Goal: Task Accomplishment & Management: Use online tool/utility

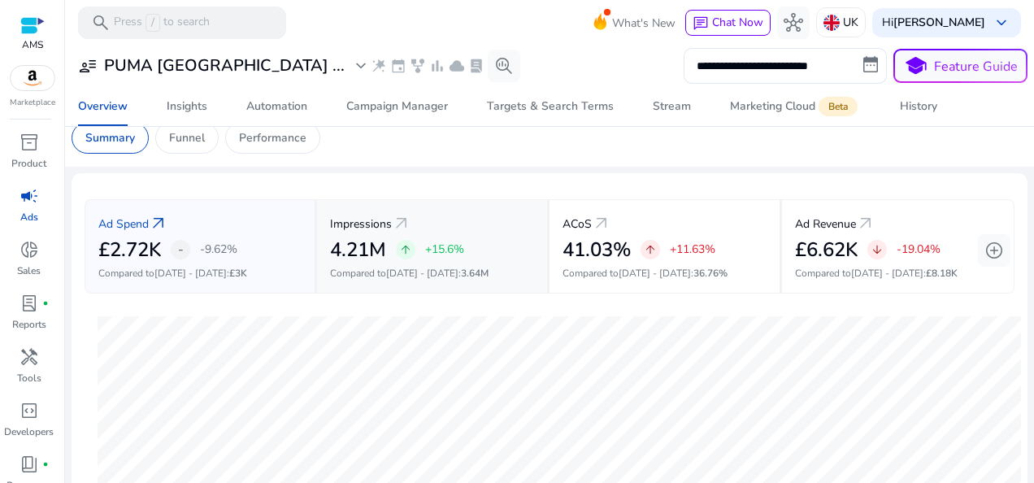
scroll to position [3, 0]
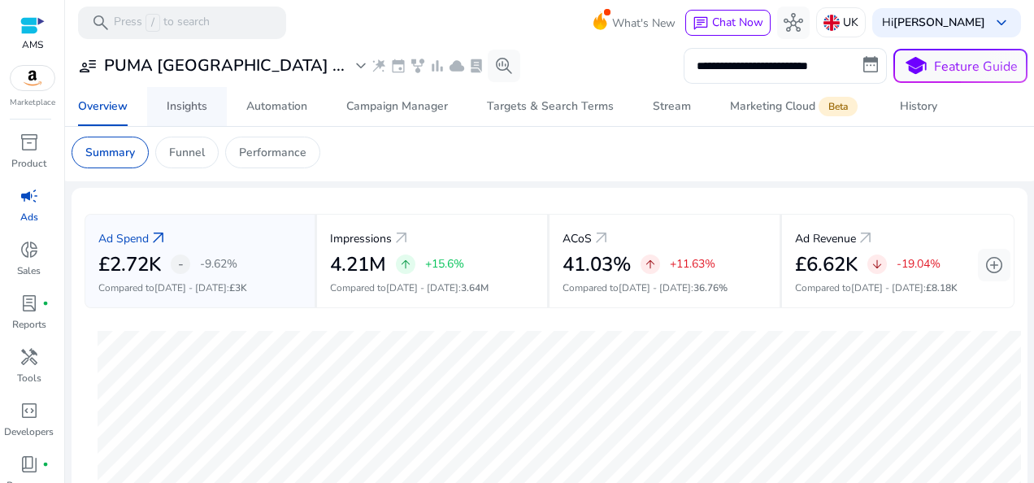
click at [172, 102] on div "Insights" at bounding box center [187, 106] width 41 height 11
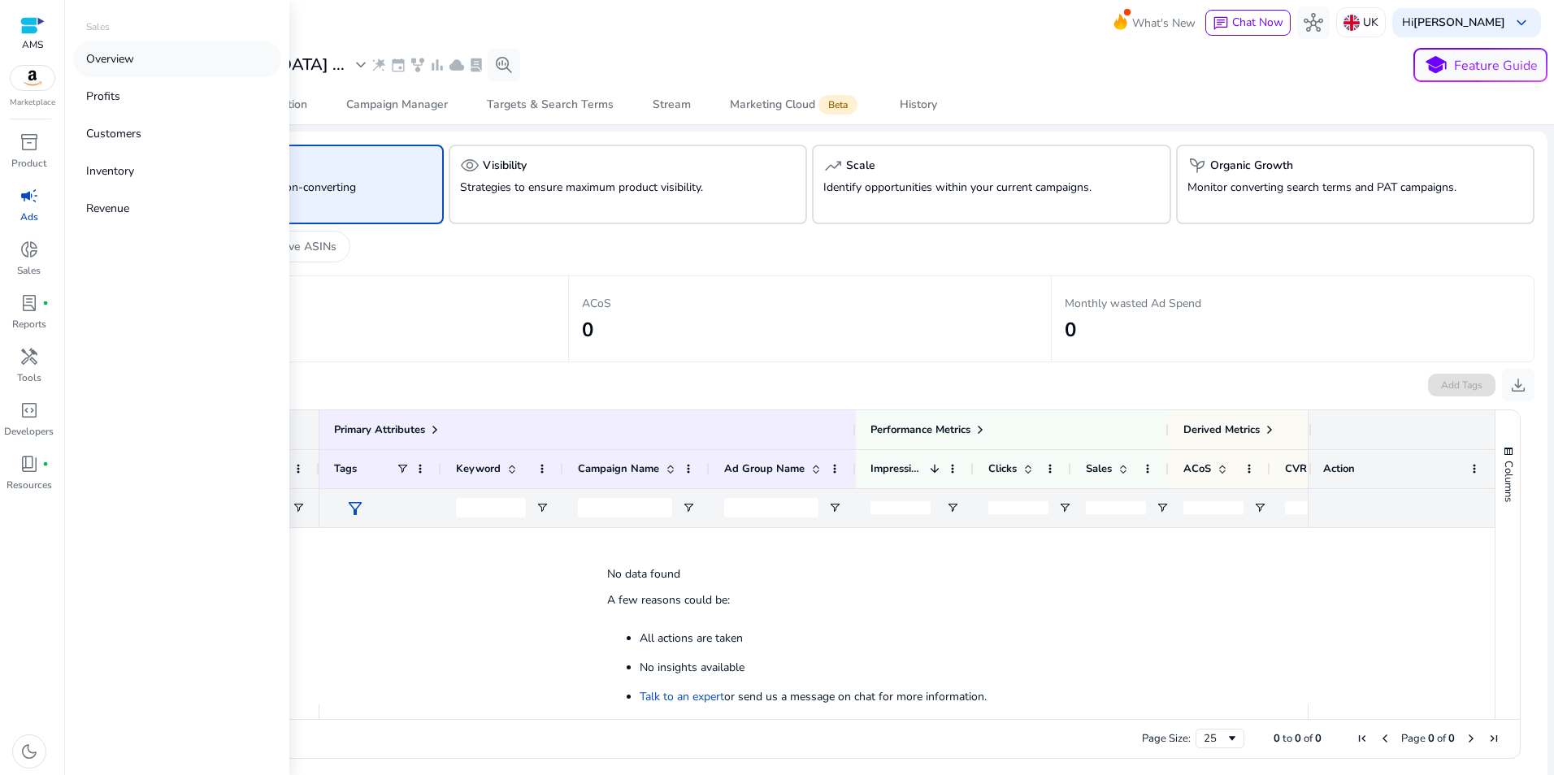
click at [152, 54] on link "Overview" at bounding box center [177, 59] width 208 height 37
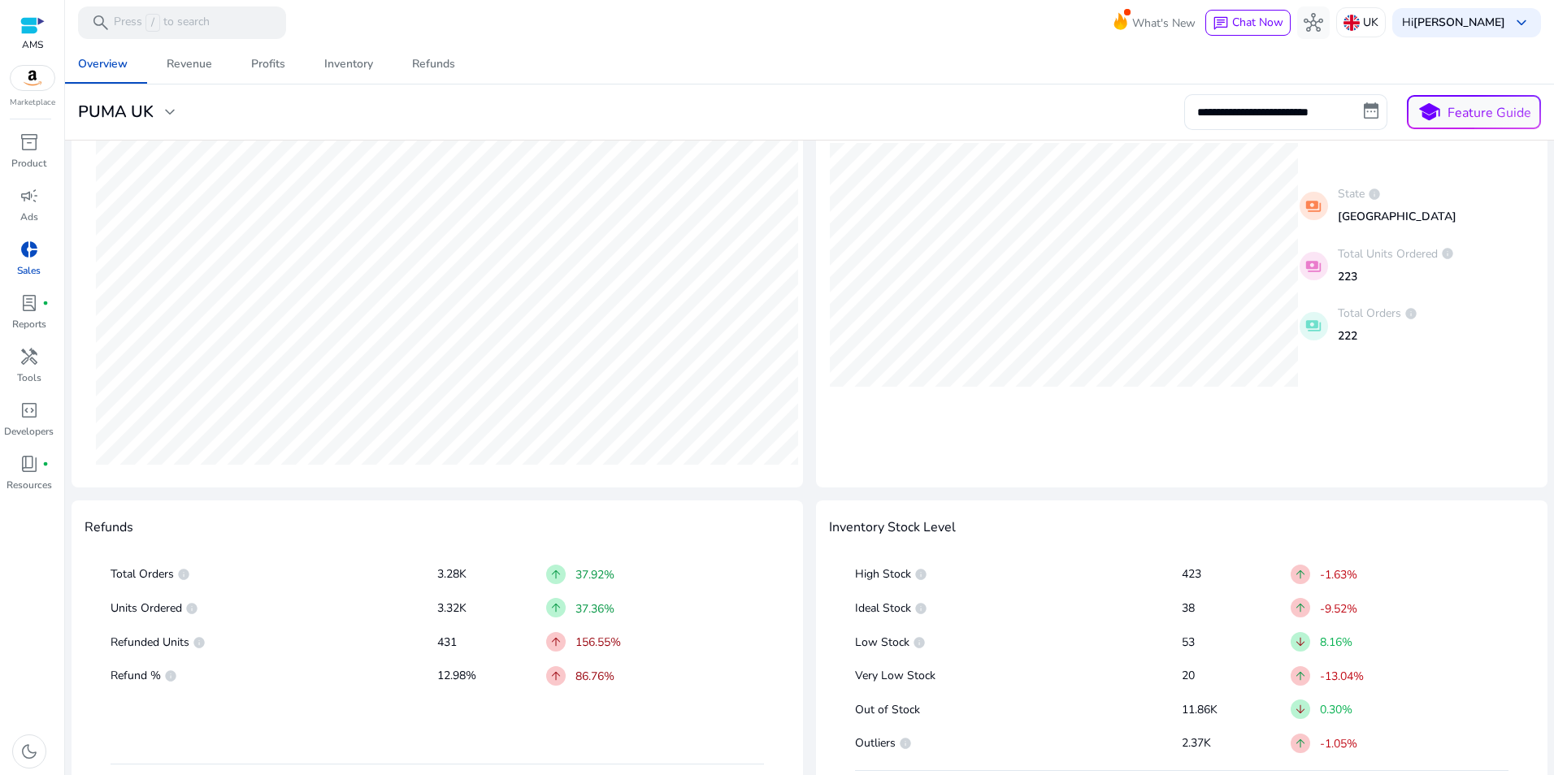
scroll to position [605, 0]
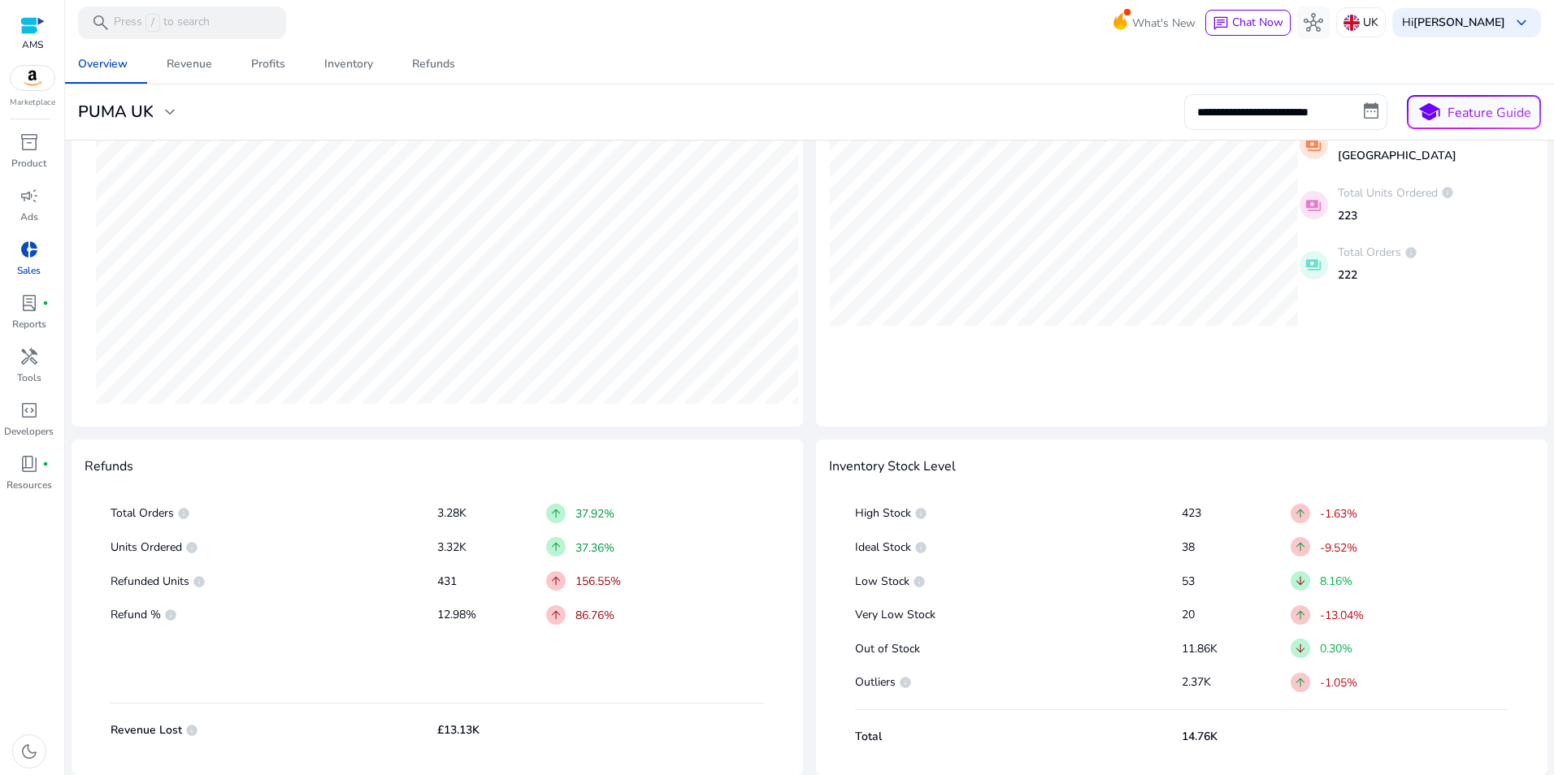
click at [808, 417] on div "Total Revenue info £93.73K arrow_upward 23.71% Compared to: [DATE] - [DATE] Net…" at bounding box center [810, 159] width 1476 height 1233
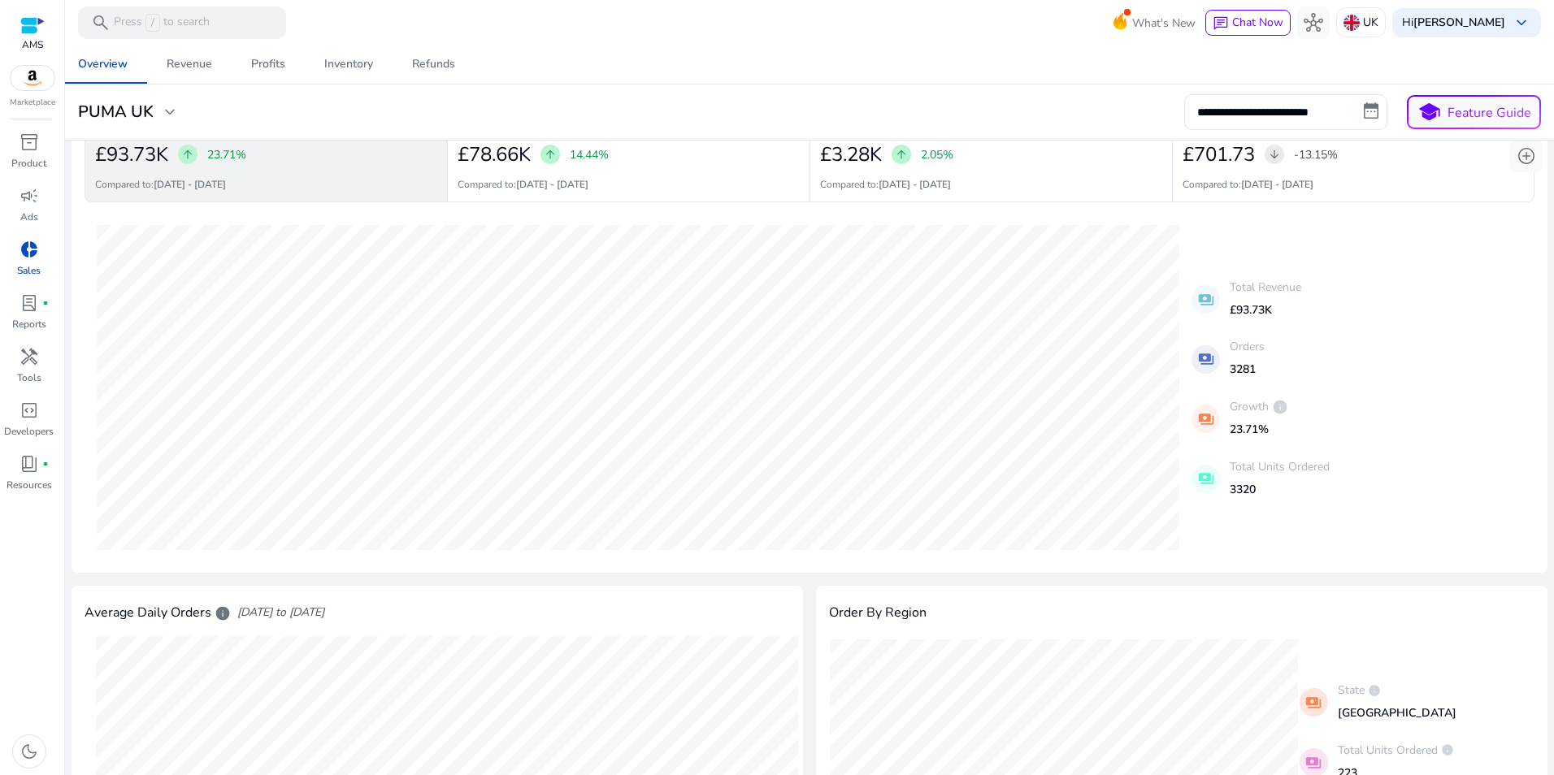
scroll to position [0, 0]
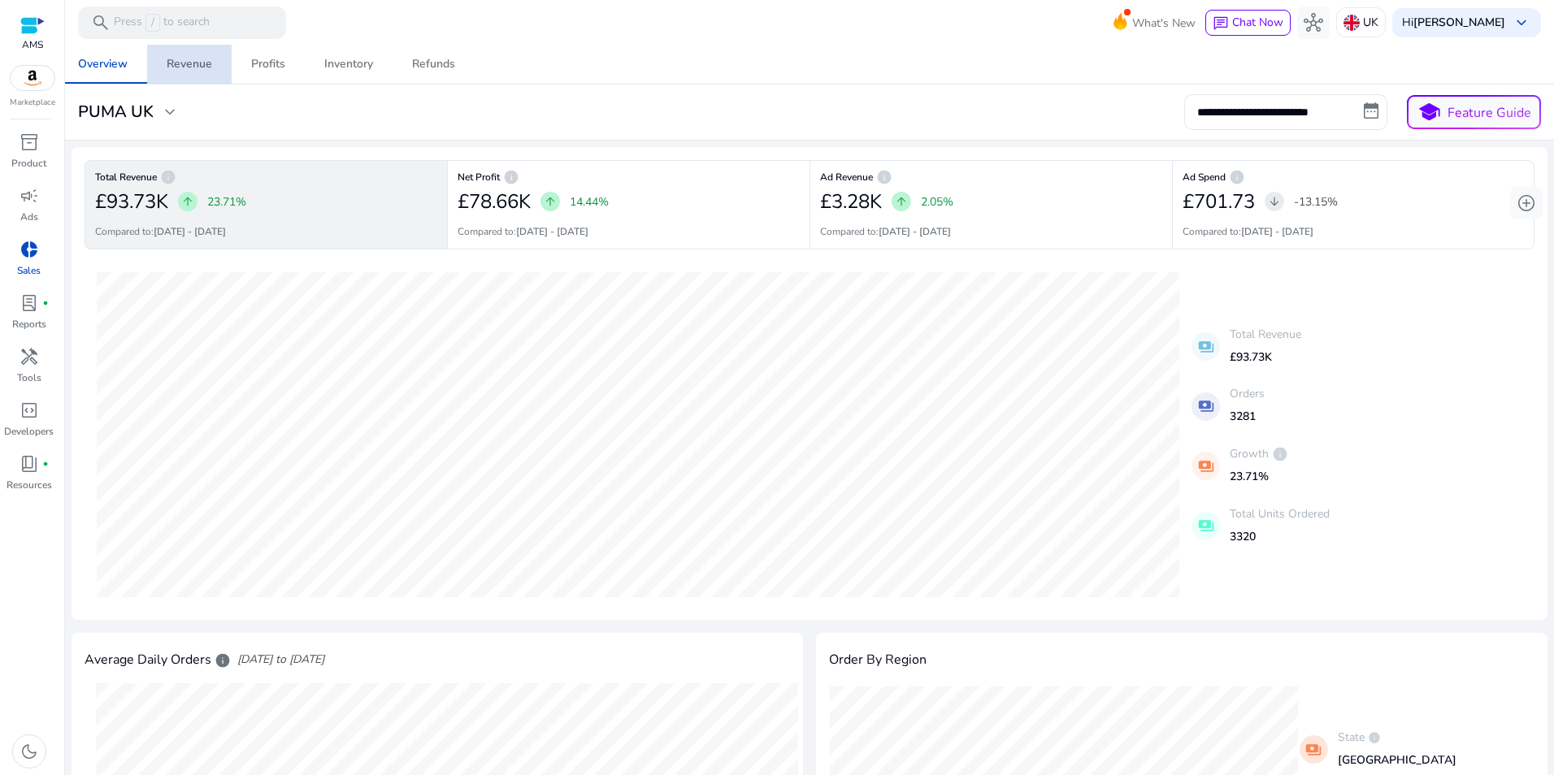
click at [199, 59] on div "Revenue" at bounding box center [190, 64] width 46 height 11
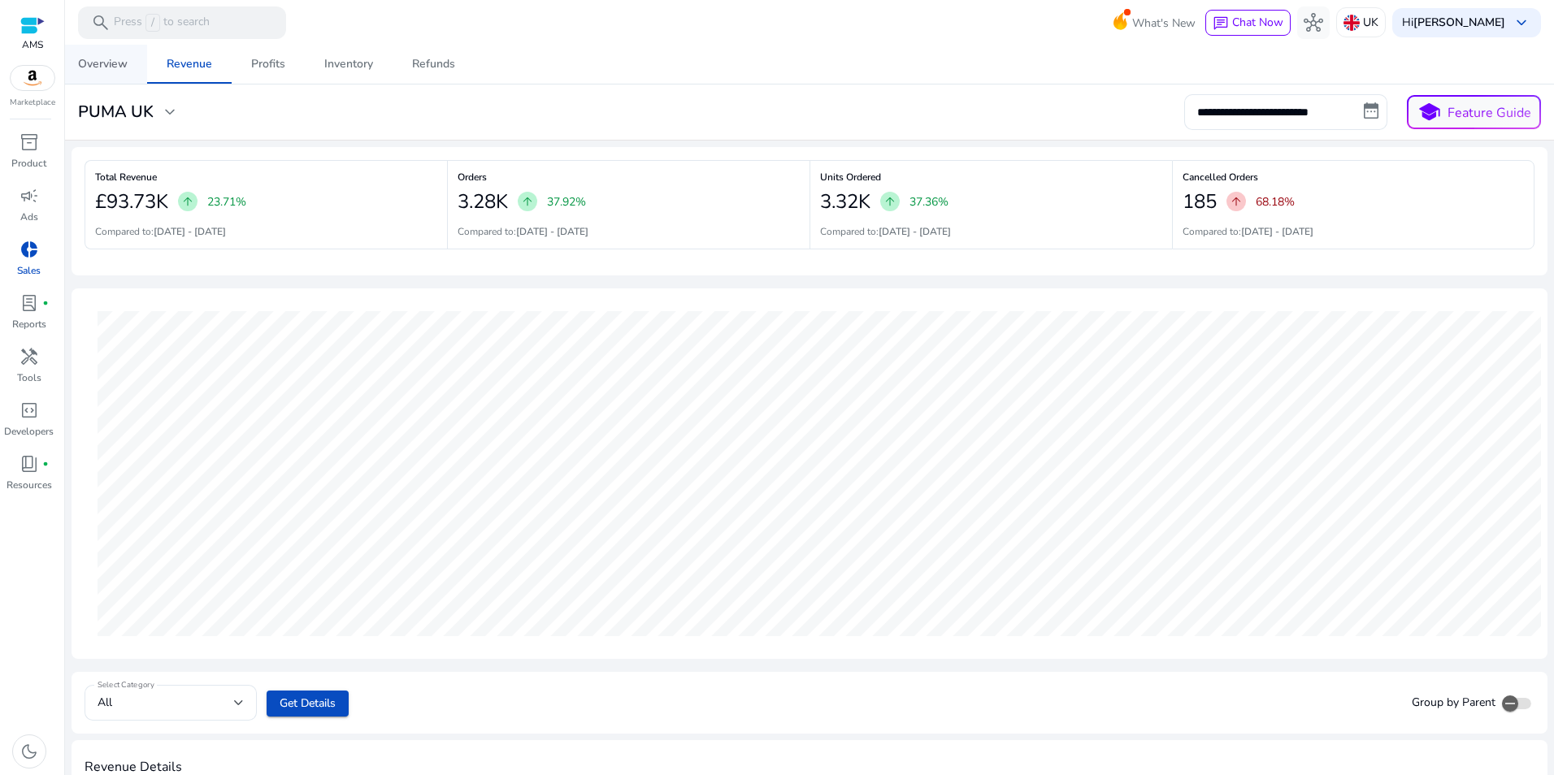
click at [92, 63] on div "Overview" at bounding box center [103, 64] width 50 height 11
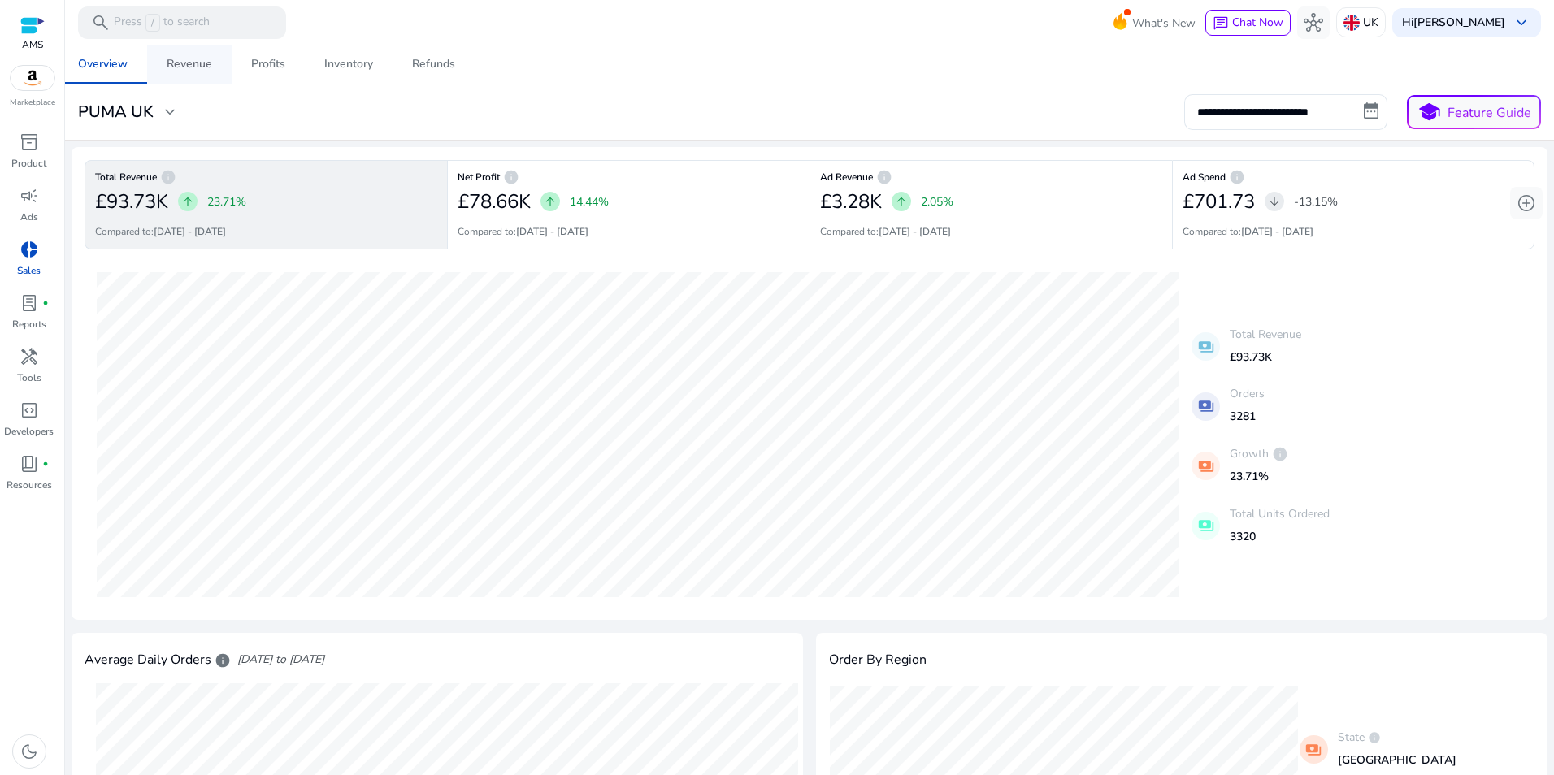
click at [191, 63] on div "Revenue" at bounding box center [190, 64] width 46 height 11
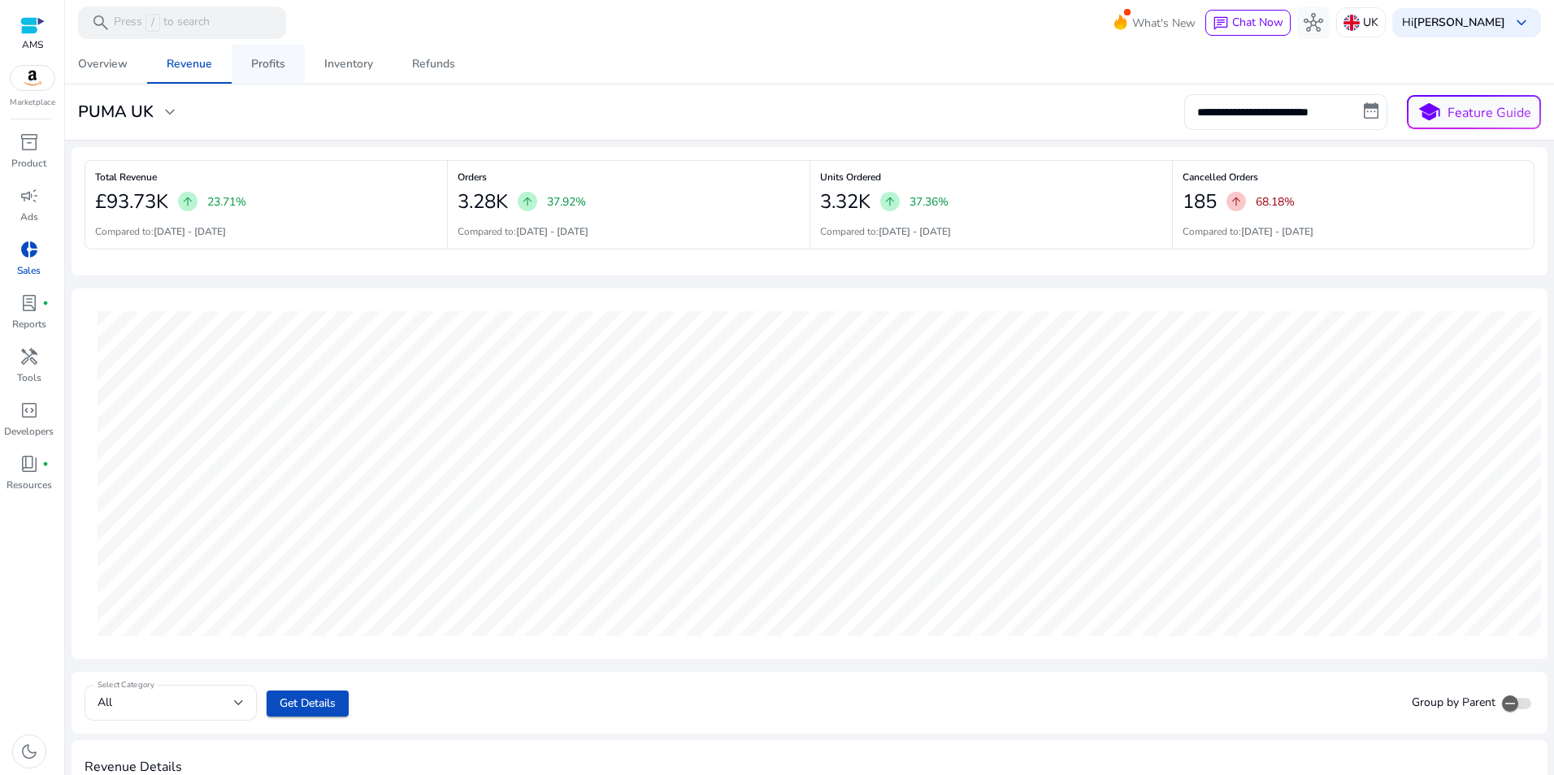
click at [277, 63] on div "Profits" at bounding box center [268, 64] width 34 height 11
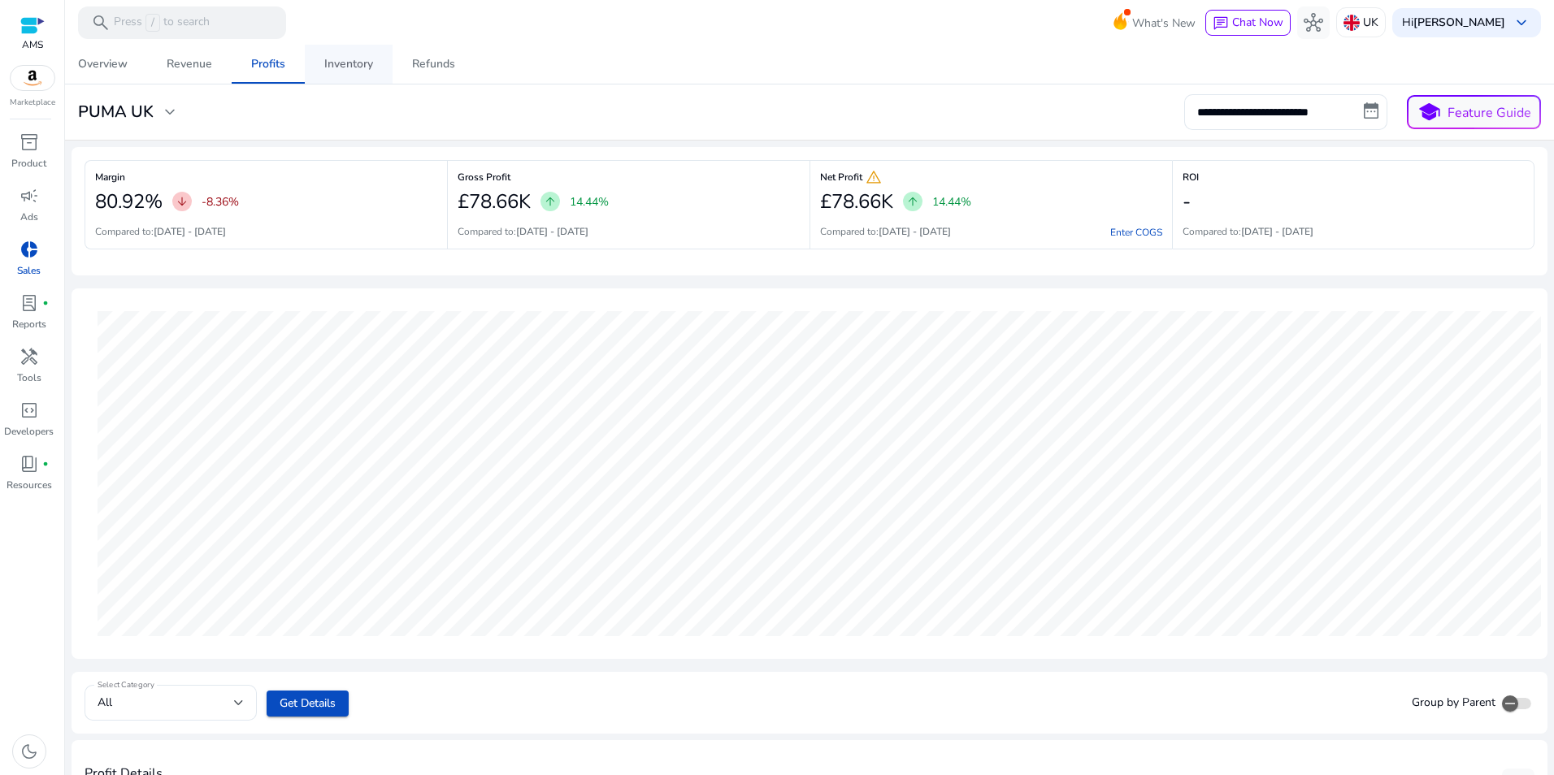
click at [329, 59] on div "Inventory" at bounding box center [348, 64] width 49 height 11
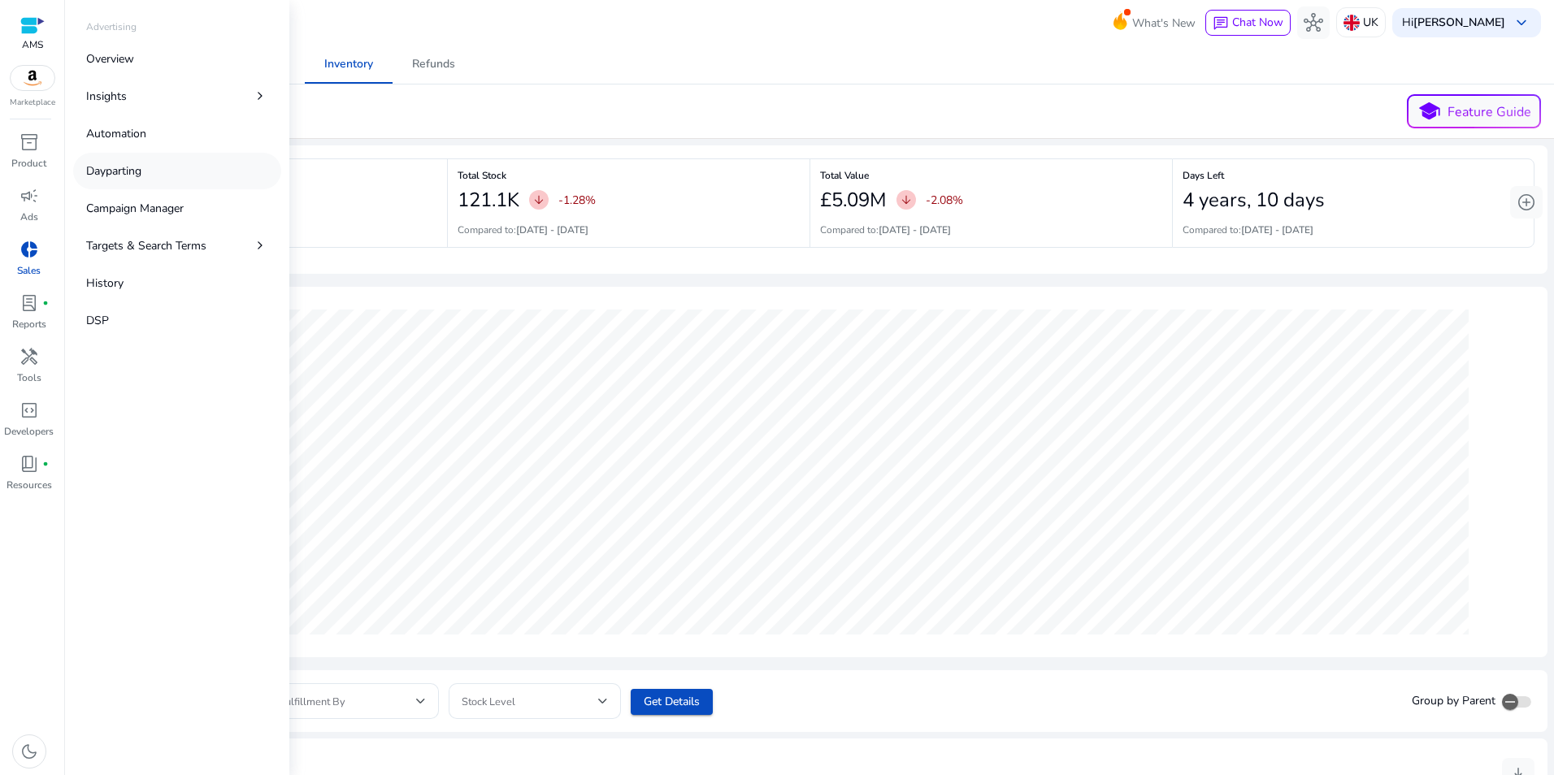
click at [167, 168] on link "Dayparting" at bounding box center [177, 171] width 208 height 37
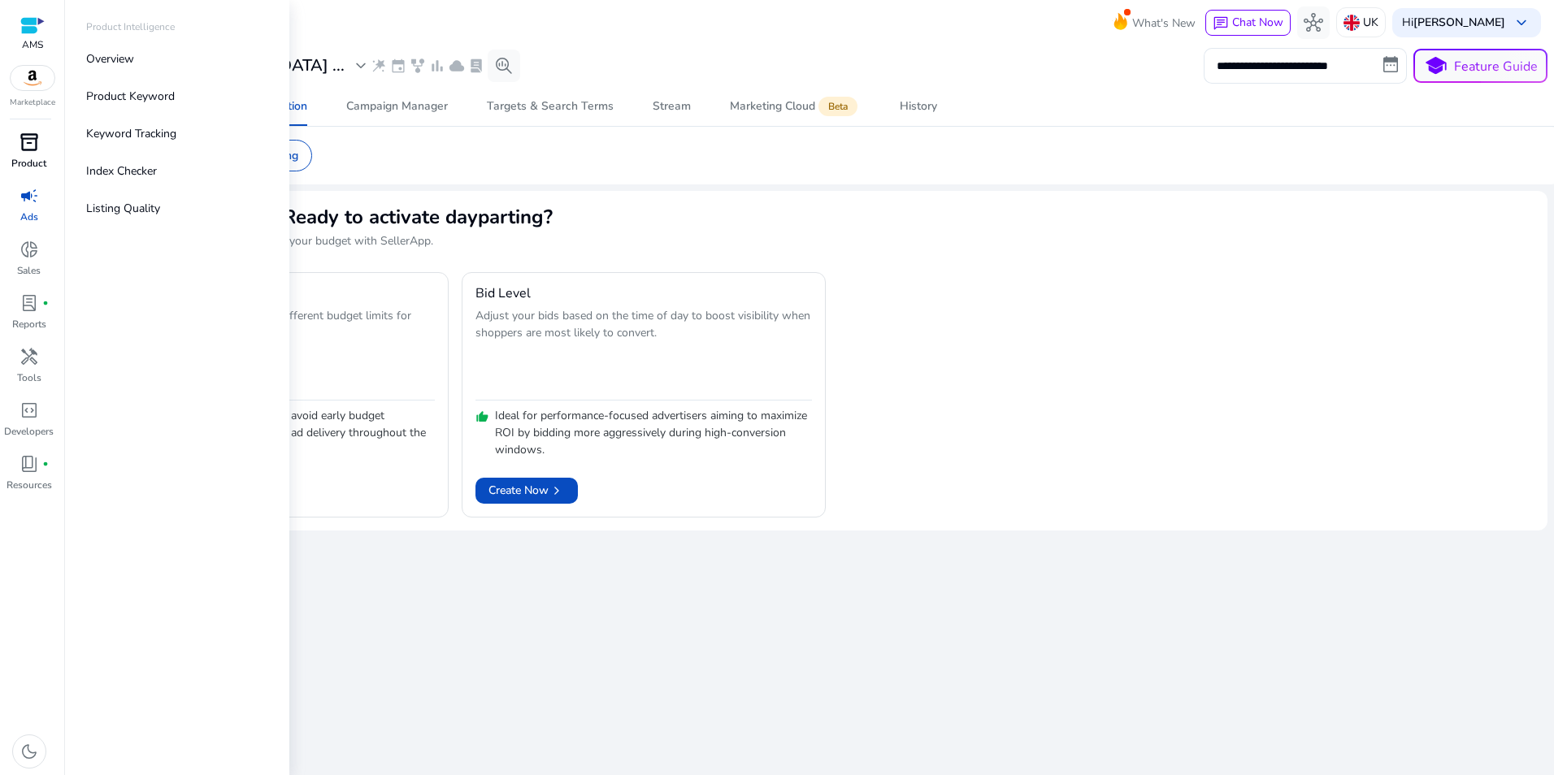
click at [33, 163] on p "Product" at bounding box center [28, 163] width 35 height 15
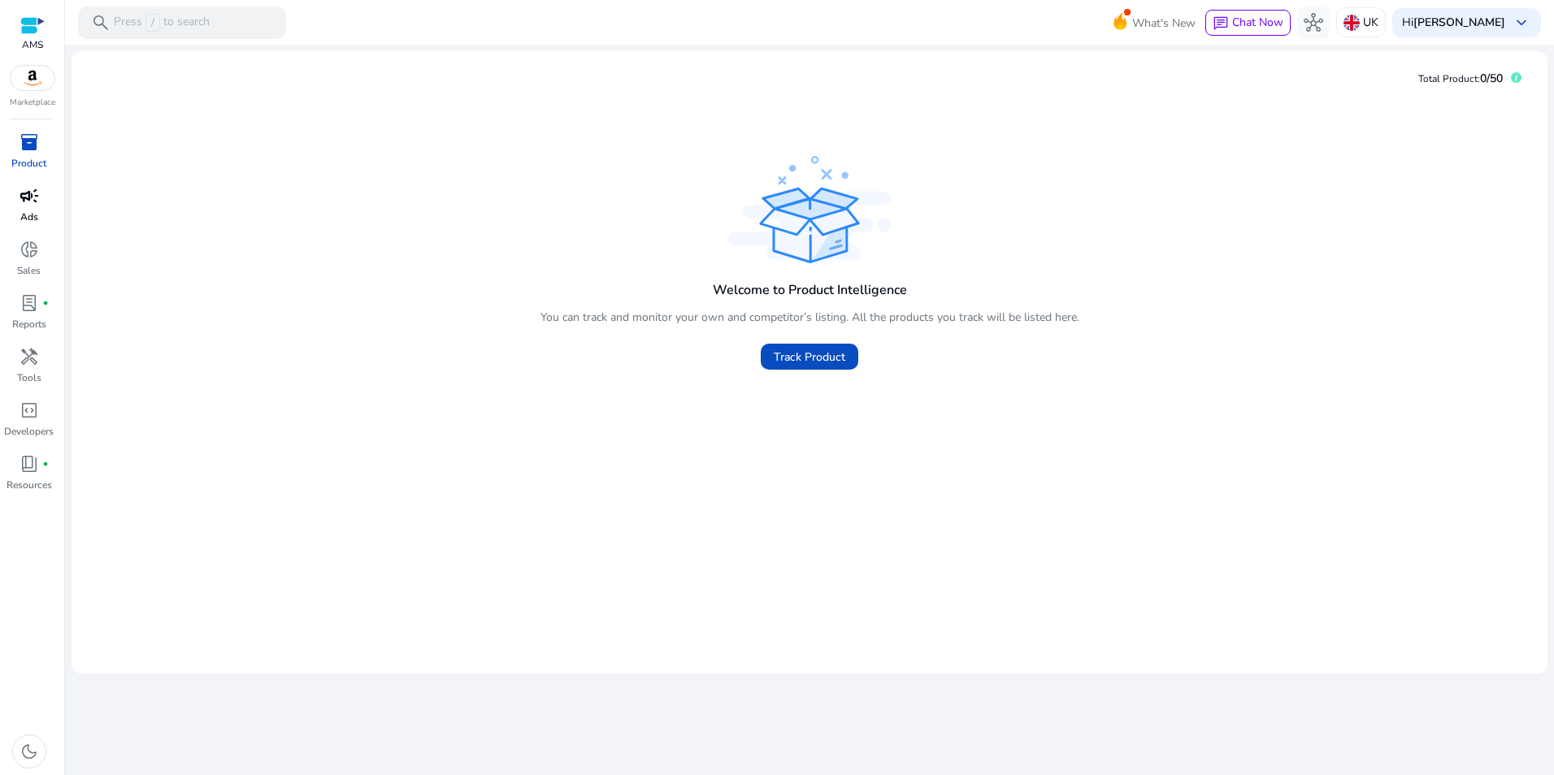
click at [28, 191] on span "campaign" at bounding box center [30, 196] width 20 height 20
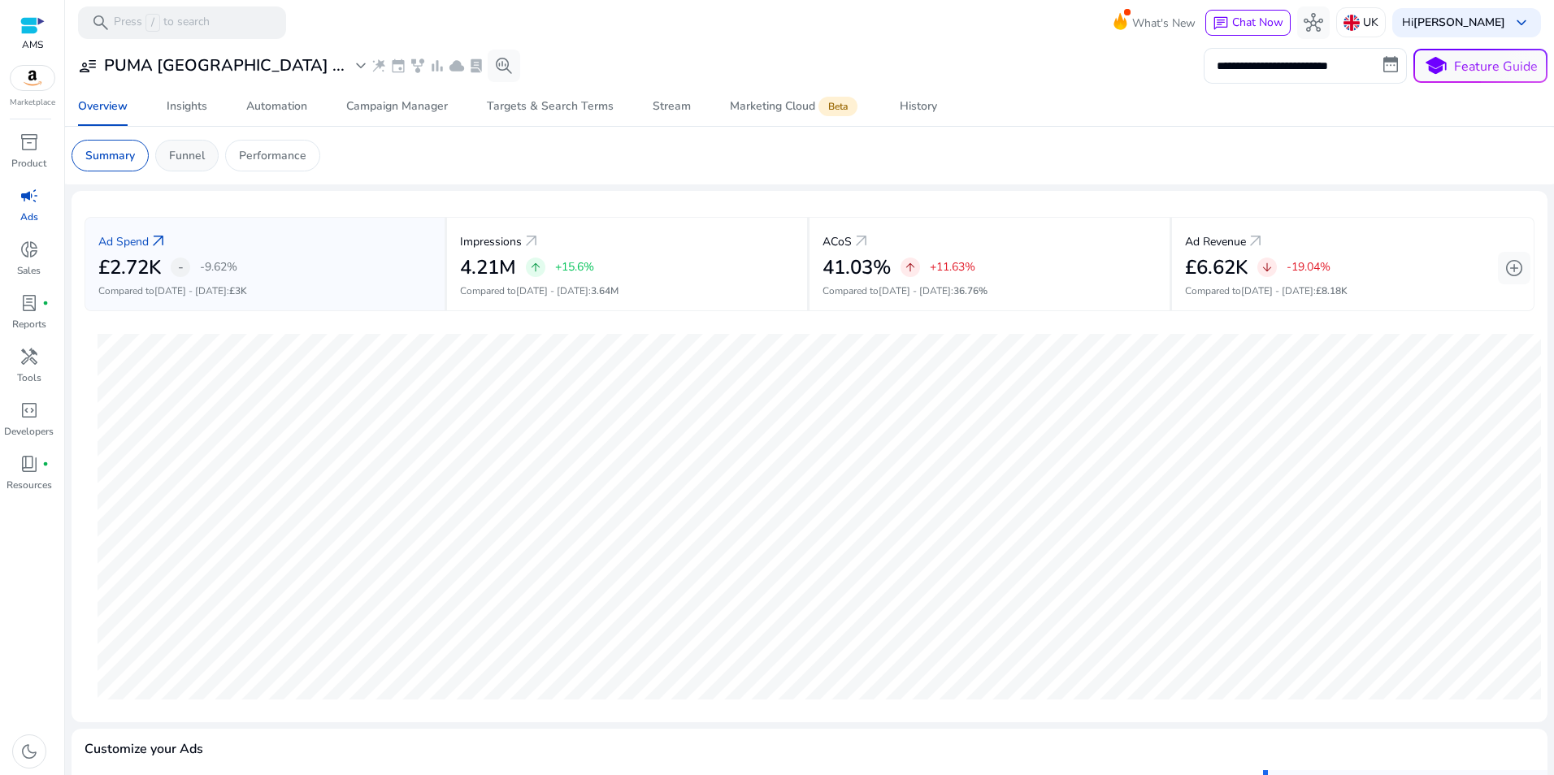
click at [168, 153] on div "Funnel" at bounding box center [186, 156] width 63 height 32
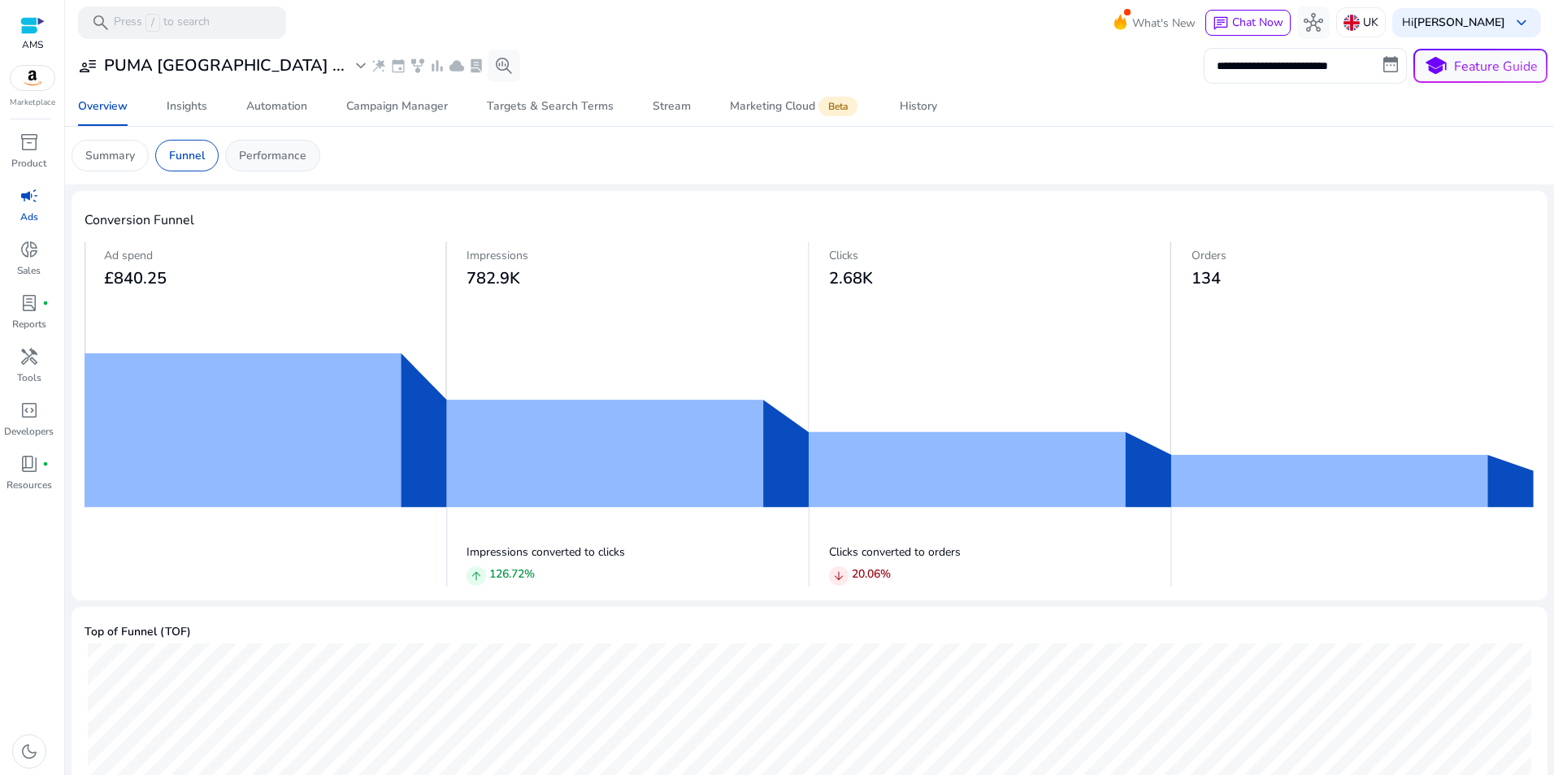
click at [286, 158] on p "Performance" at bounding box center [272, 155] width 67 height 17
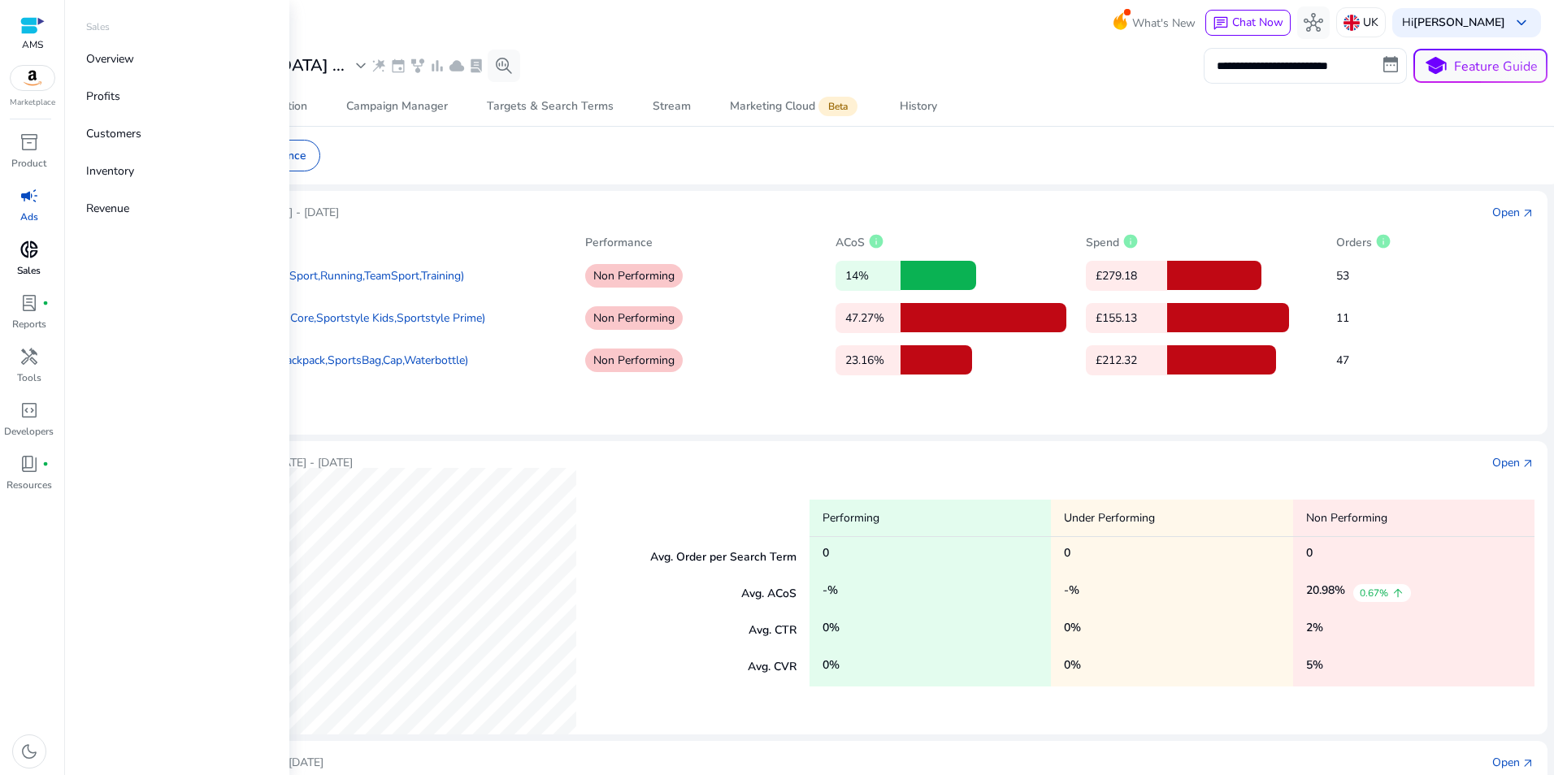
click at [28, 256] on span "donut_small" at bounding box center [30, 250] width 20 height 20
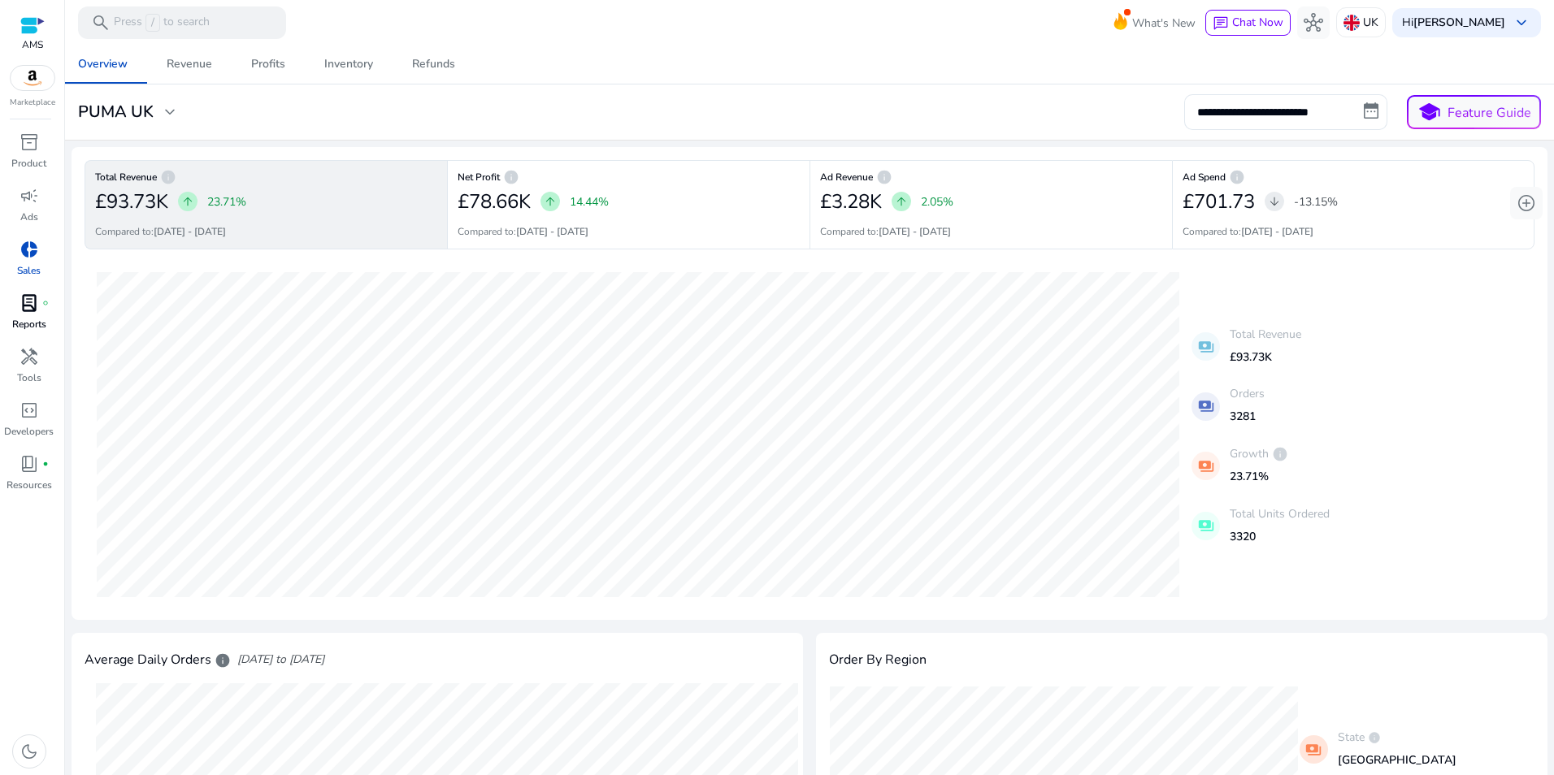
click at [20, 306] on span "lab_profile" at bounding box center [30, 303] width 20 height 20
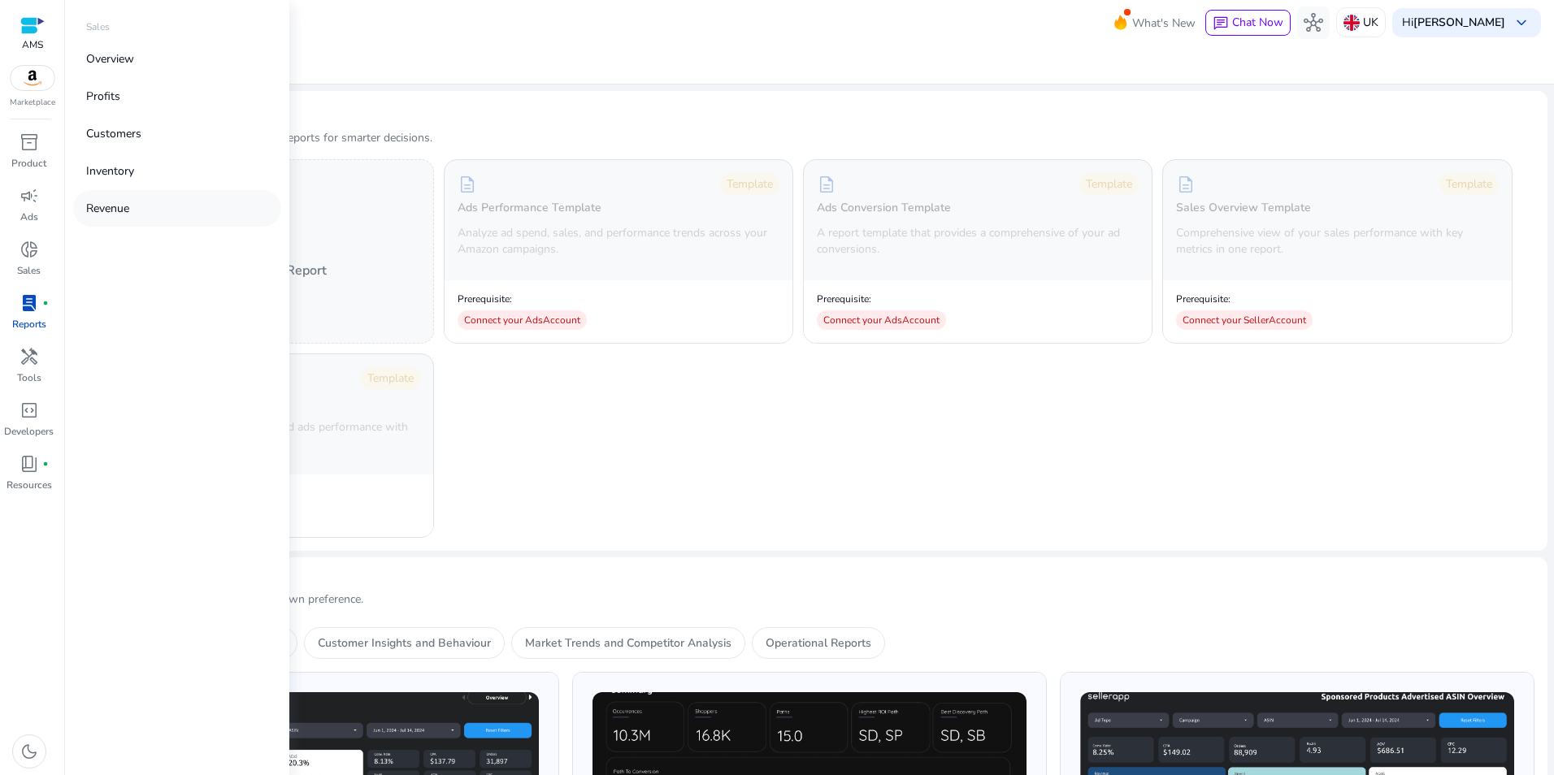
click at [146, 203] on link "Revenue" at bounding box center [177, 208] width 208 height 37
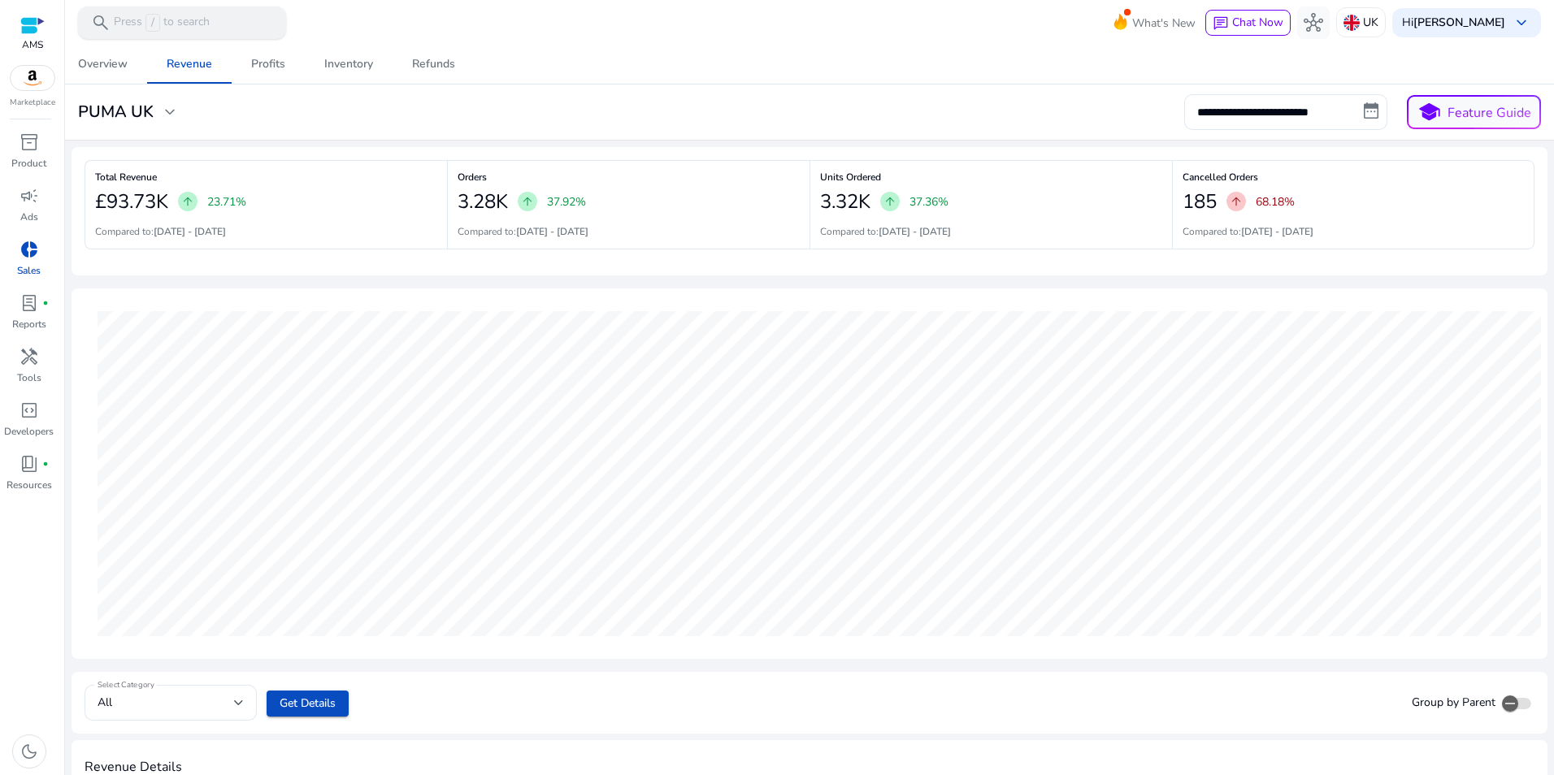
click at [215, 19] on div "search Press / to search" at bounding box center [182, 23] width 208 height 33
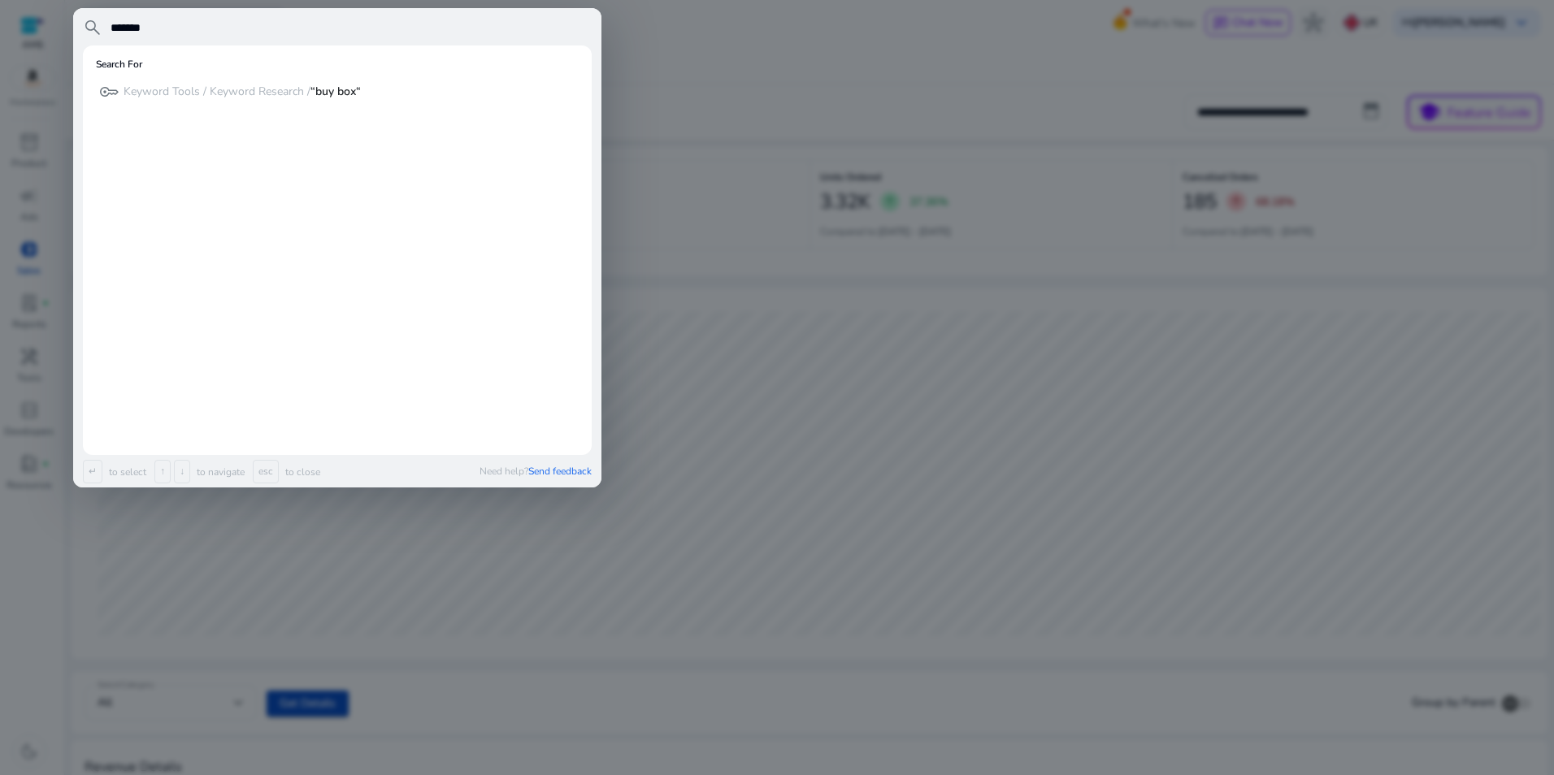
type input "*******"
click at [391, 94] on div "key Keyword Tools / Keyword Research / “buy box“ Search" at bounding box center [337, 91] width 483 height 27
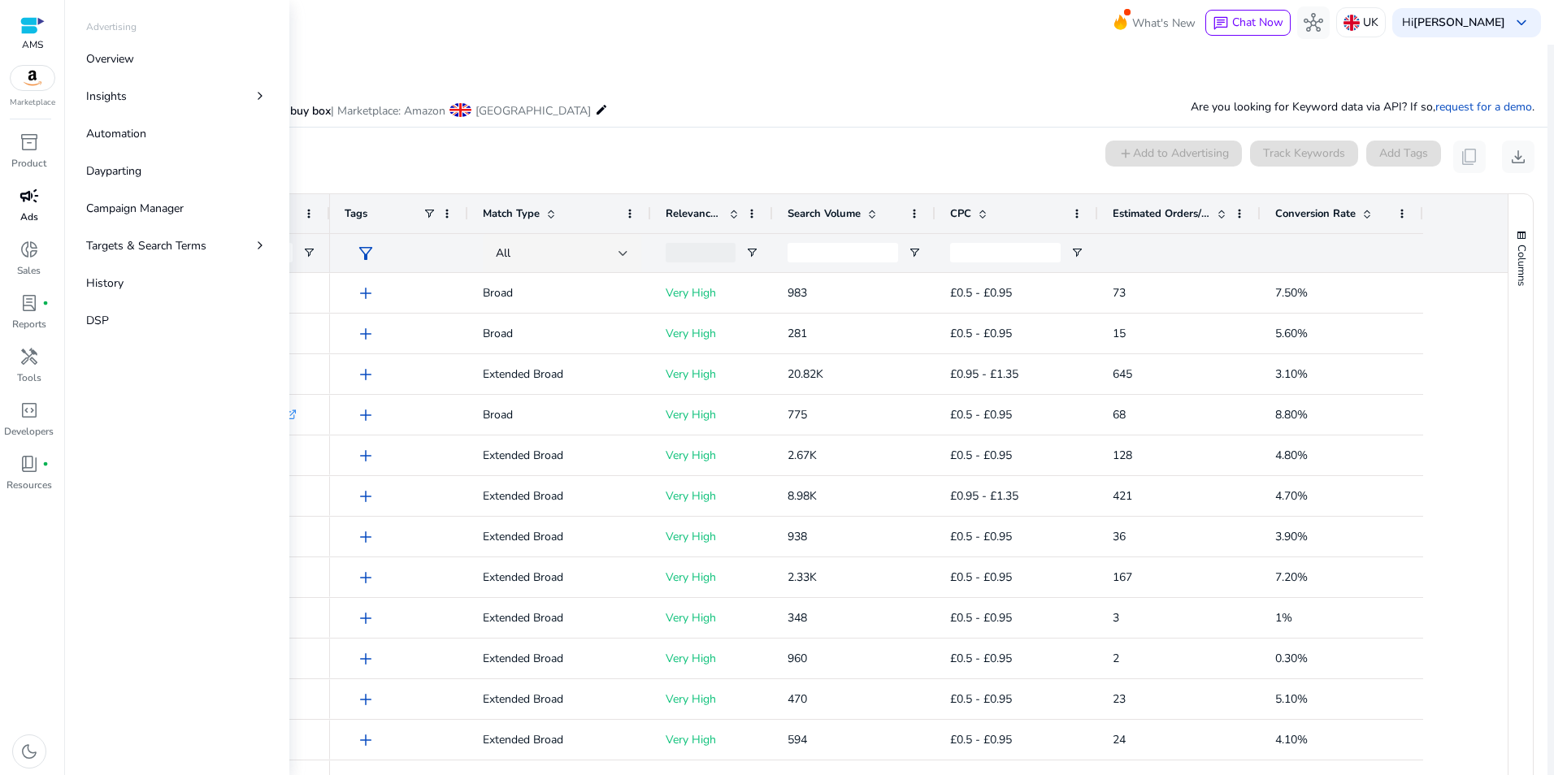
scroll to position [138, 0]
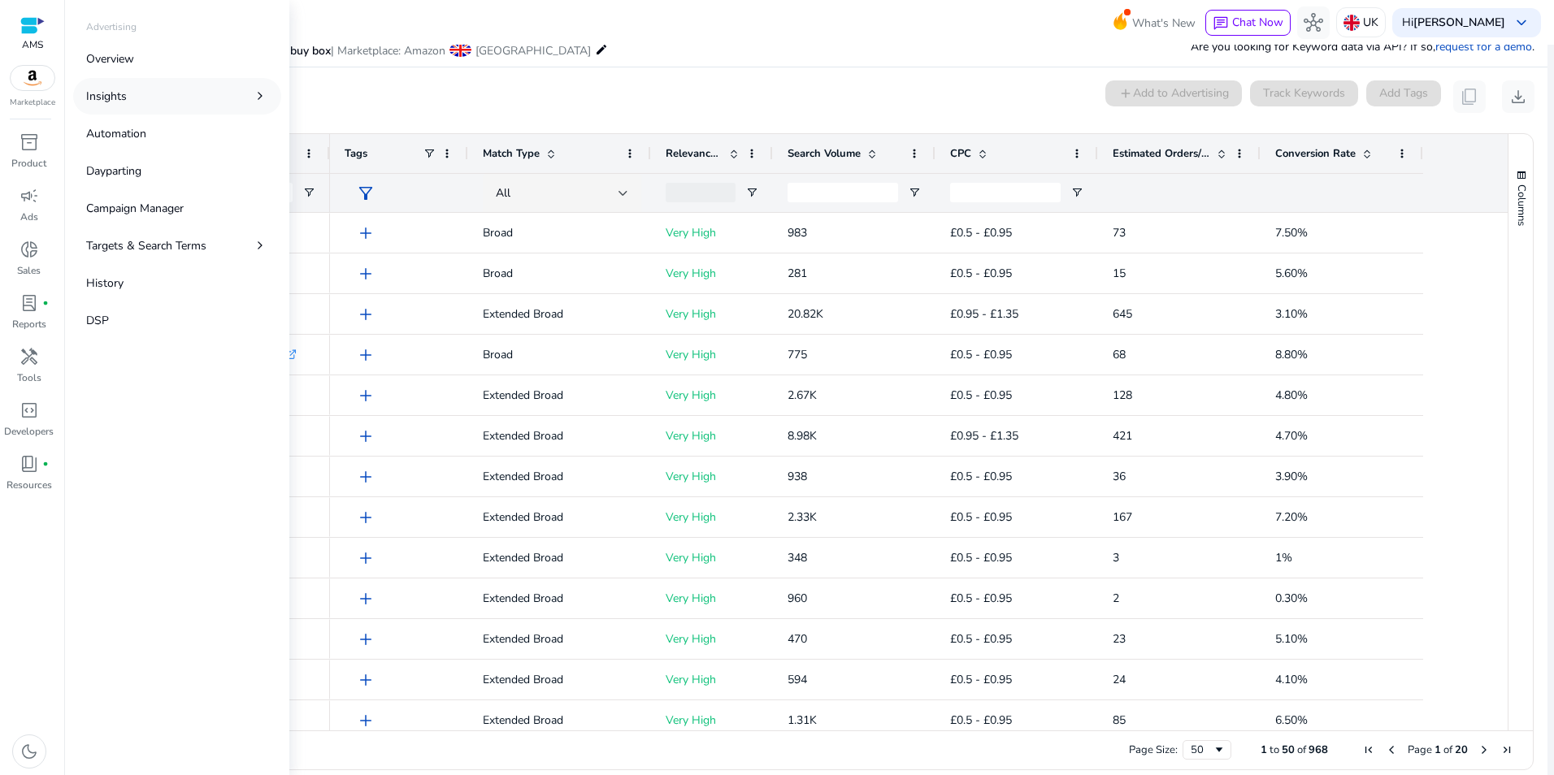
click at [262, 91] on span "chevron_right" at bounding box center [260, 96] width 16 height 16
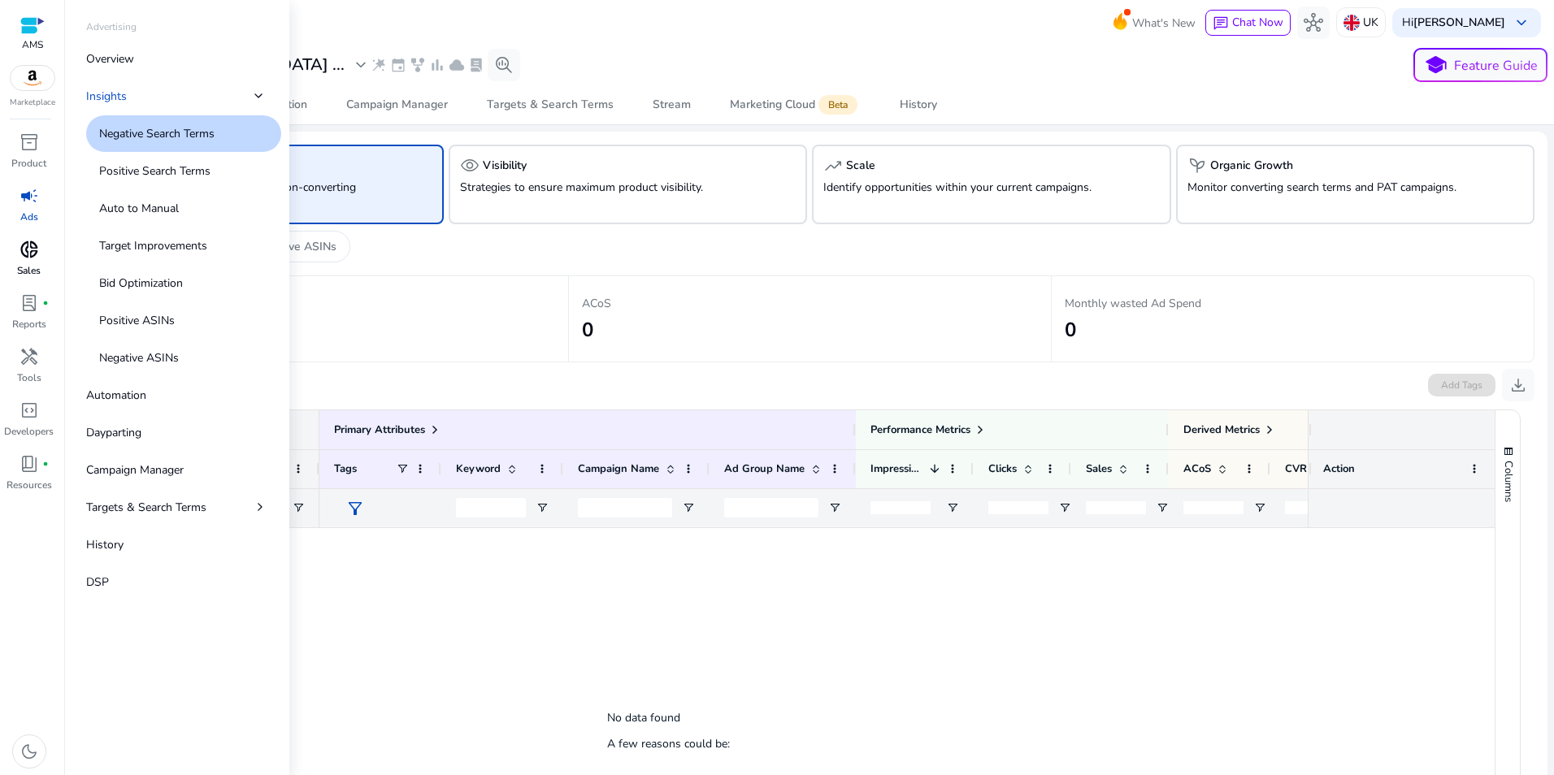
click at [28, 257] on span "donut_small" at bounding box center [30, 250] width 20 height 20
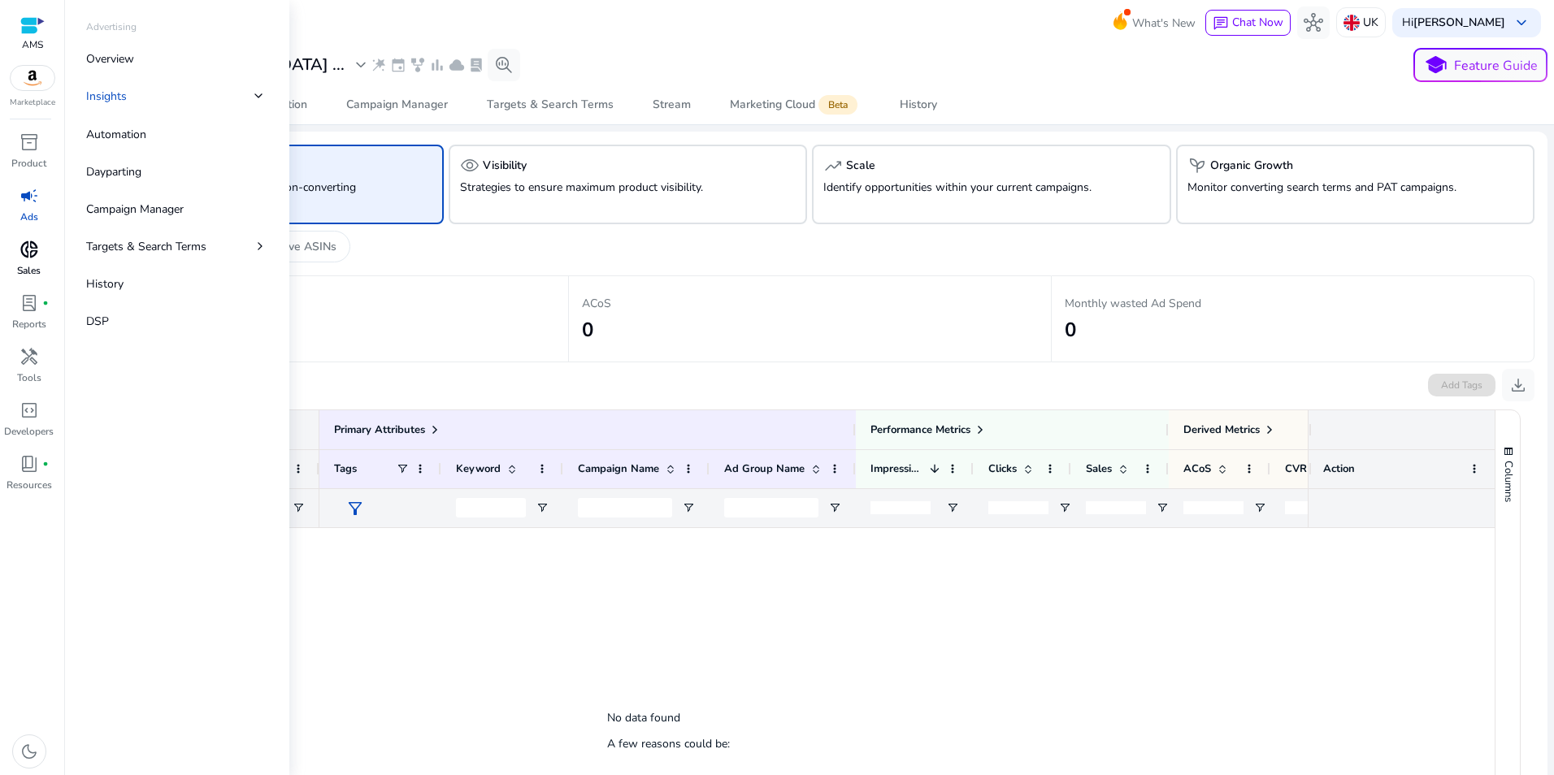
select select "*"
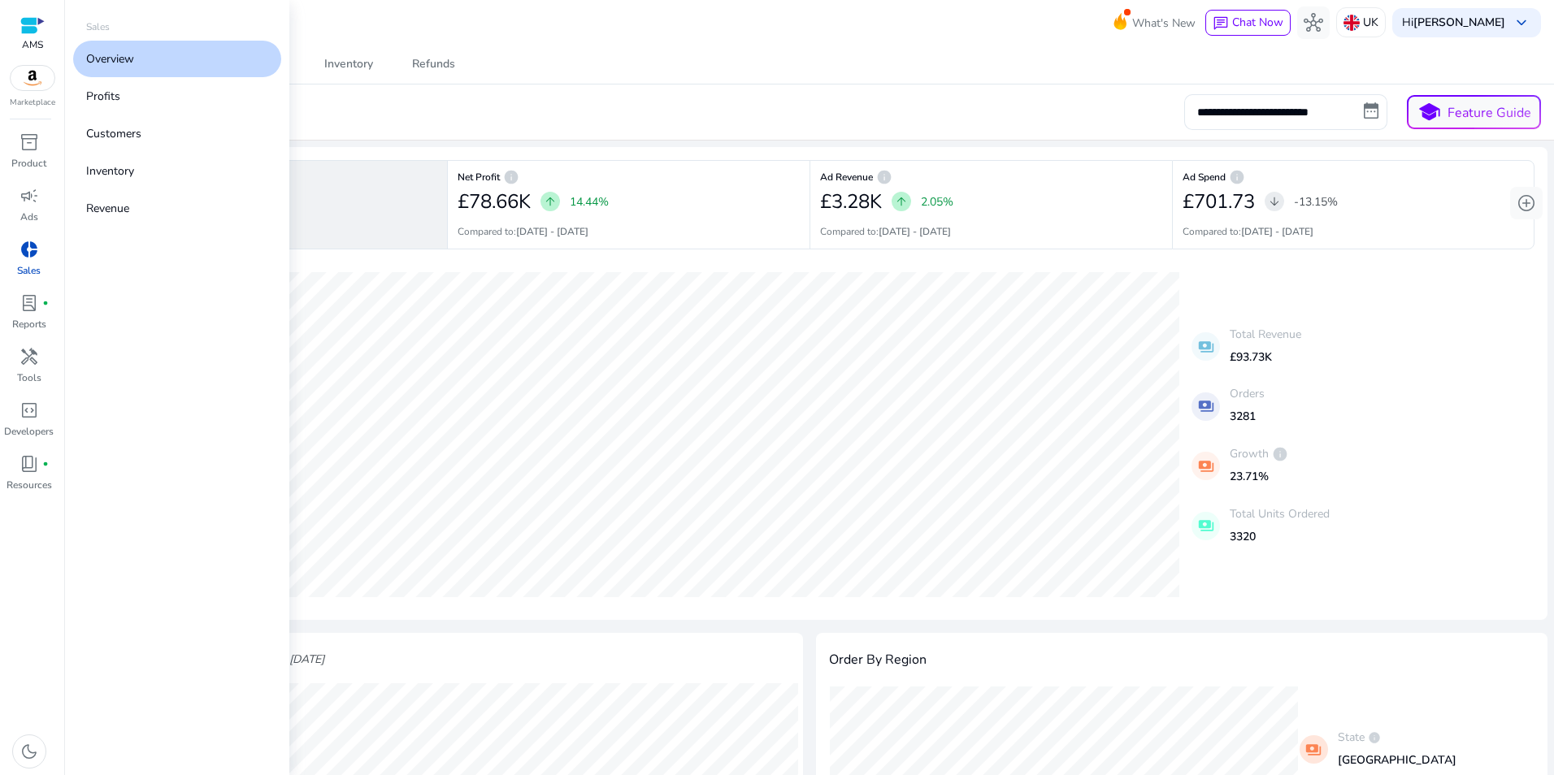
click at [158, 64] on link "Overview" at bounding box center [177, 59] width 208 height 37
click at [163, 132] on link "Customers" at bounding box center [177, 133] width 208 height 37
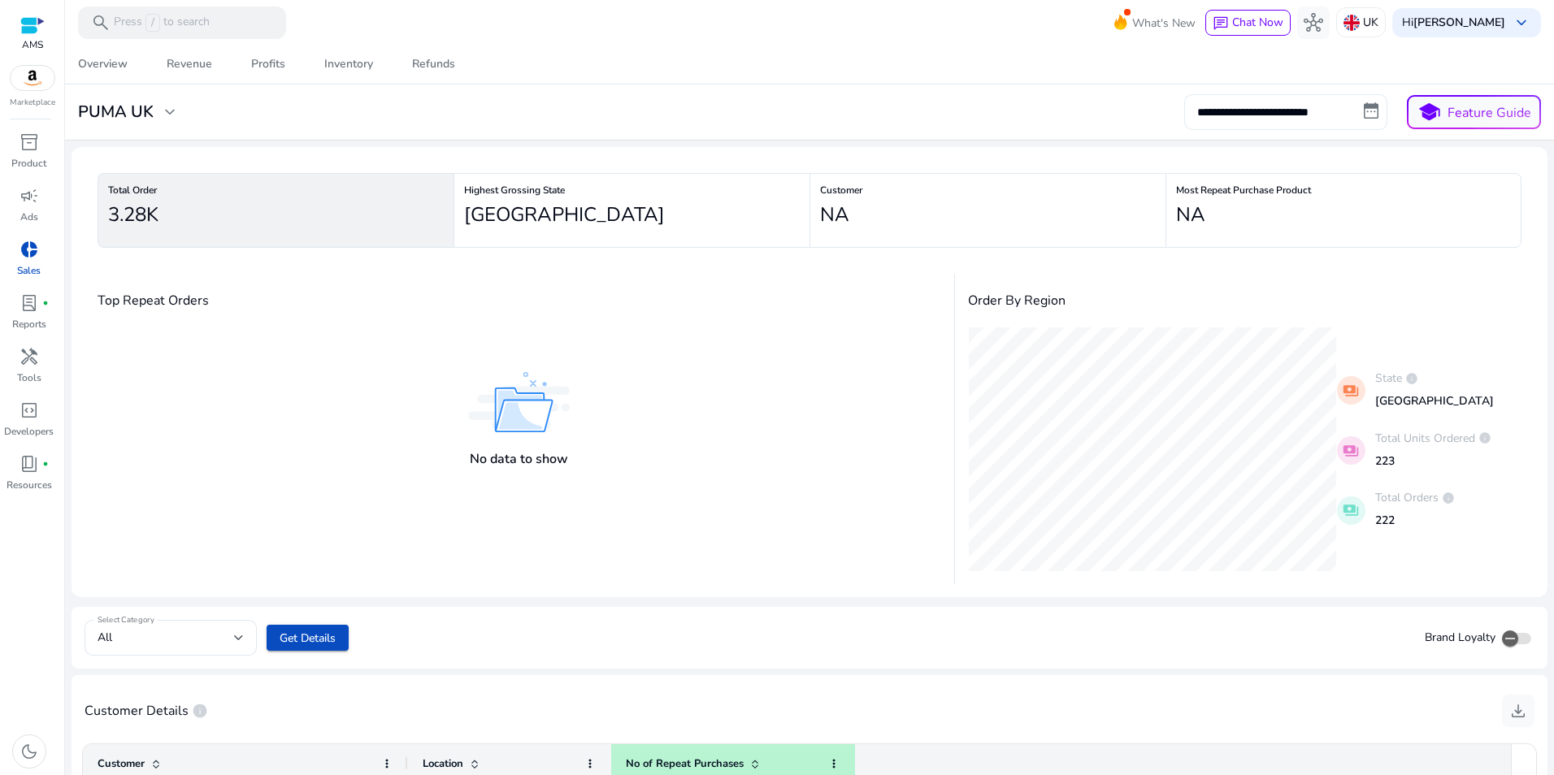
click at [1033, 119] on input "**********" at bounding box center [1285, 112] width 203 height 36
select select "*"
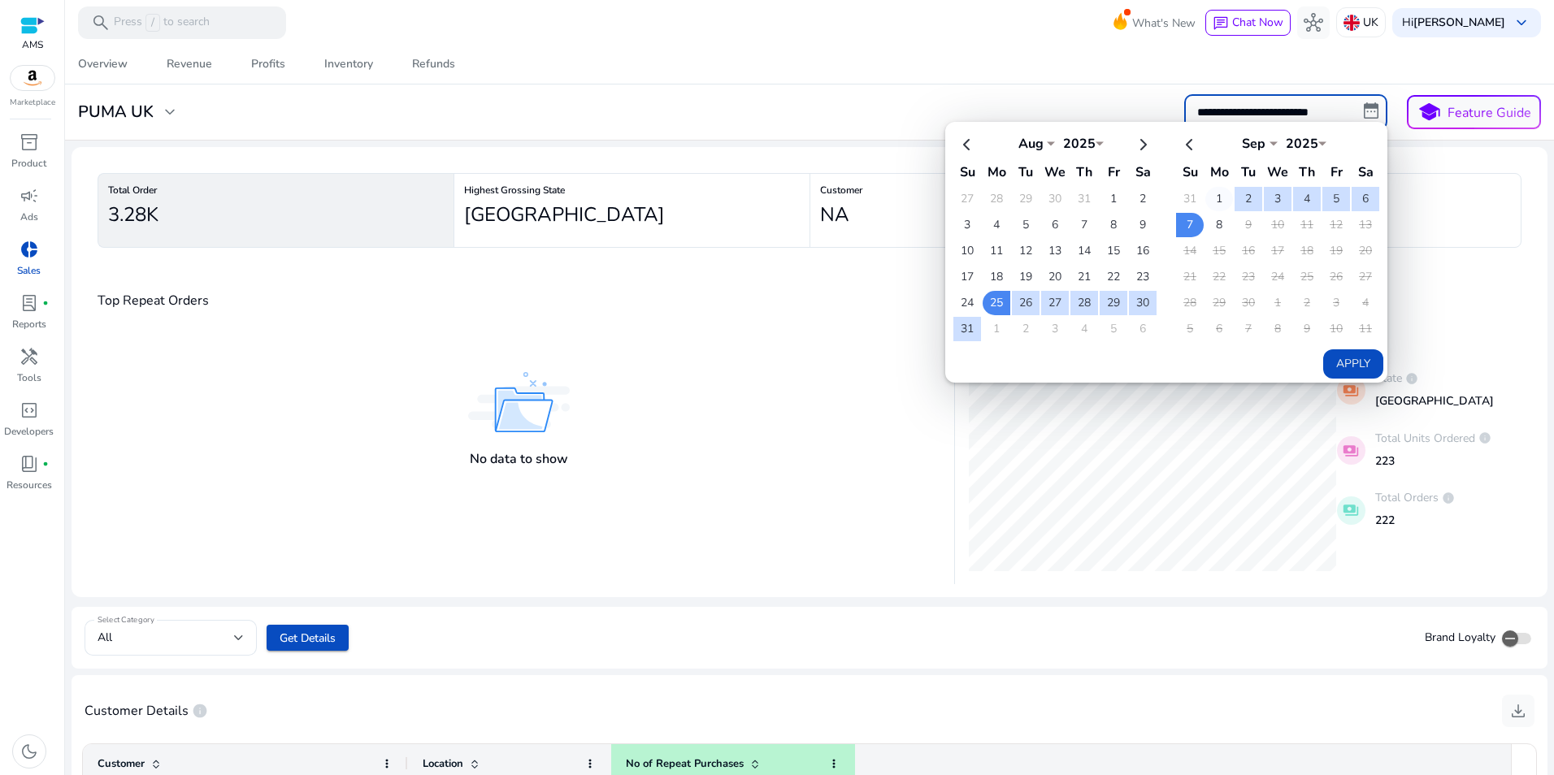
click at [1033, 194] on td "1" at bounding box center [1219, 199] width 28 height 24
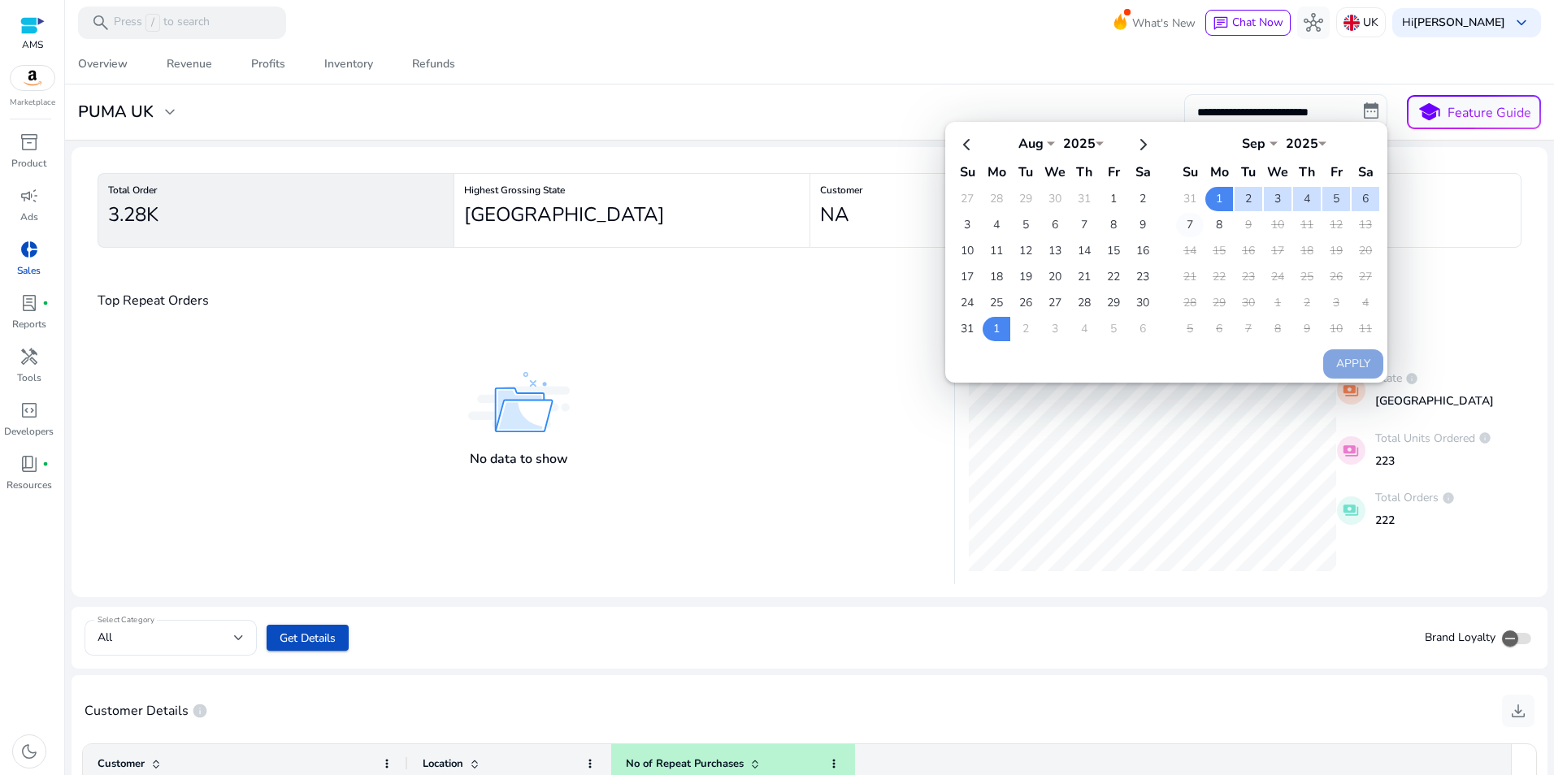
click at [1033, 223] on td "7" at bounding box center [1190, 225] width 28 height 24
click at [1033, 366] on button "Apply" at bounding box center [1353, 363] width 60 height 29
type input "**********"
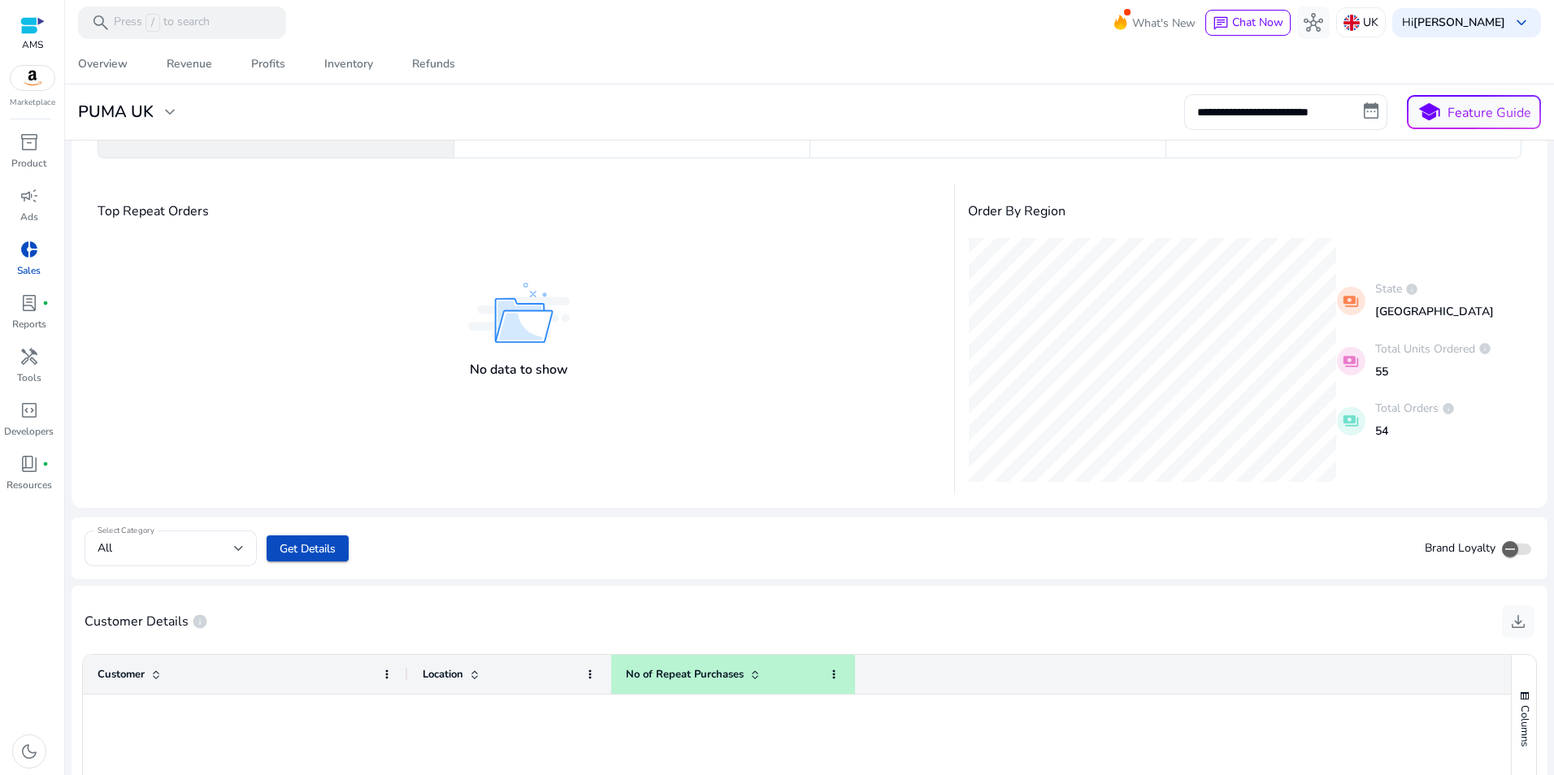
scroll to position [53, 0]
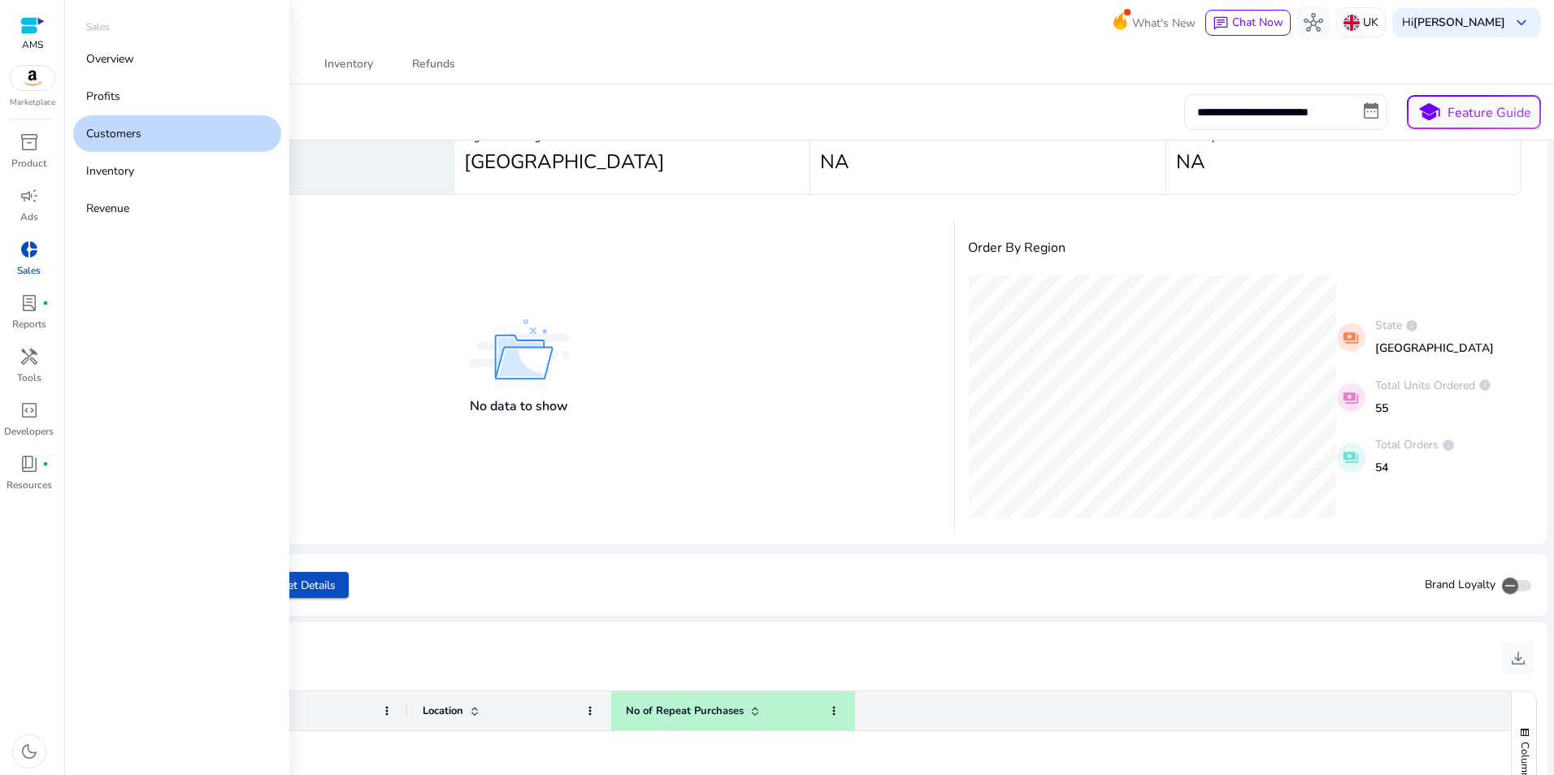
click at [31, 249] on span "donut_small" at bounding box center [30, 250] width 20 height 20
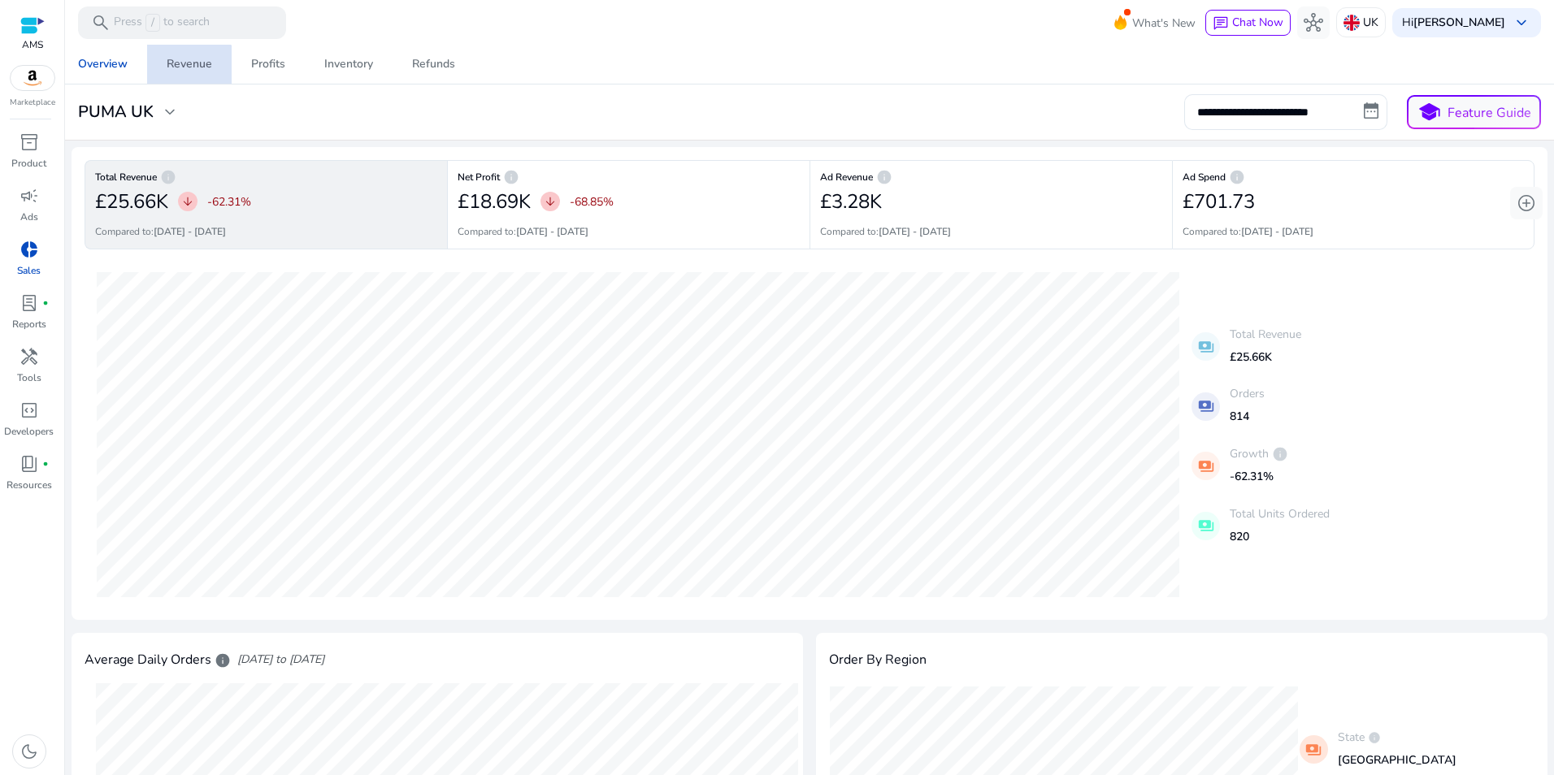
click at [187, 74] on span "Revenue" at bounding box center [190, 64] width 46 height 39
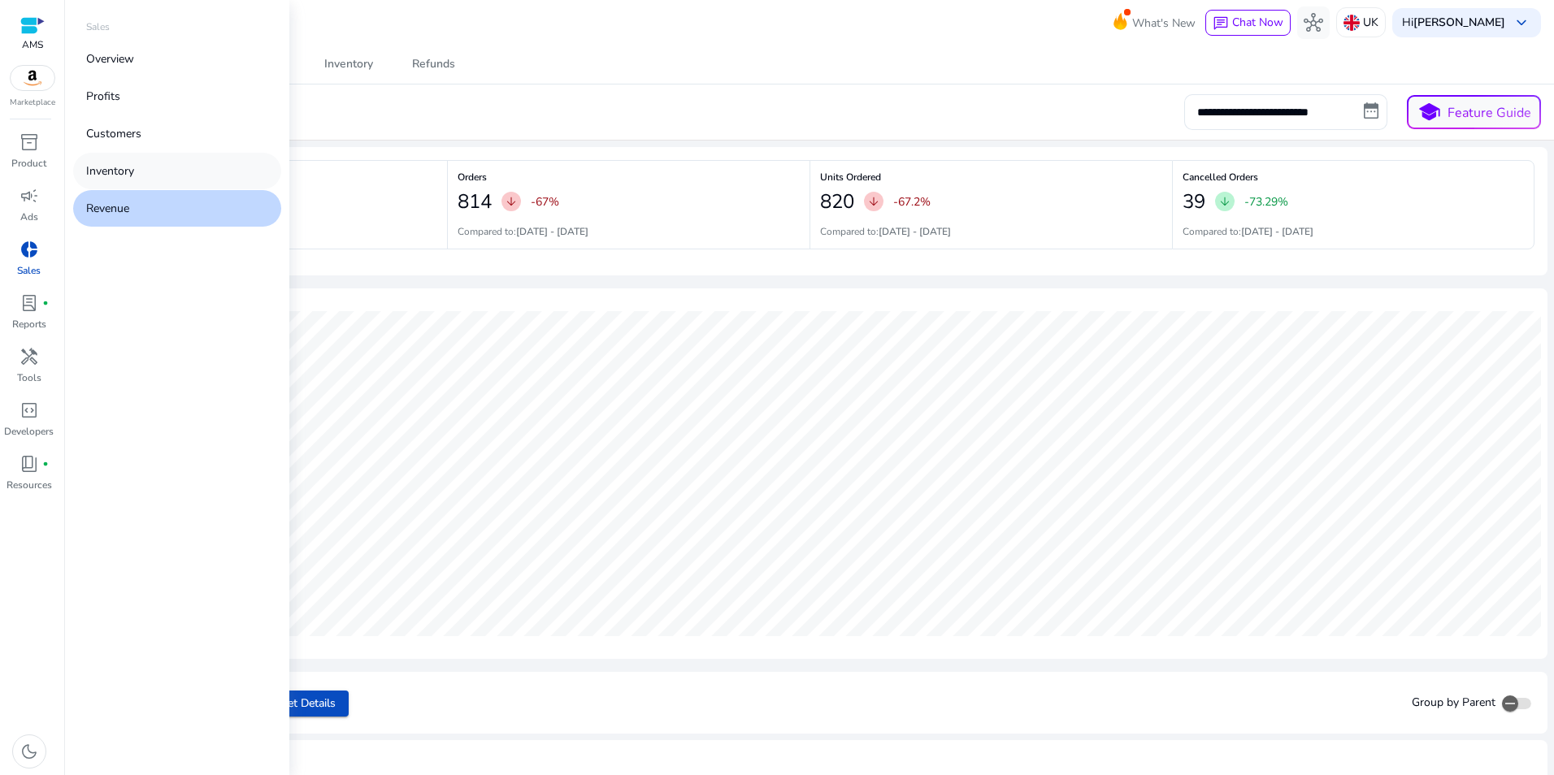
click at [196, 162] on link "Inventory" at bounding box center [177, 171] width 208 height 37
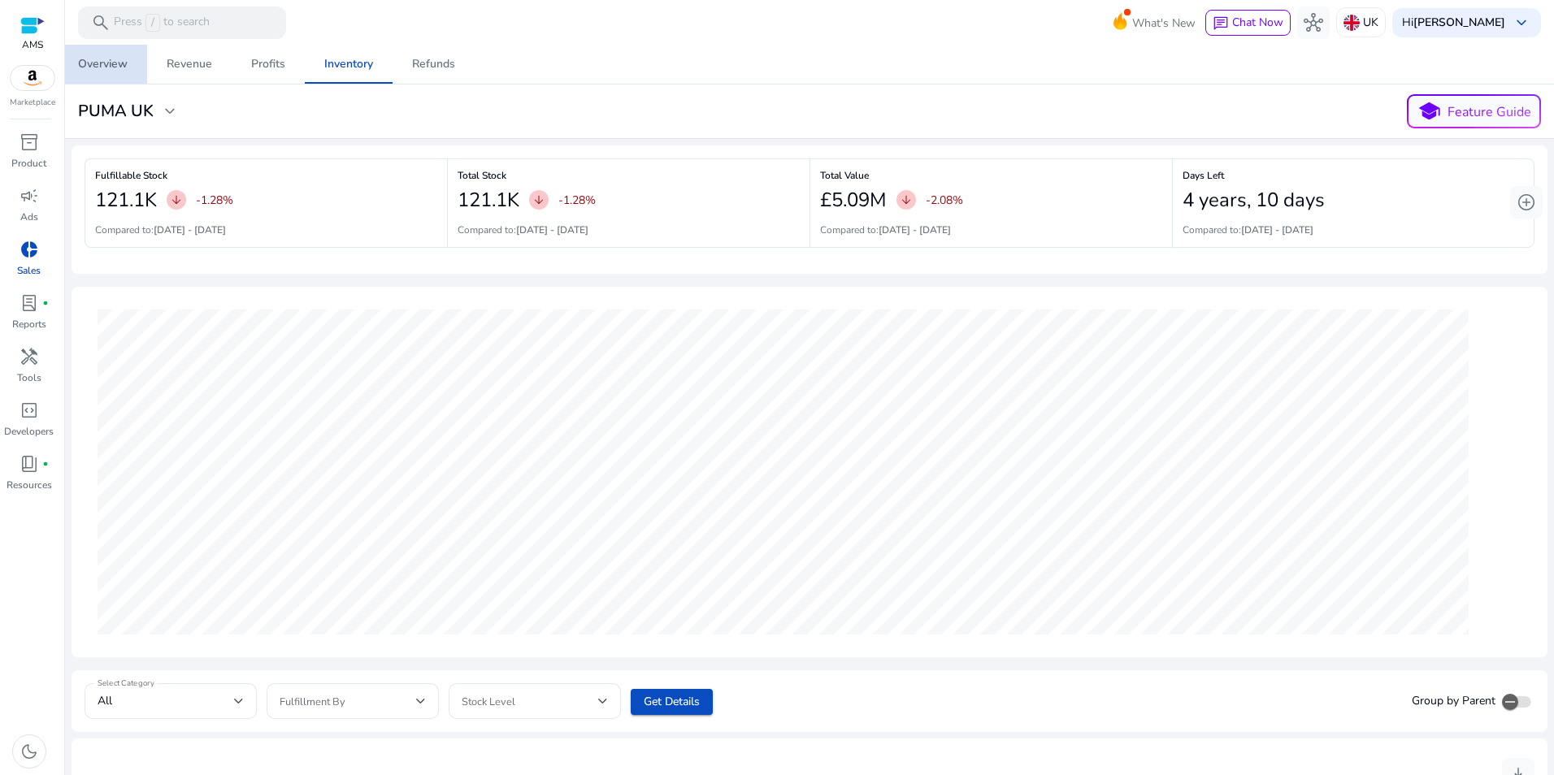
click at [109, 60] on div "Overview" at bounding box center [103, 64] width 50 height 11
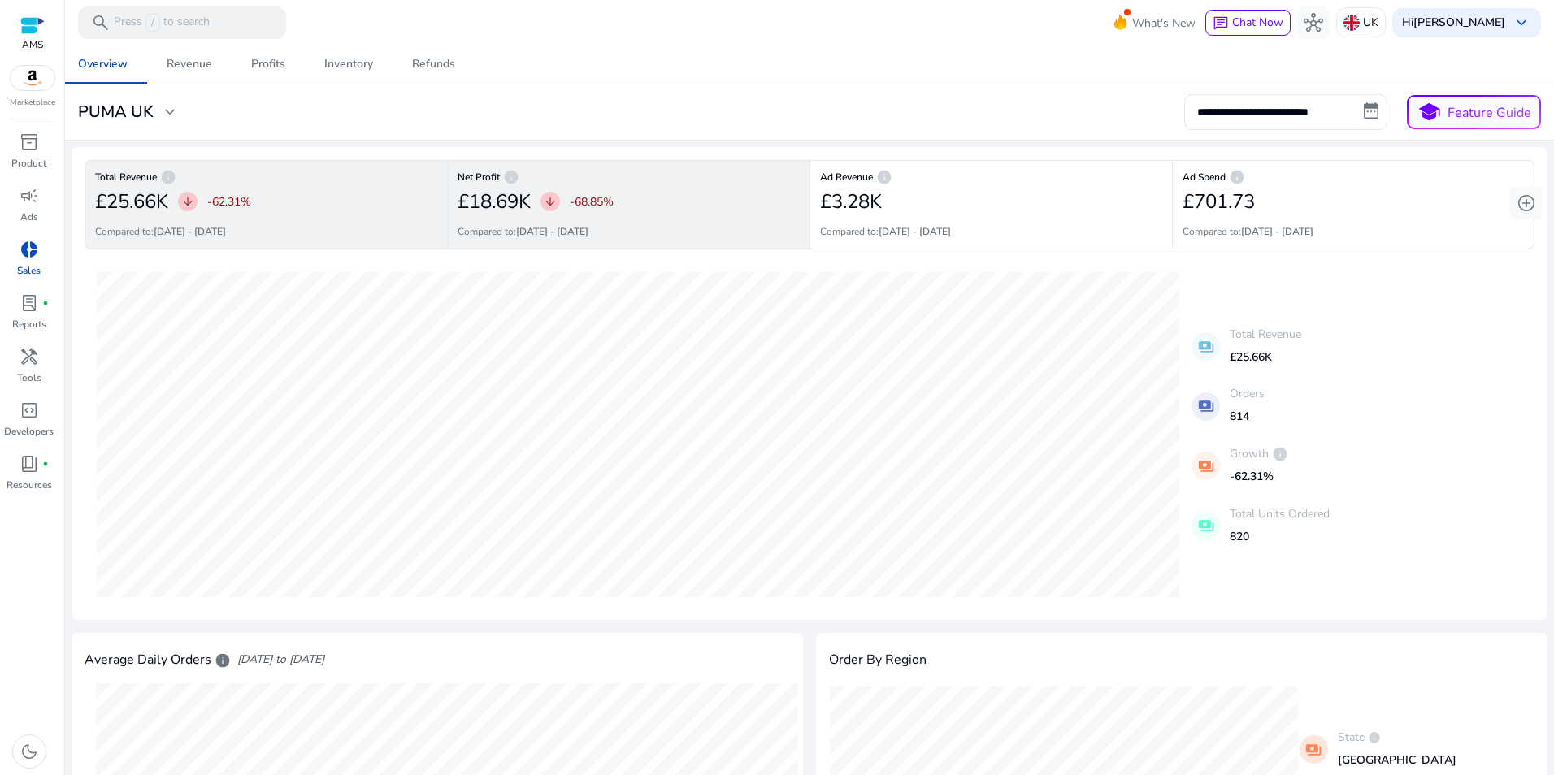
click at [706, 202] on div "£18.69K arrow_downward -68.85%" at bounding box center [628, 201] width 342 height 33
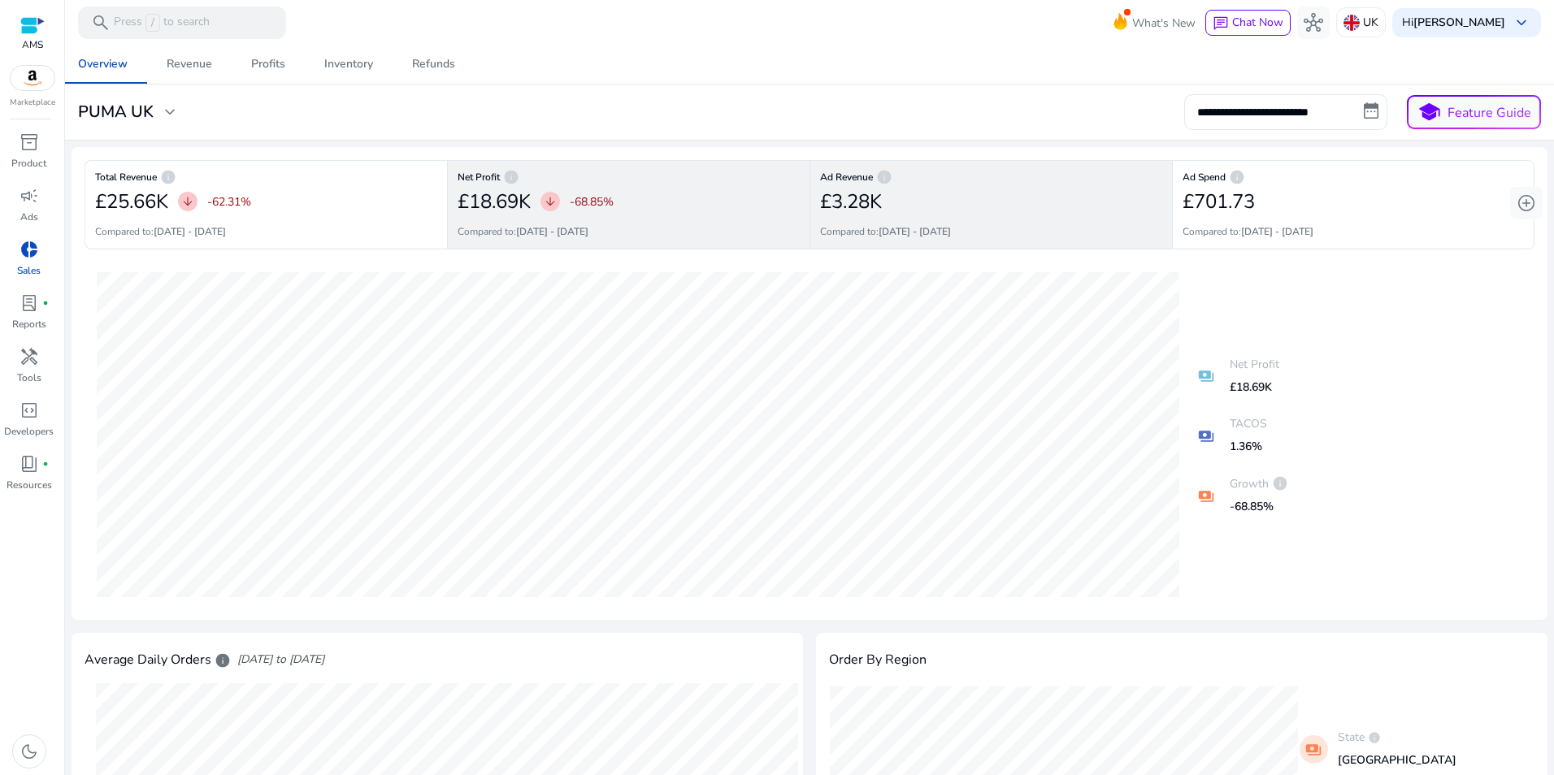
click at [984, 217] on div "£3.28K" at bounding box center [991, 201] width 342 height 33
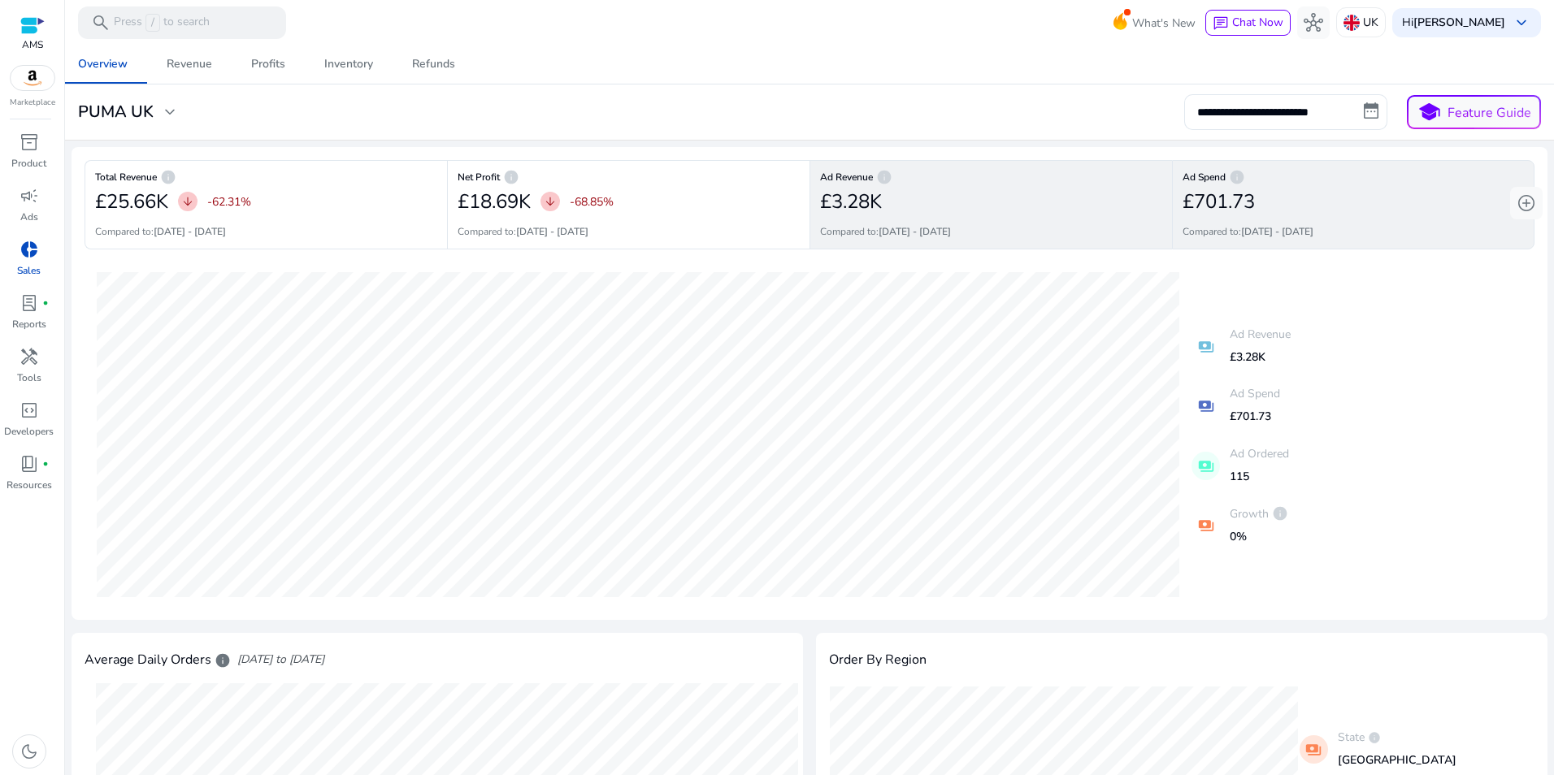
click at [1033, 206] on div "£701.73" at bounding box center [1352, 201] width 341 height 33
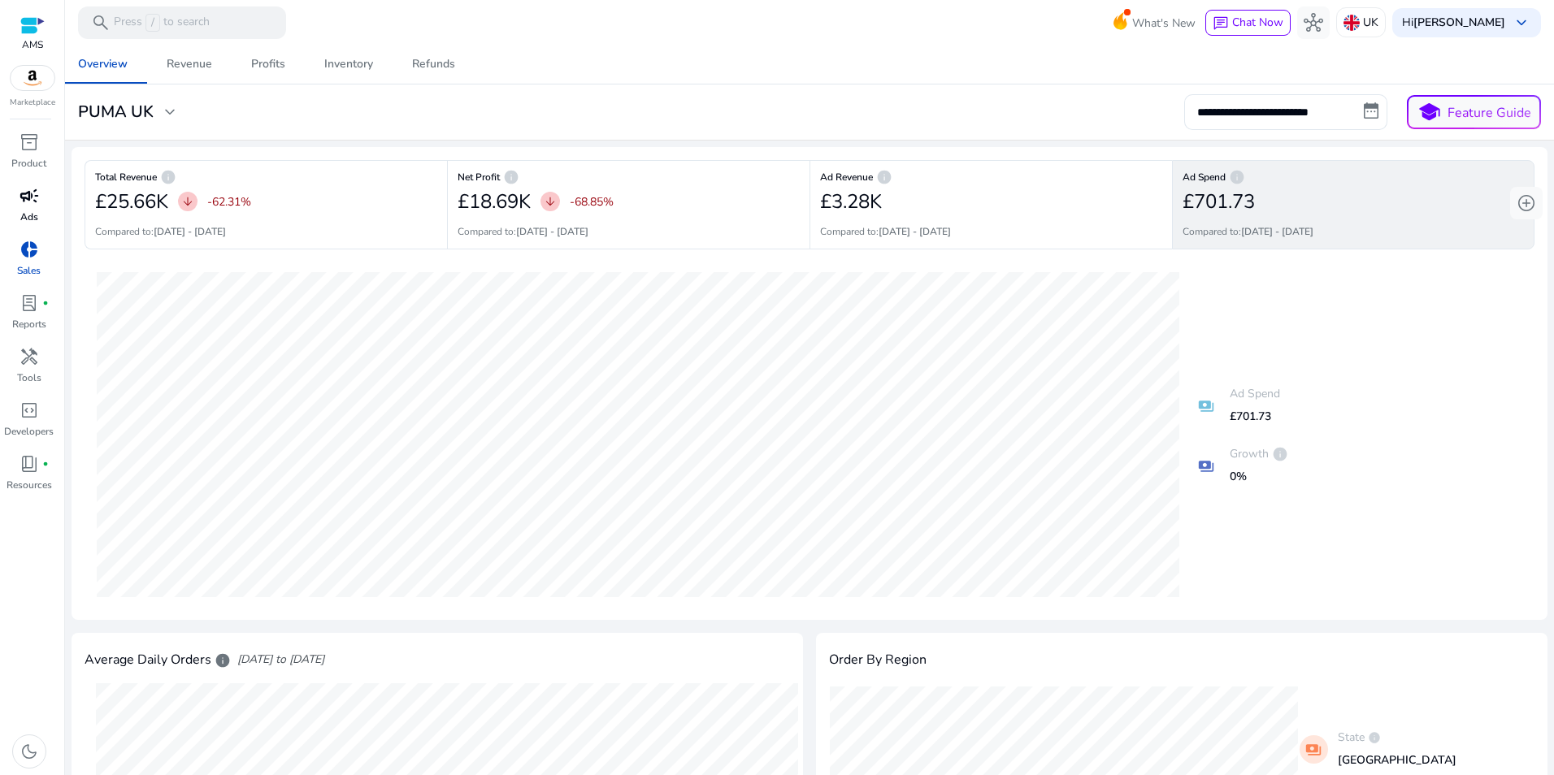
click at [36, 189] on span "campaign" at bounding box center [30, 196] width 20 height 20
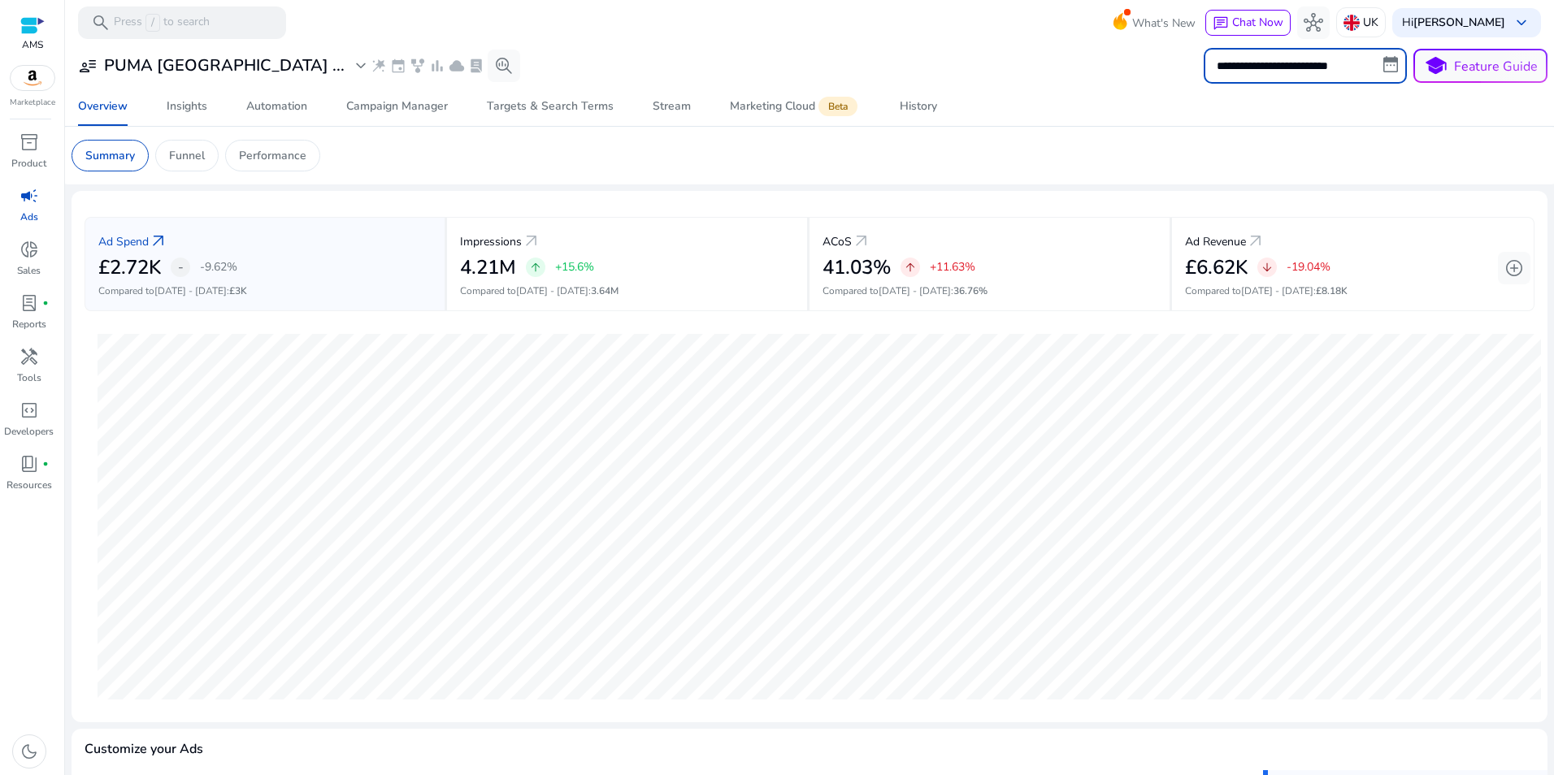
click at [1033, 73] on input "**********" at bounding box center [1304, 66] width 203 height 36
select select "*"
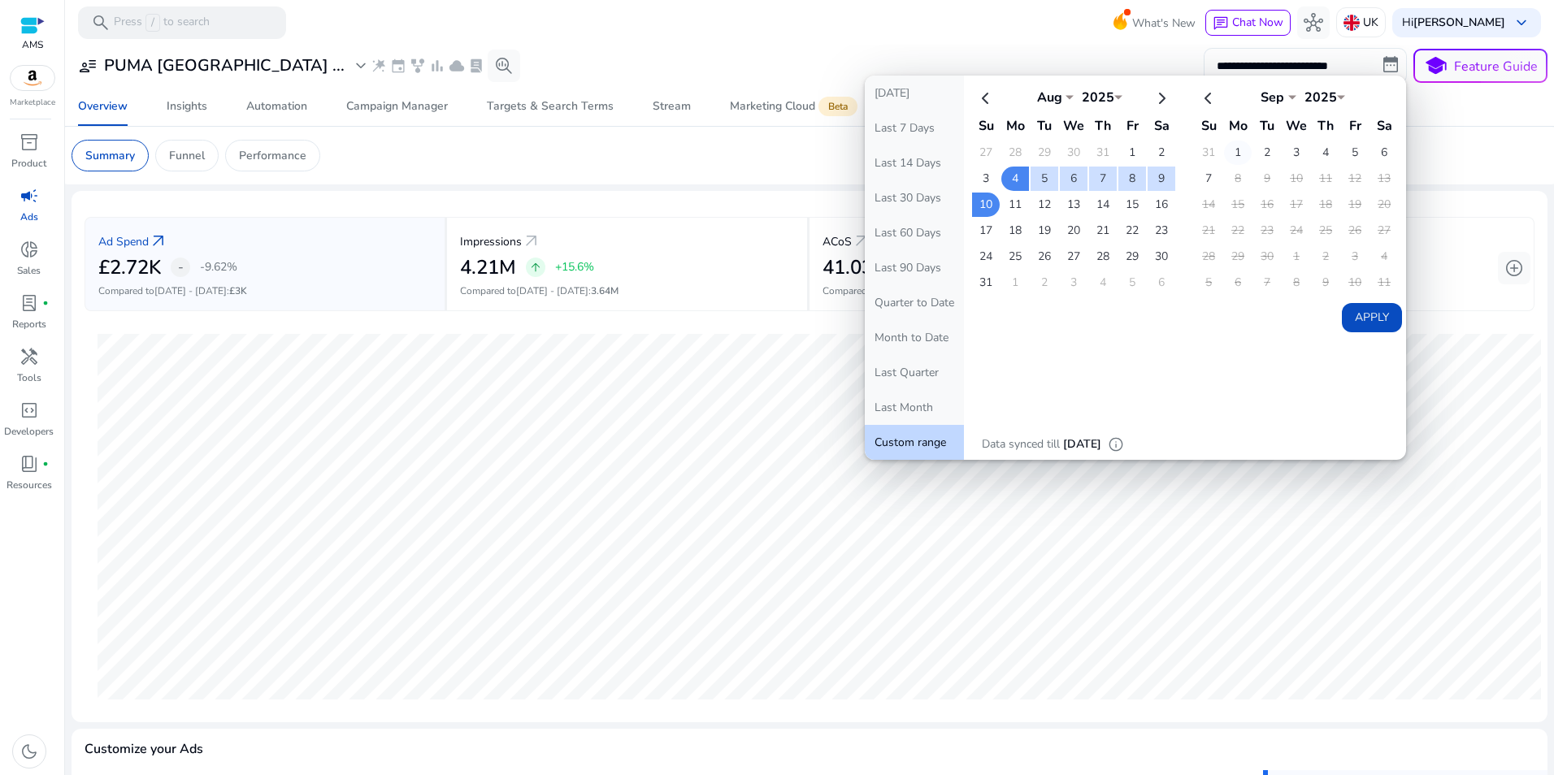
click at [1033, 151] on td "1" at bounding box center [1238, 153] width 28 height 24
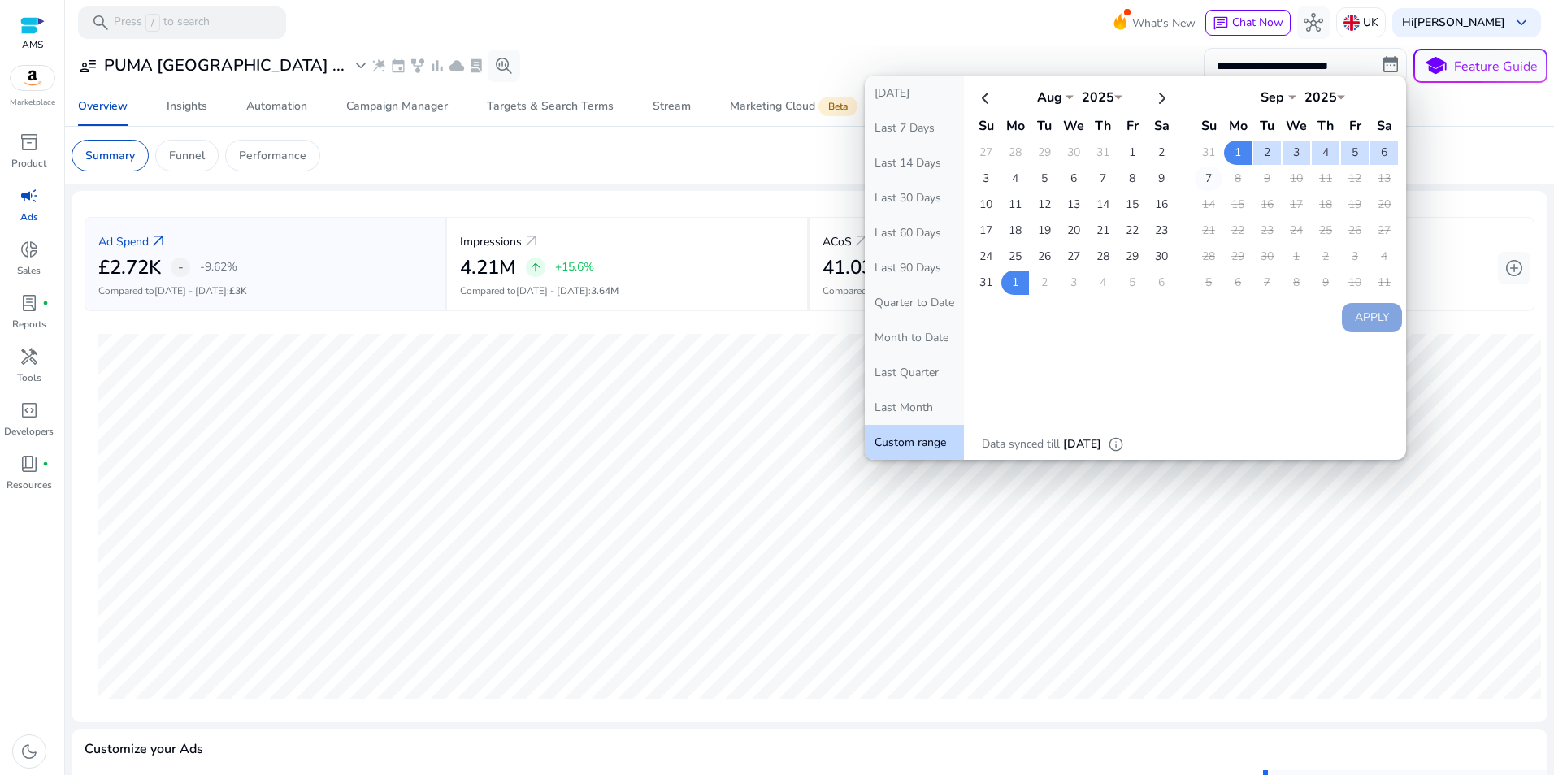
click at [1033, 176] on td "7" at bounding box center [1208, 179] width 28 height 24
click at [1033, 320] on button "Apply" at bounding box center [1372, 317] width 60 height 29
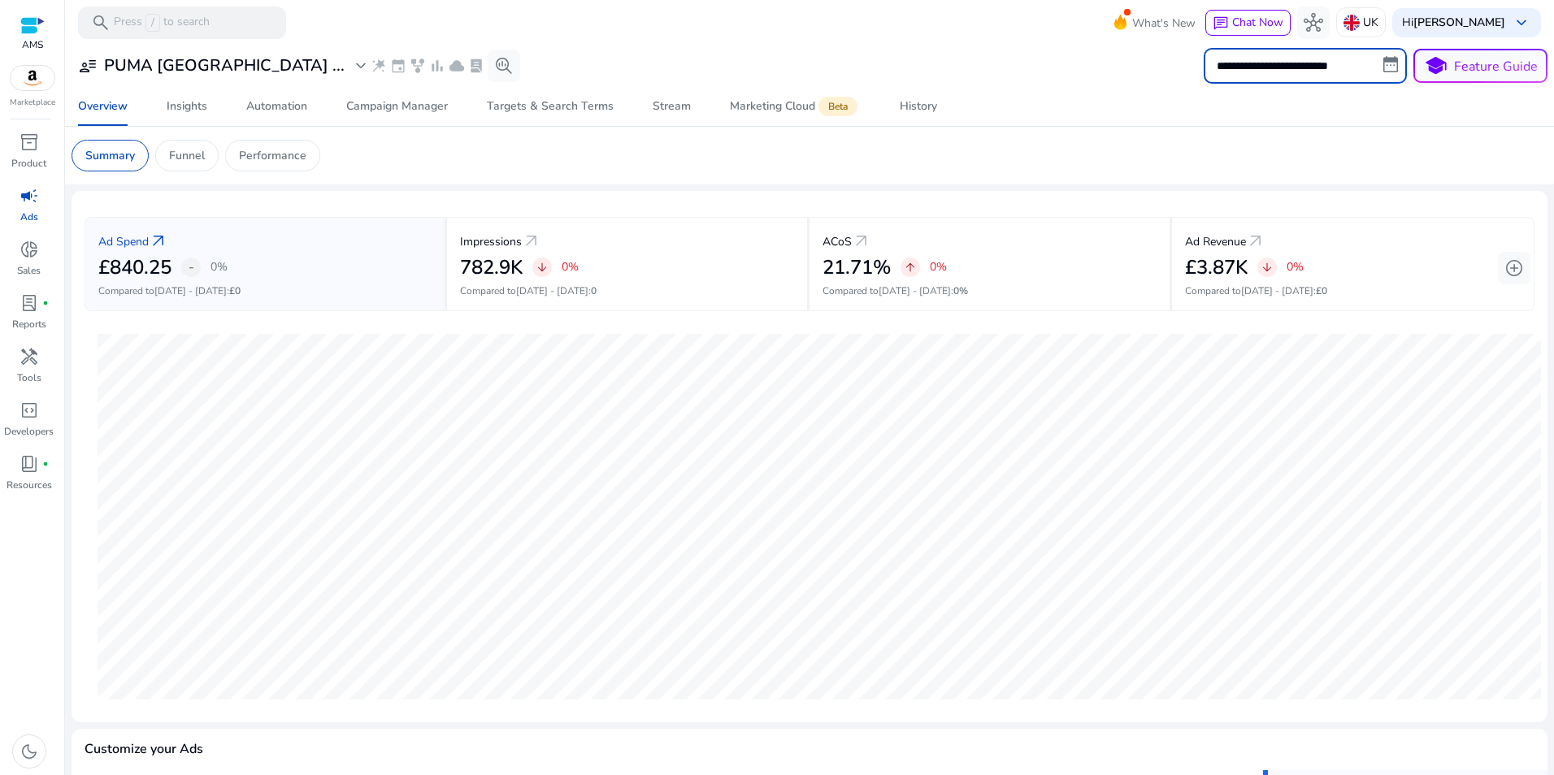
click at [1033, 70] on input "**********" at bounding box center [1304, 66] width 203 height 36
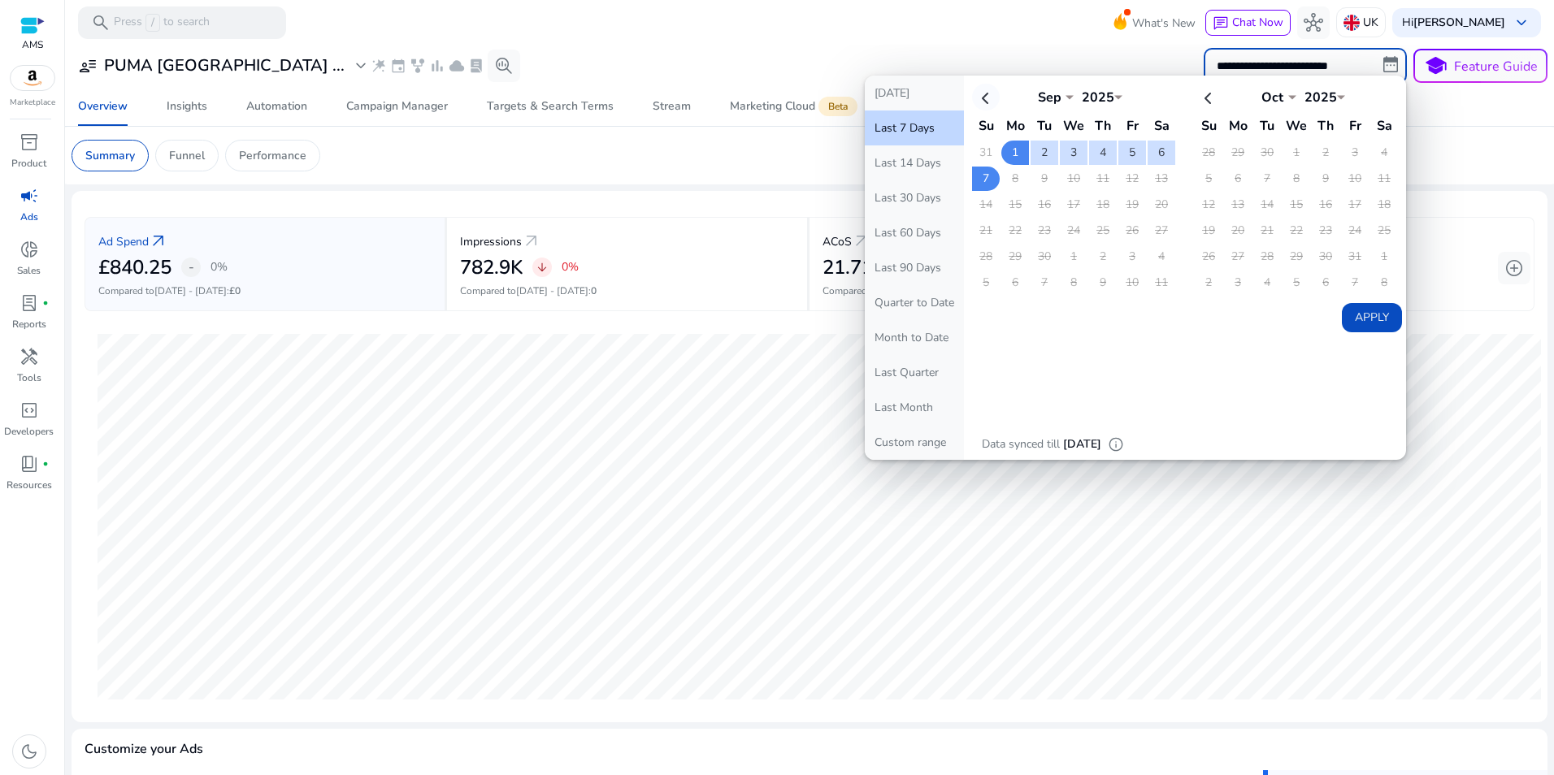
click at [978, 93] on th at bounding box center [986, 97] width 28 height 27
select select "*"
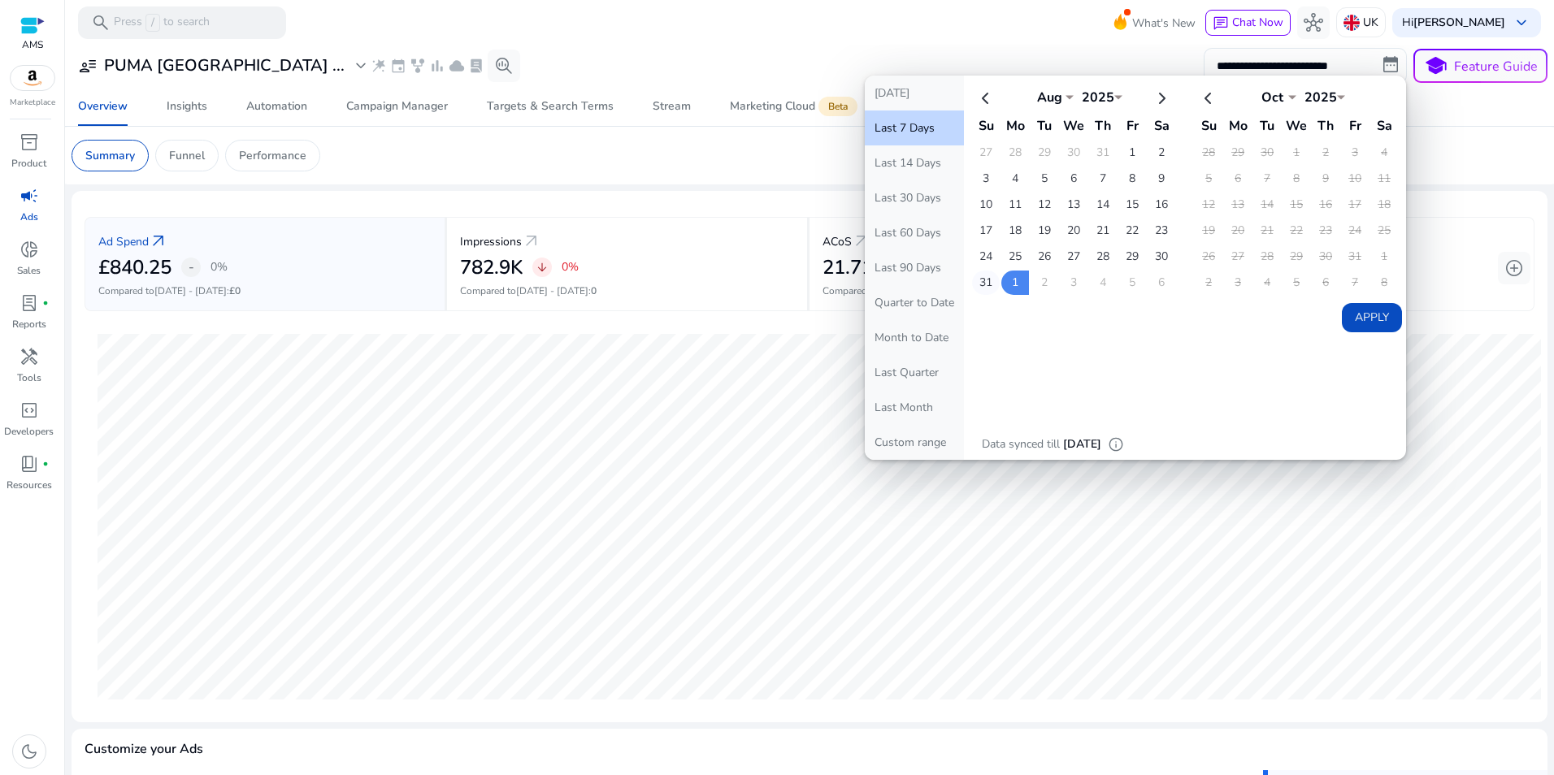
click at [982, 280] on td "31" at bounding box center [986, 283] width 28 height 24
click at [1033, 283] on td "6" at bounding box center [1161, 283] width 28 height 24
select select "*"
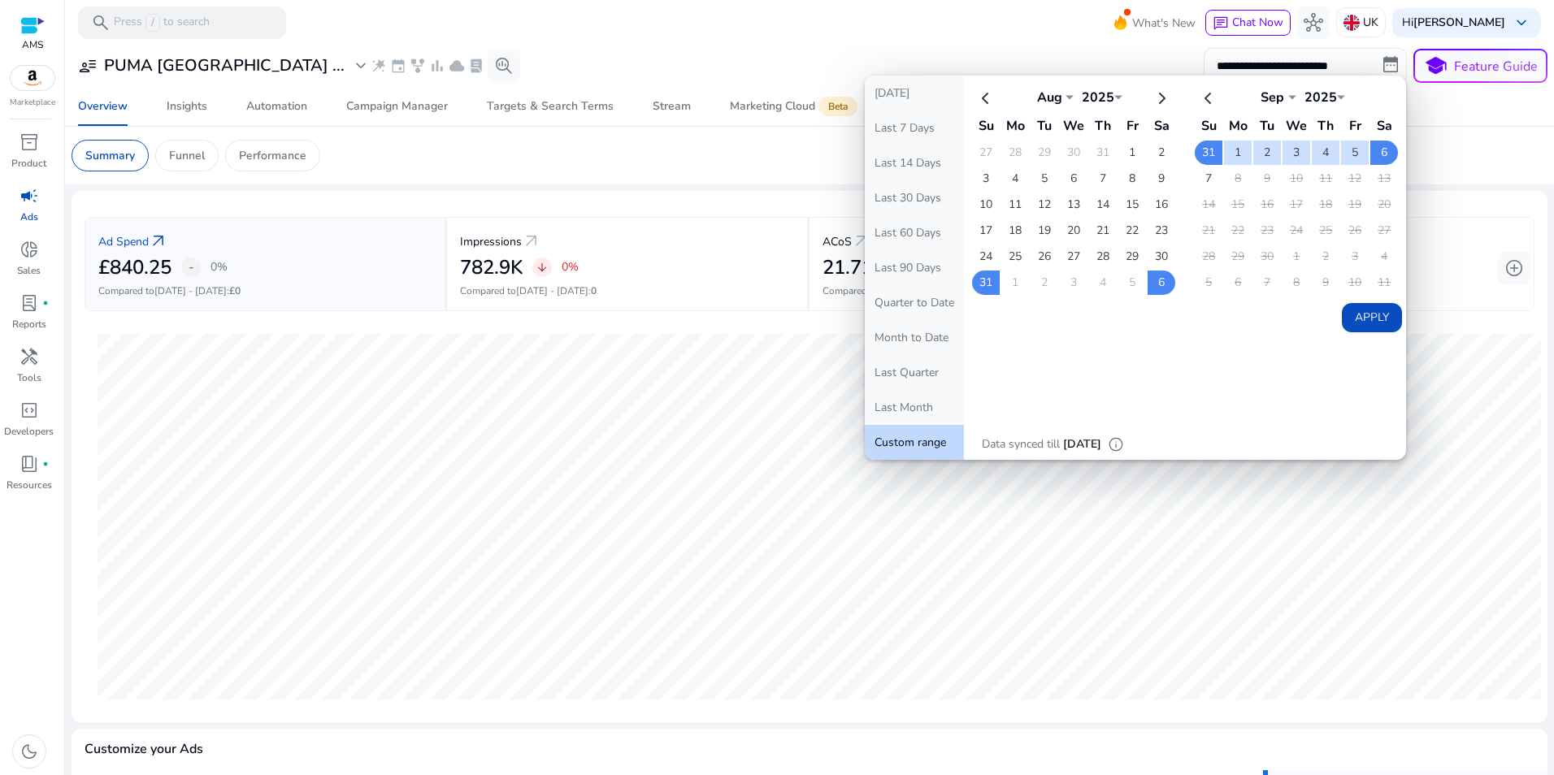
click at [1033, 320] on button "Apply" at bounding box center [1372, 317] width 60 height 29
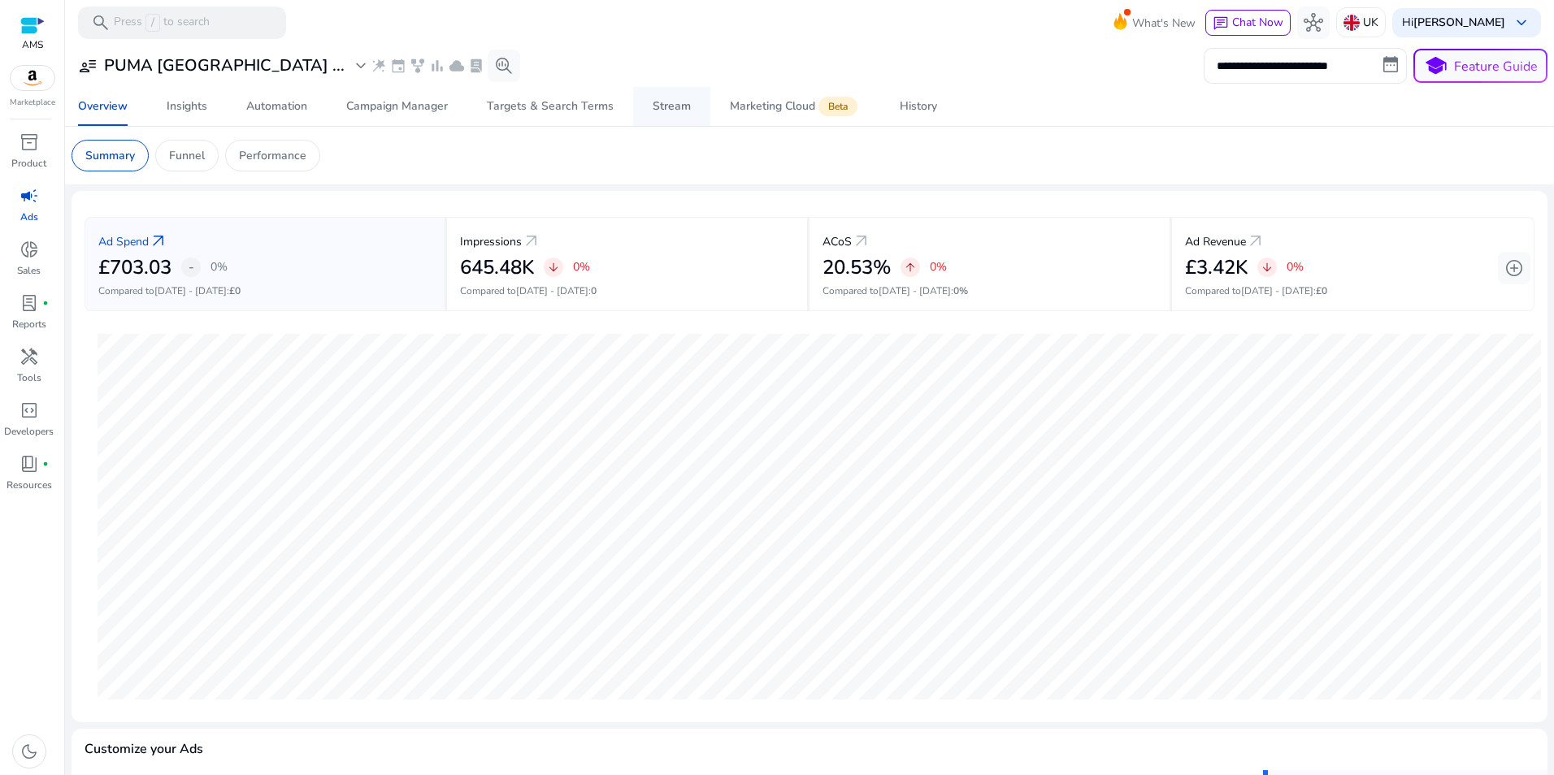
click at [648, 103] on link "Stream" at bounding box center [671, 106] width 77 height 39
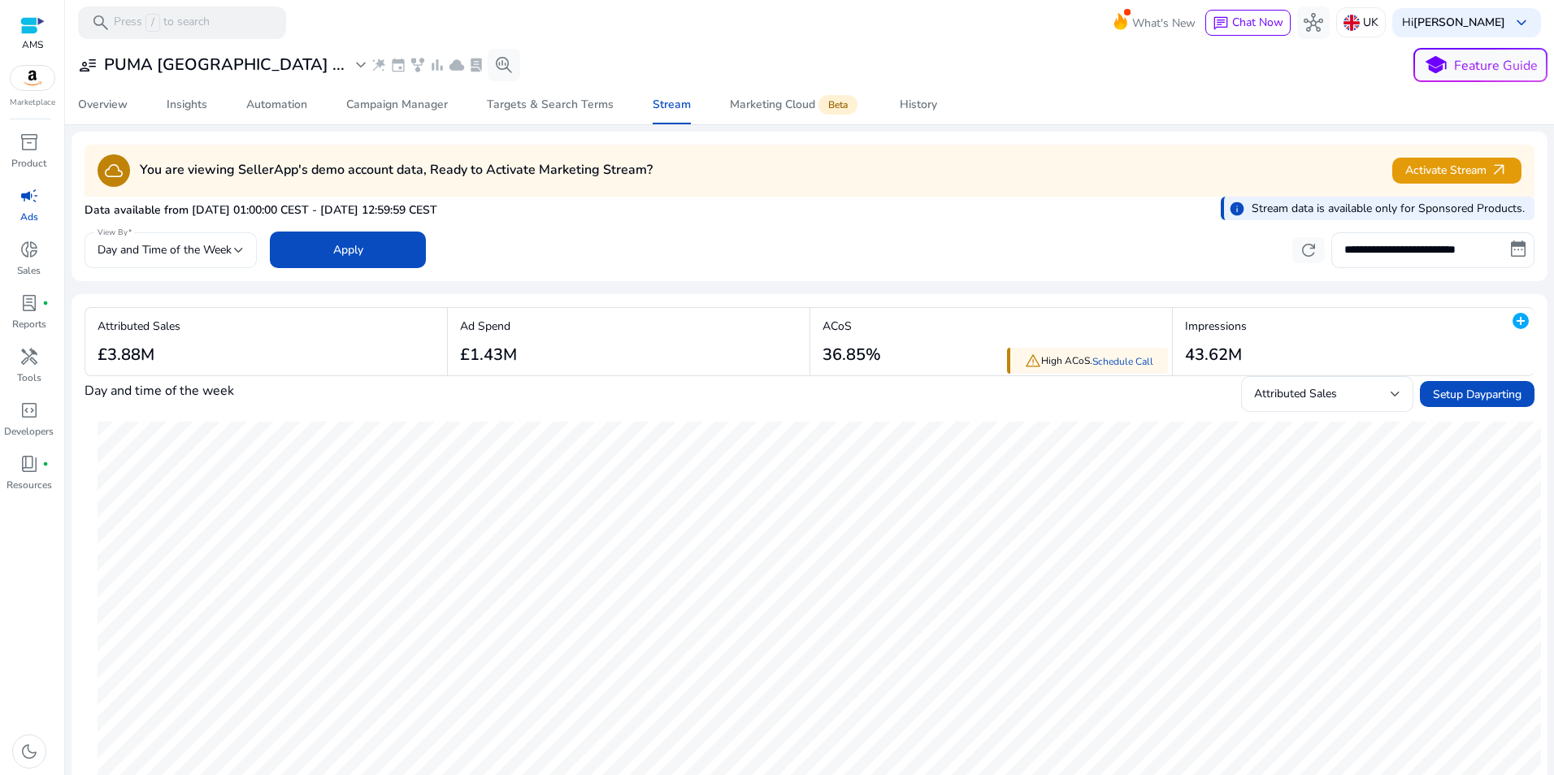
click at [238, 249] on div at bounding box center [239, 250] width 10 height 7
click at [238, 249] on div at bounding box center [777, 387] width 1554 height 775
click at [375, 258] on span at bounding box center [348, 250] width 156 height 39
click at [193, 111] on div "Insights" at bounding box center [187, 104] width 41 height 11
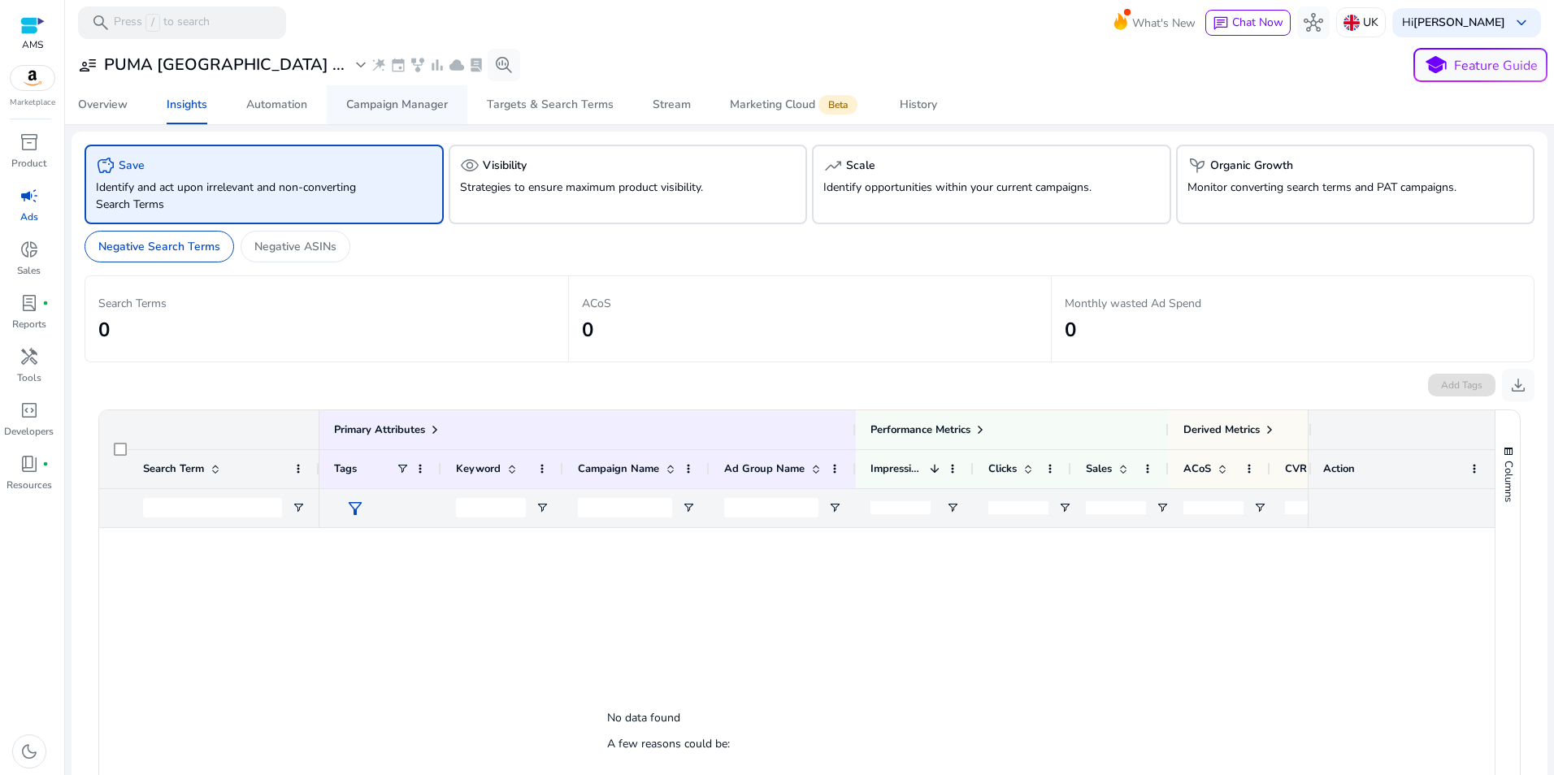
click at [417, 105] on div "Campaign Manager" at bounding box center [397, 104] width 102 height 11
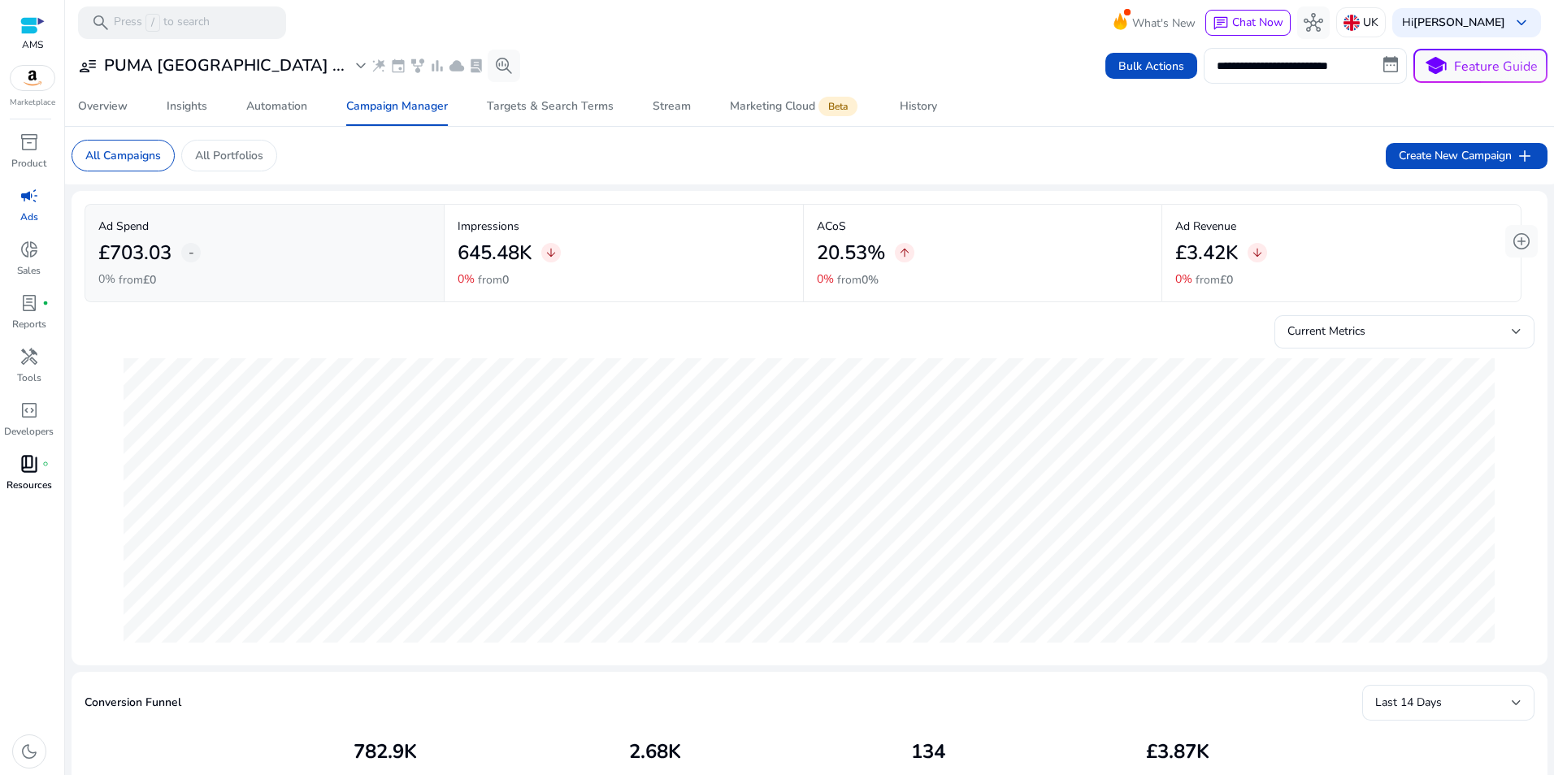
click at [21, 471] on span "book_4" at bounding box center [30, 464] width 20 height 20
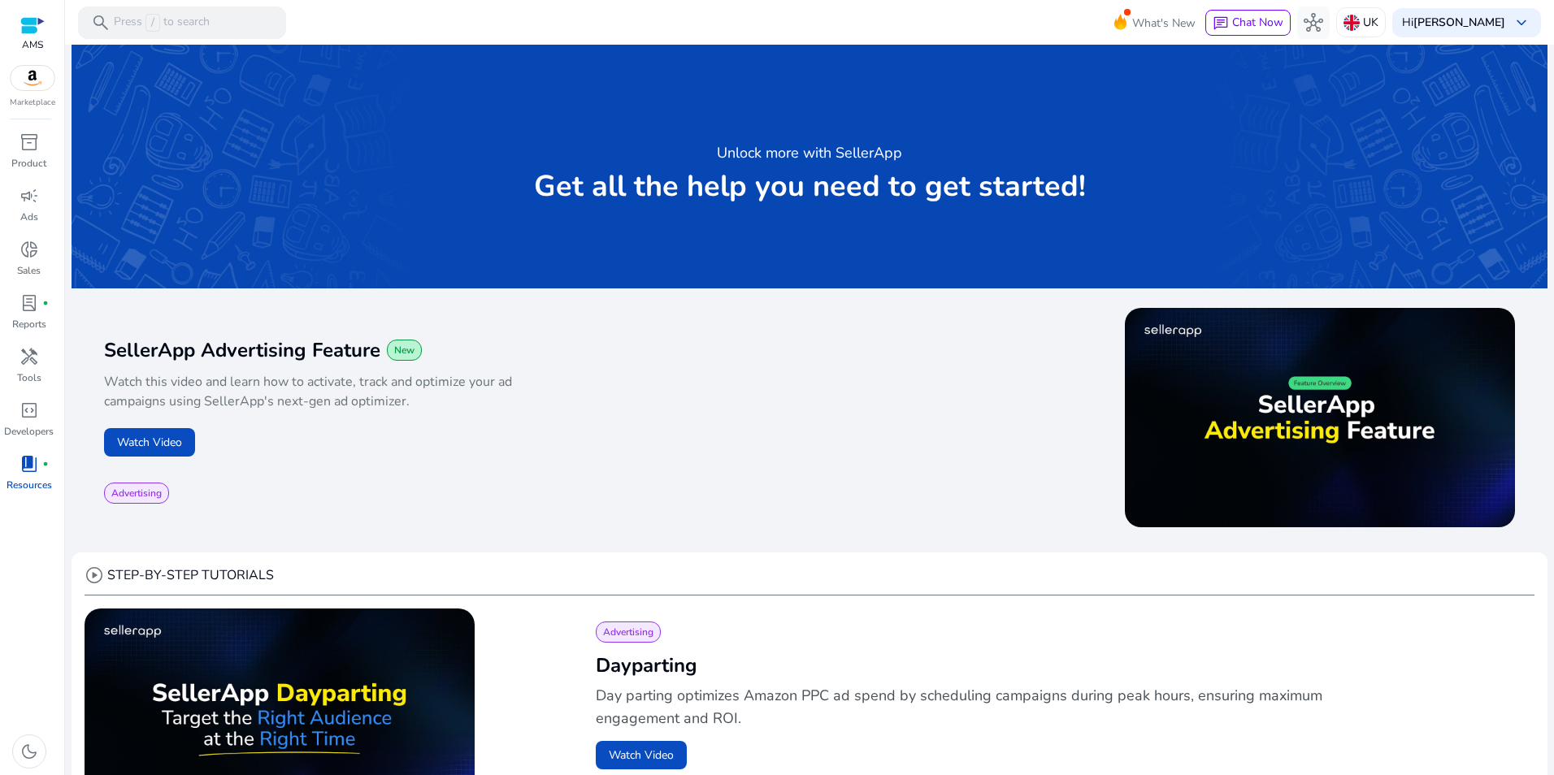
scroll to position [325, 0]
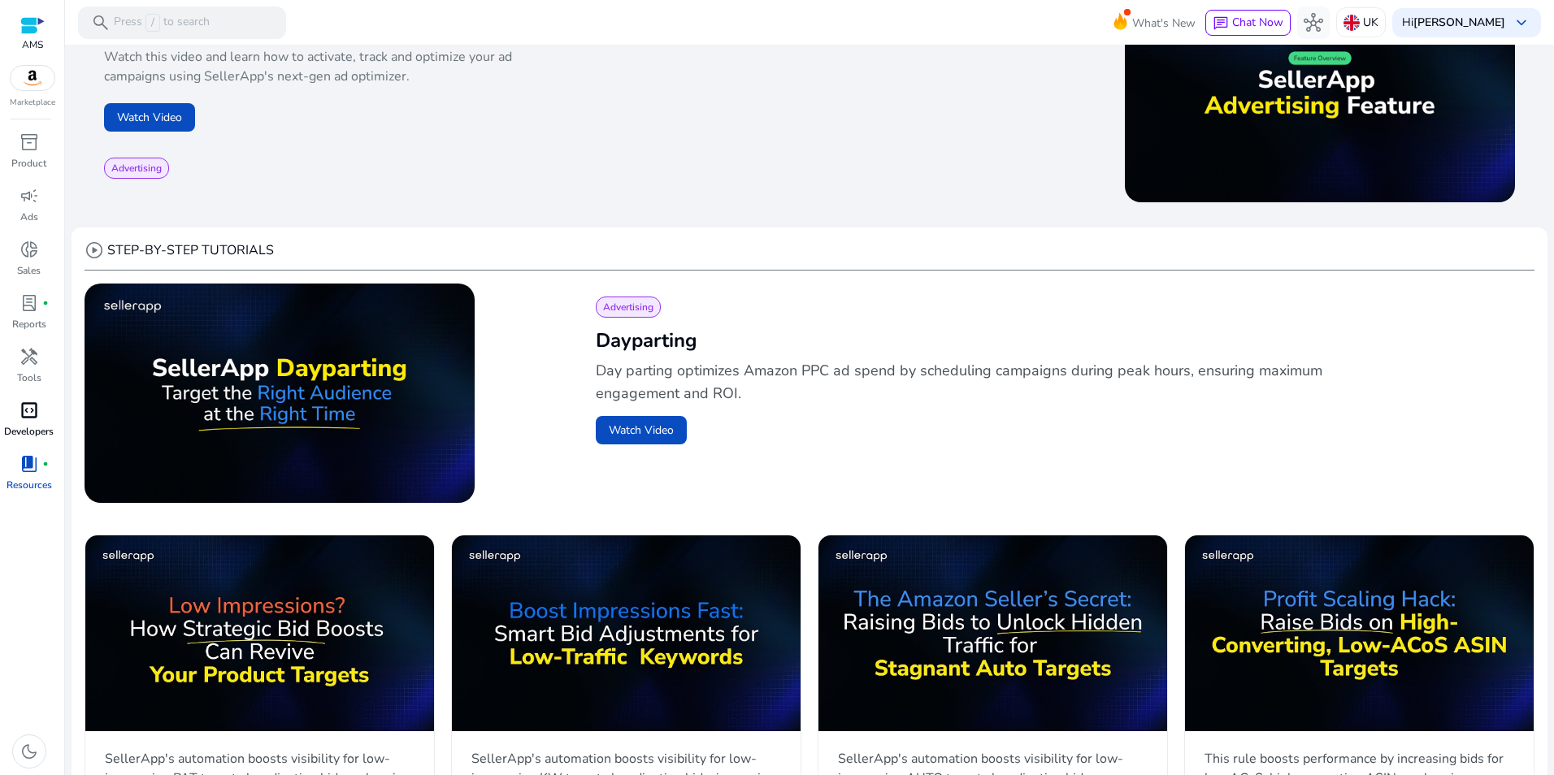
click at [35, 415] on span "code_blocks" at bounding box center [30, 411] width 20 height 20
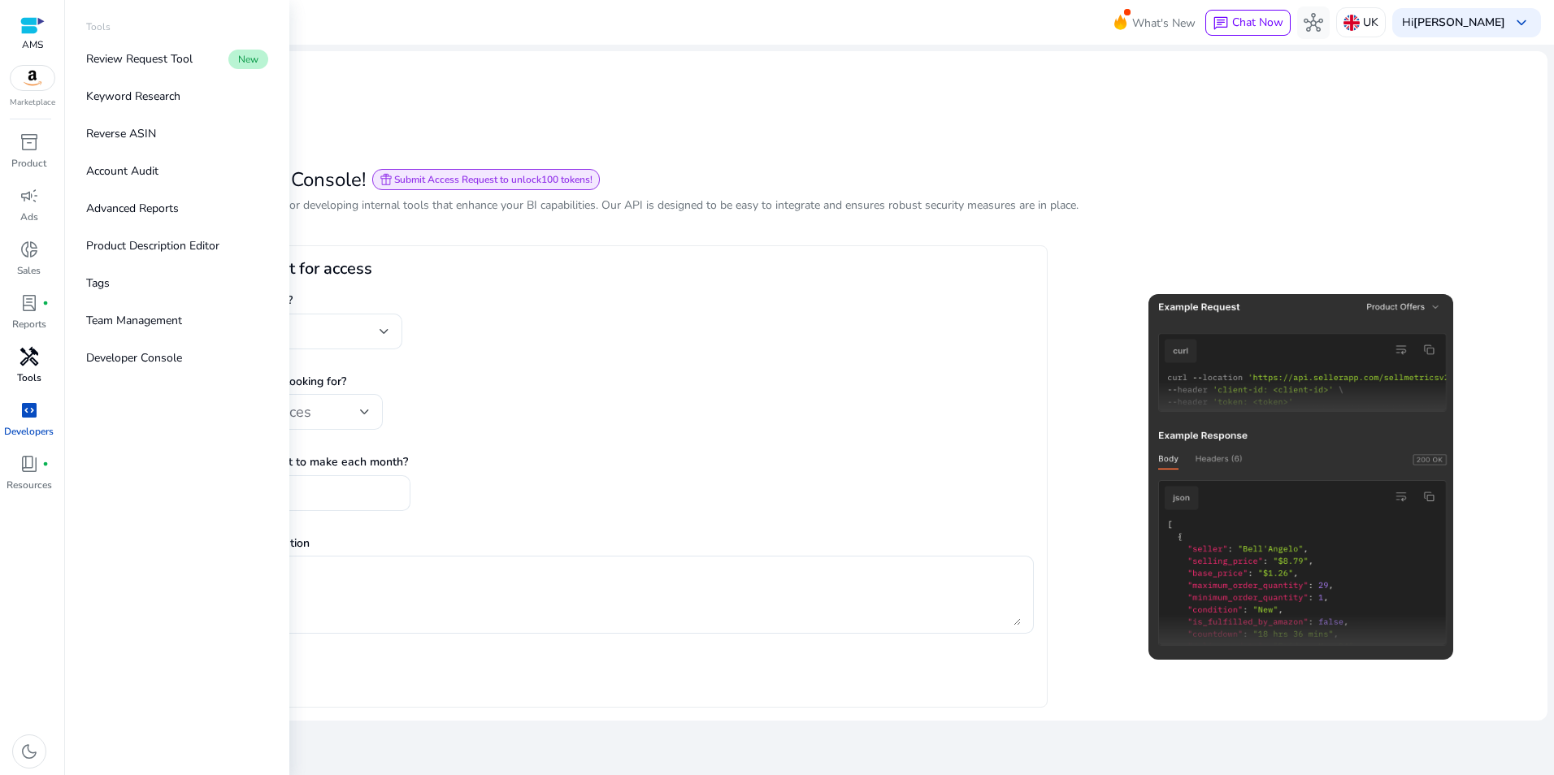
click at [20, 368] on div "handyman" at bounding box center [30, 357] width 46 height 26
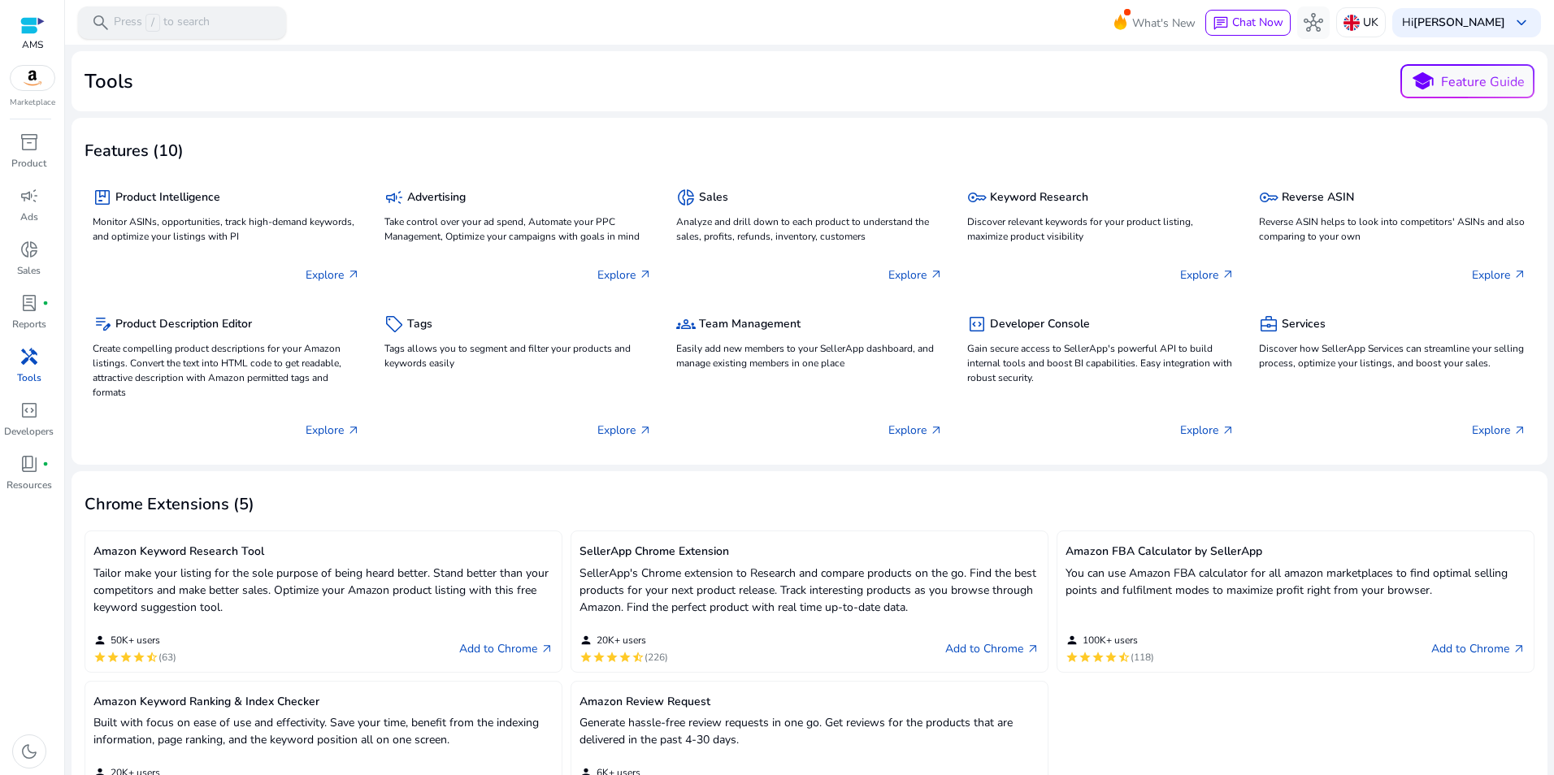
click at [205, 30] on p "Press / to search" at bounding box center [162, 23] width 96 height 18
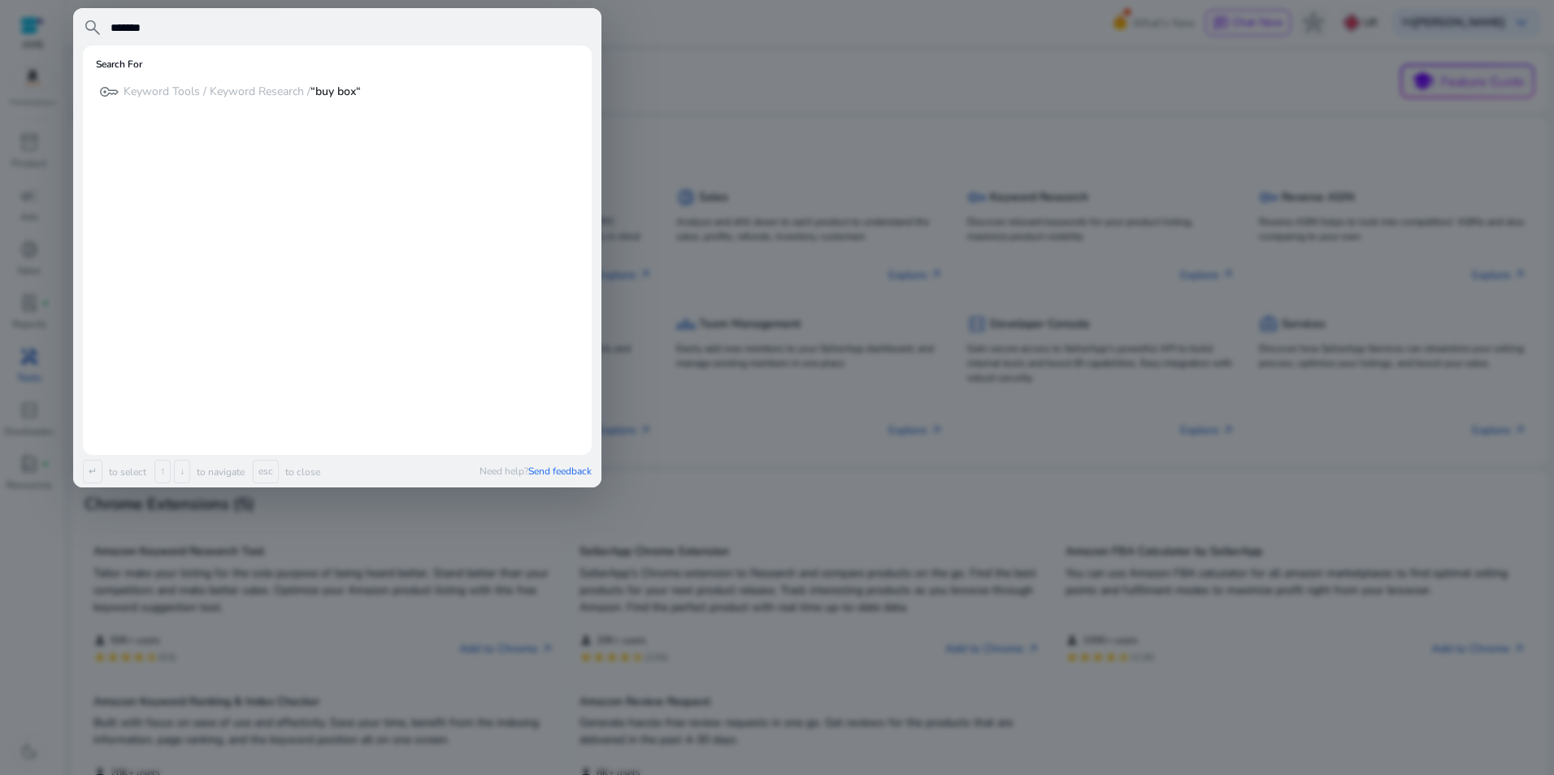
type input "*******"
click at [745, 59] on div at bounding box center [777, 387] width 1554 height 775
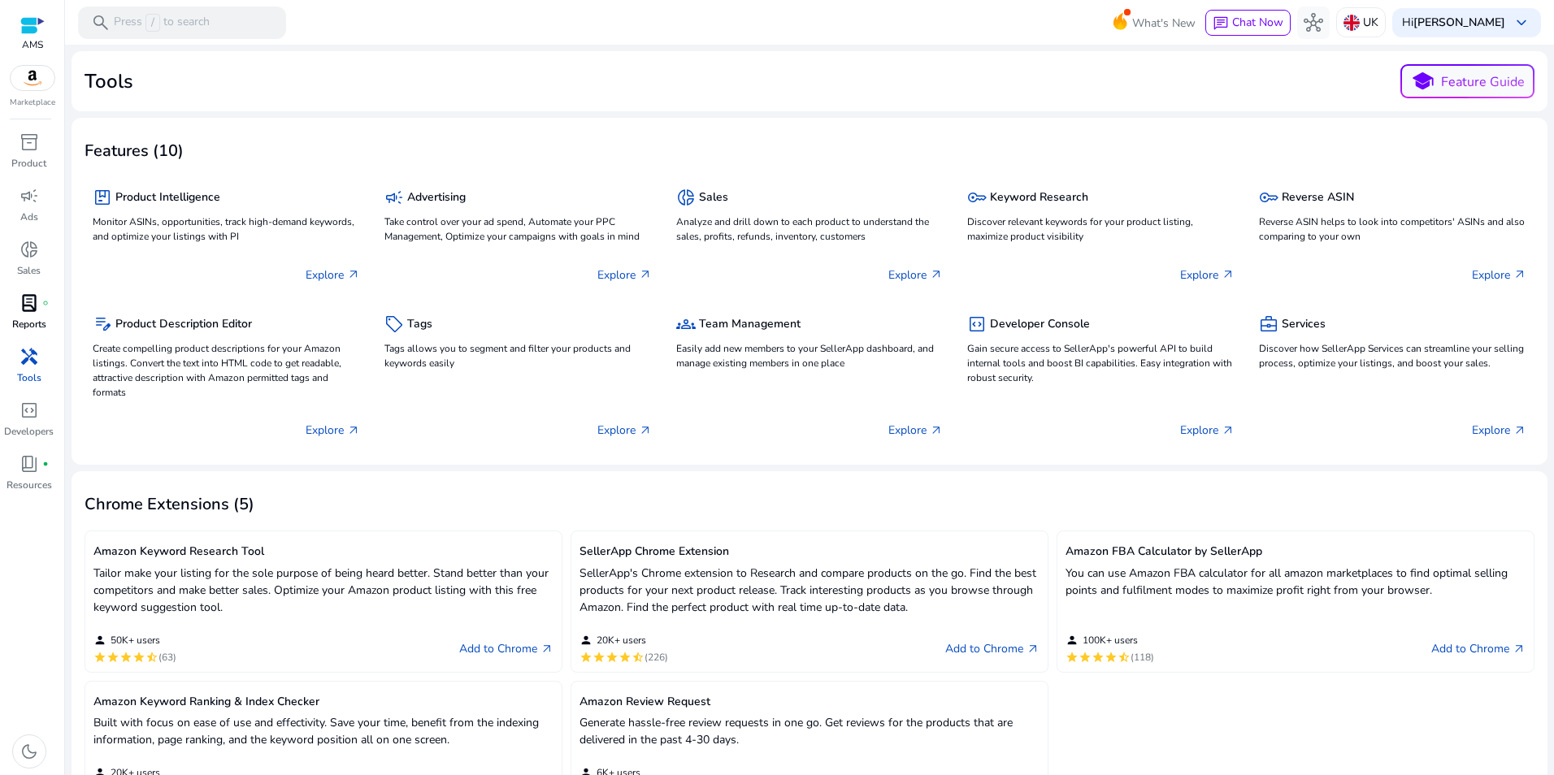
click at [32, 314] on div "lab_profile fiber_manual_record" at bounding box center [30, 303] width 46 height 26
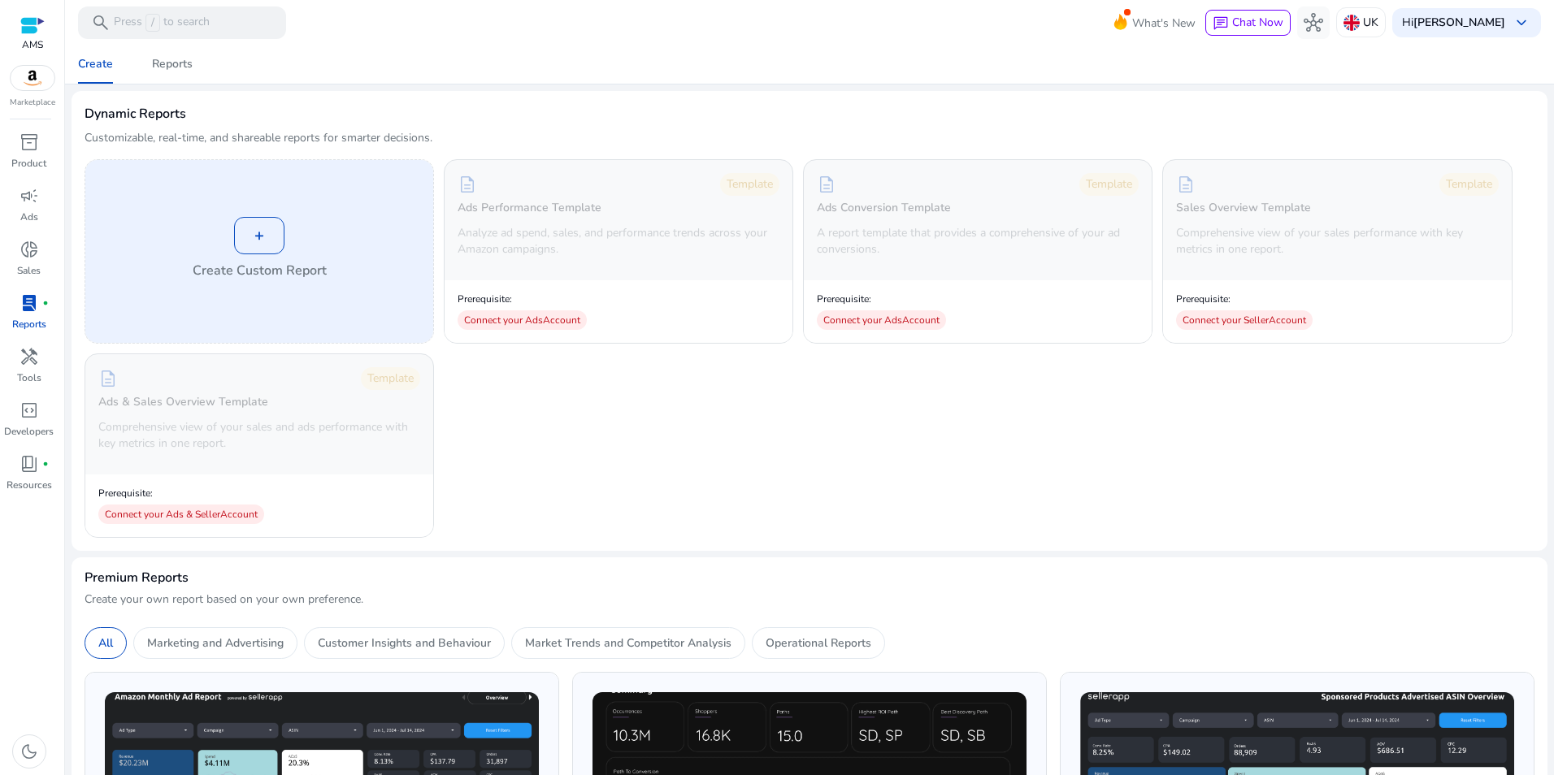
click at [268, 249] on div "+" at bounding box center [259, 235] width 50 height 37
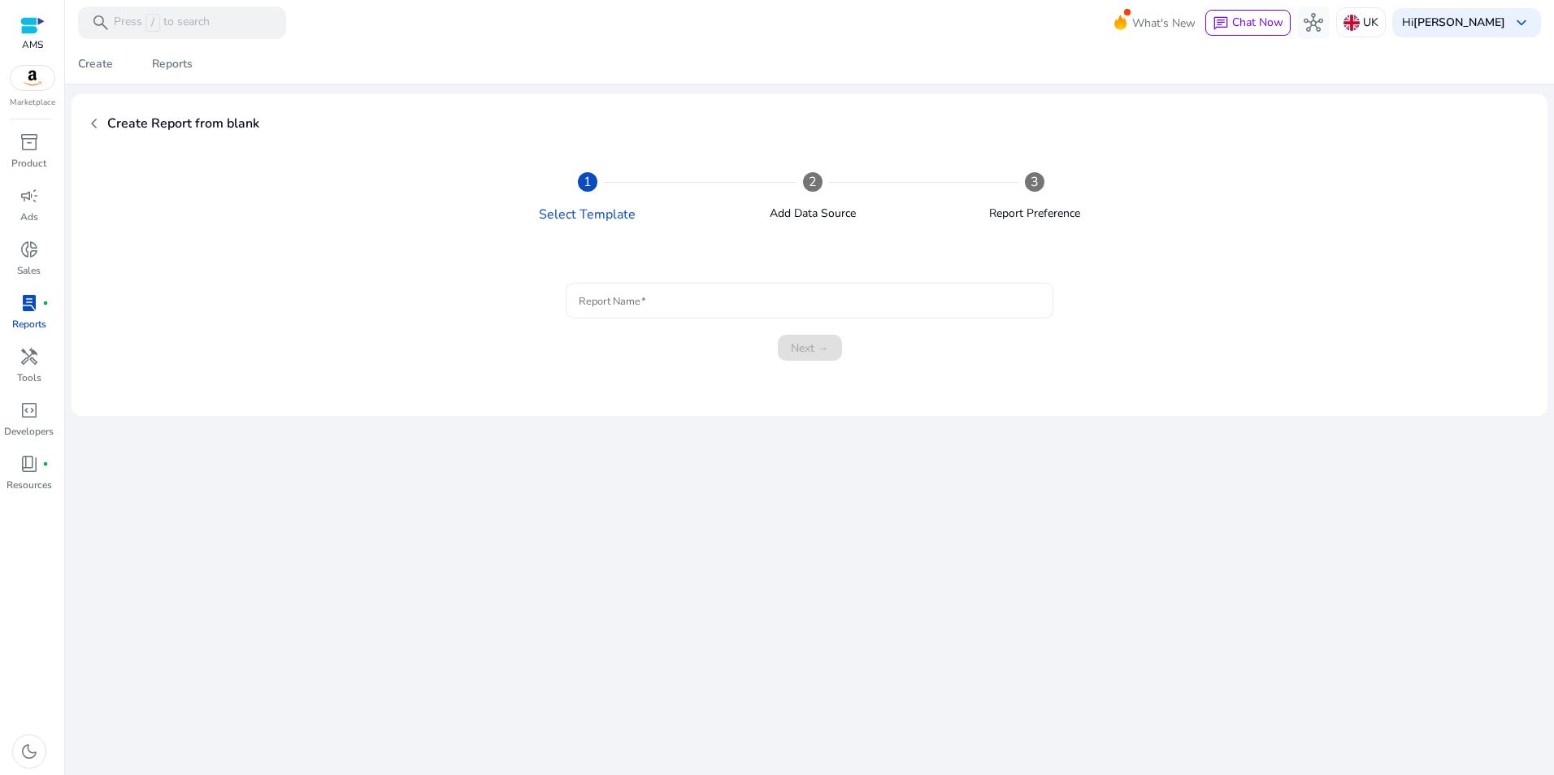
click at [687, 308] on input "Report Name" at bounding box center [809, 301] width 461 height 18
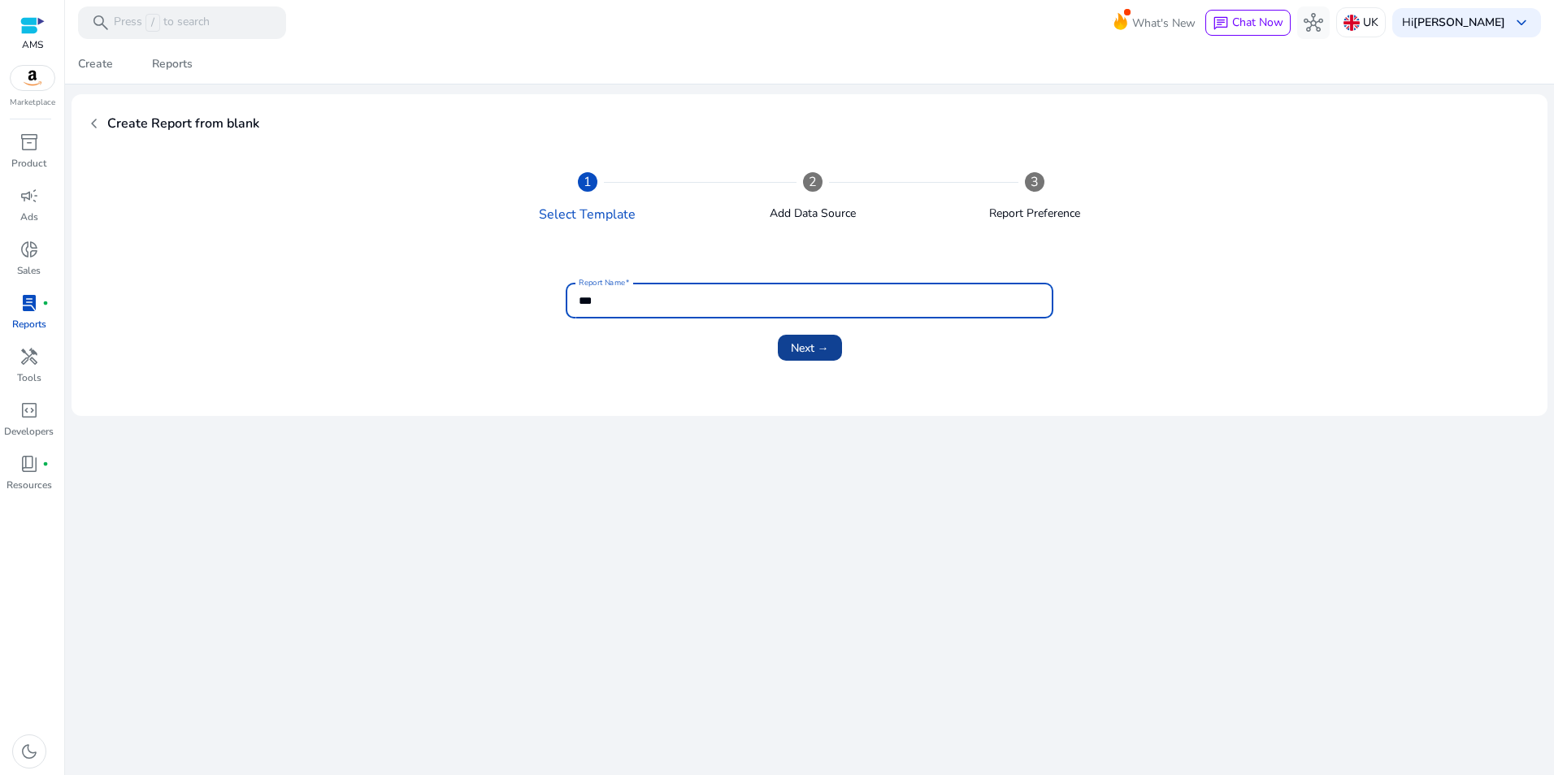
type input "***"
click at [820, 348] on span "Next →" at bounding box center [810, 348] width 38 height 17
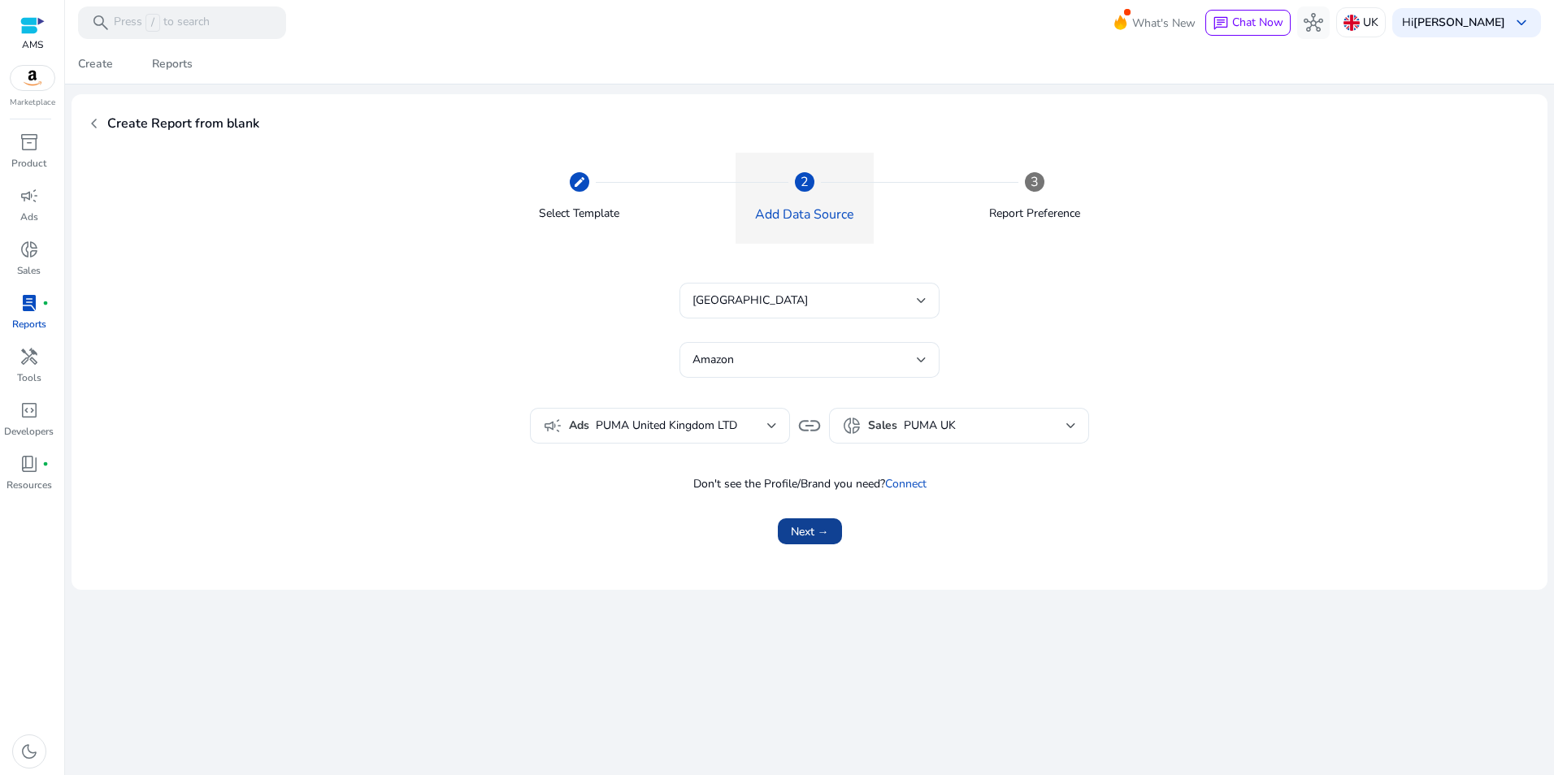
click at [813, 535] on span "Next →" at bounding box center [810, 531] width 38 height 17
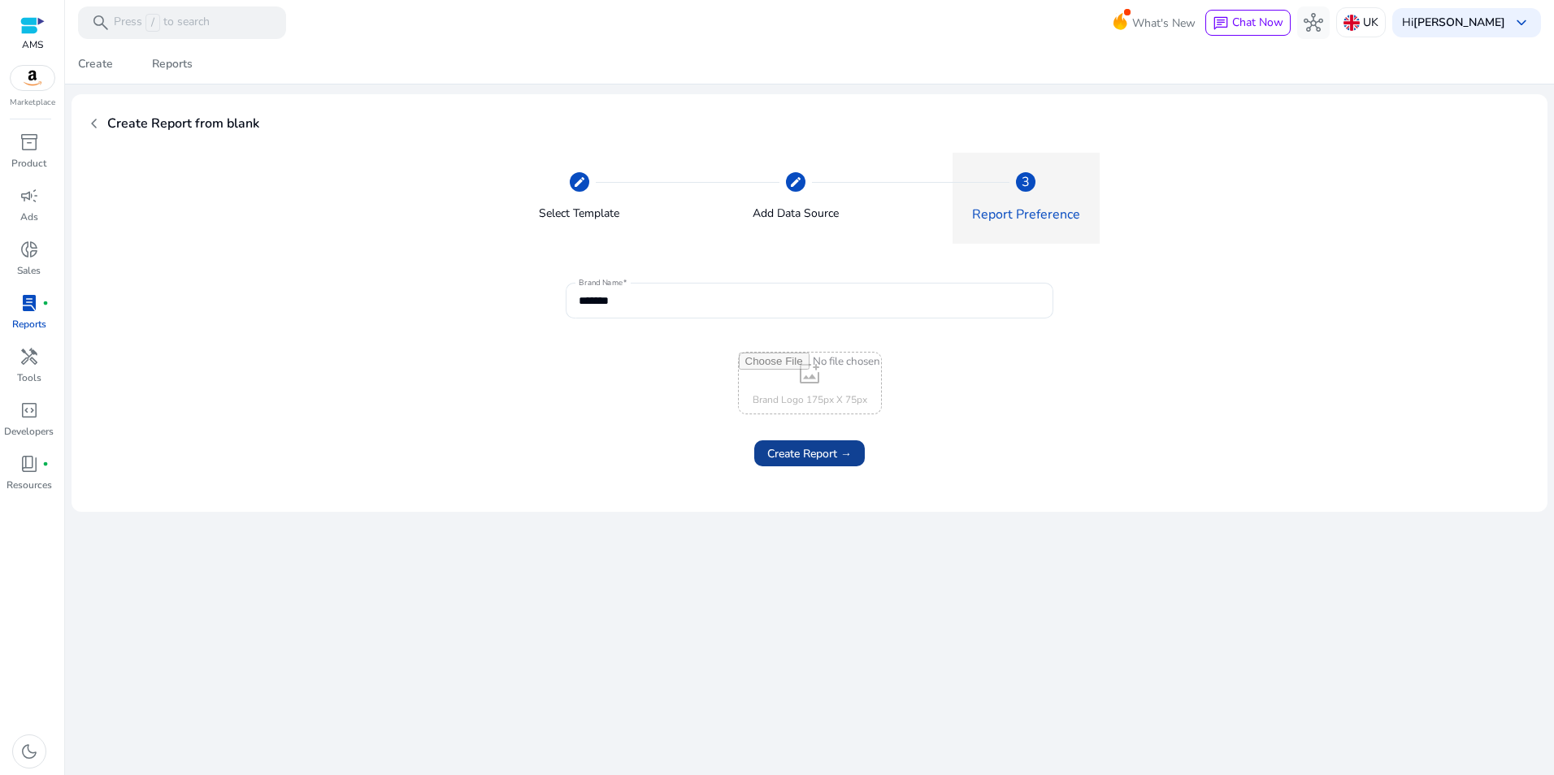
click at [817, 449] on span "Create Report →" at bounding box center [809, 453] width 85 height 17
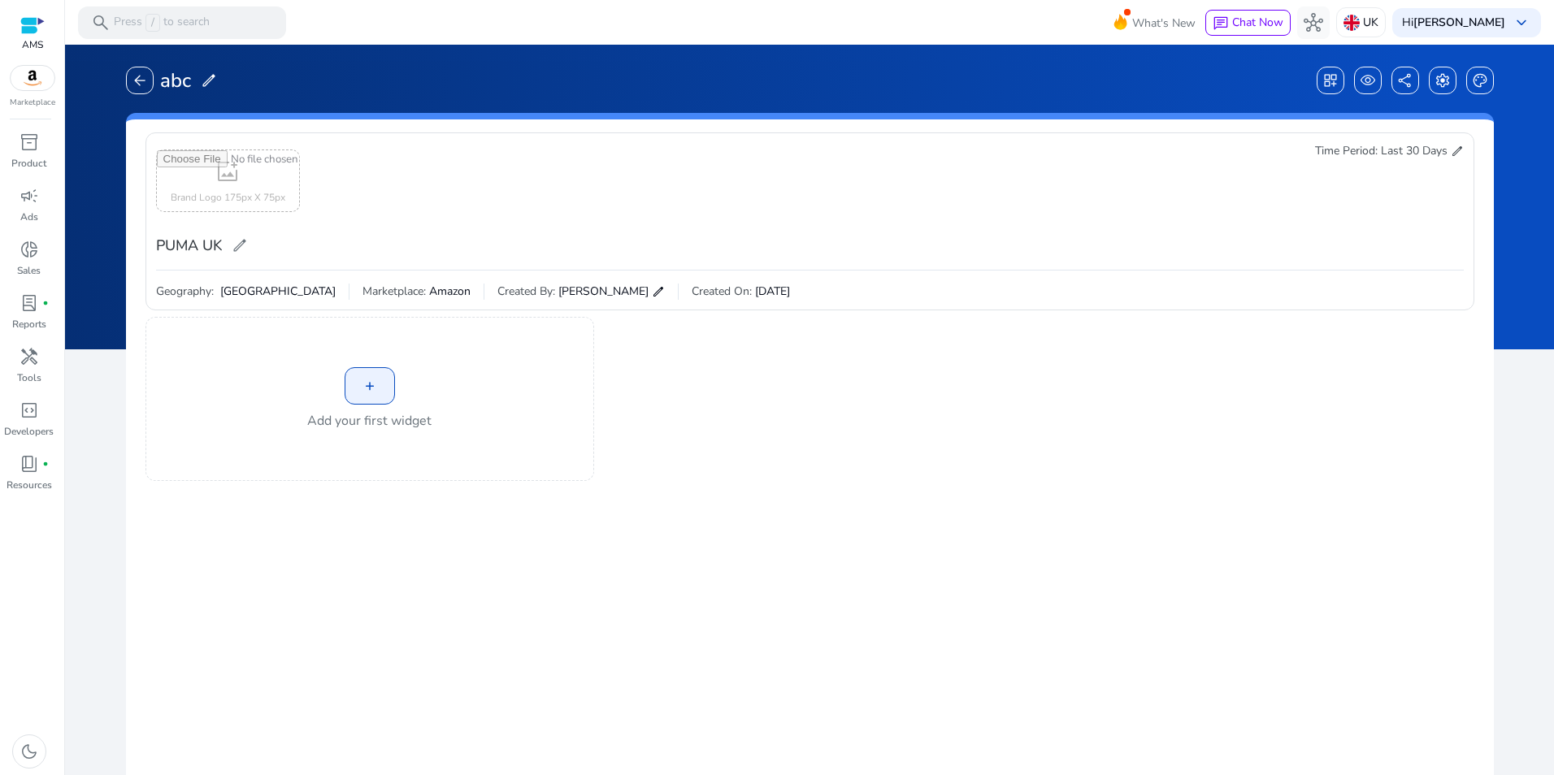
click at [366, 378] on div "+" at bounding box center [370, 385] width 50 height 37
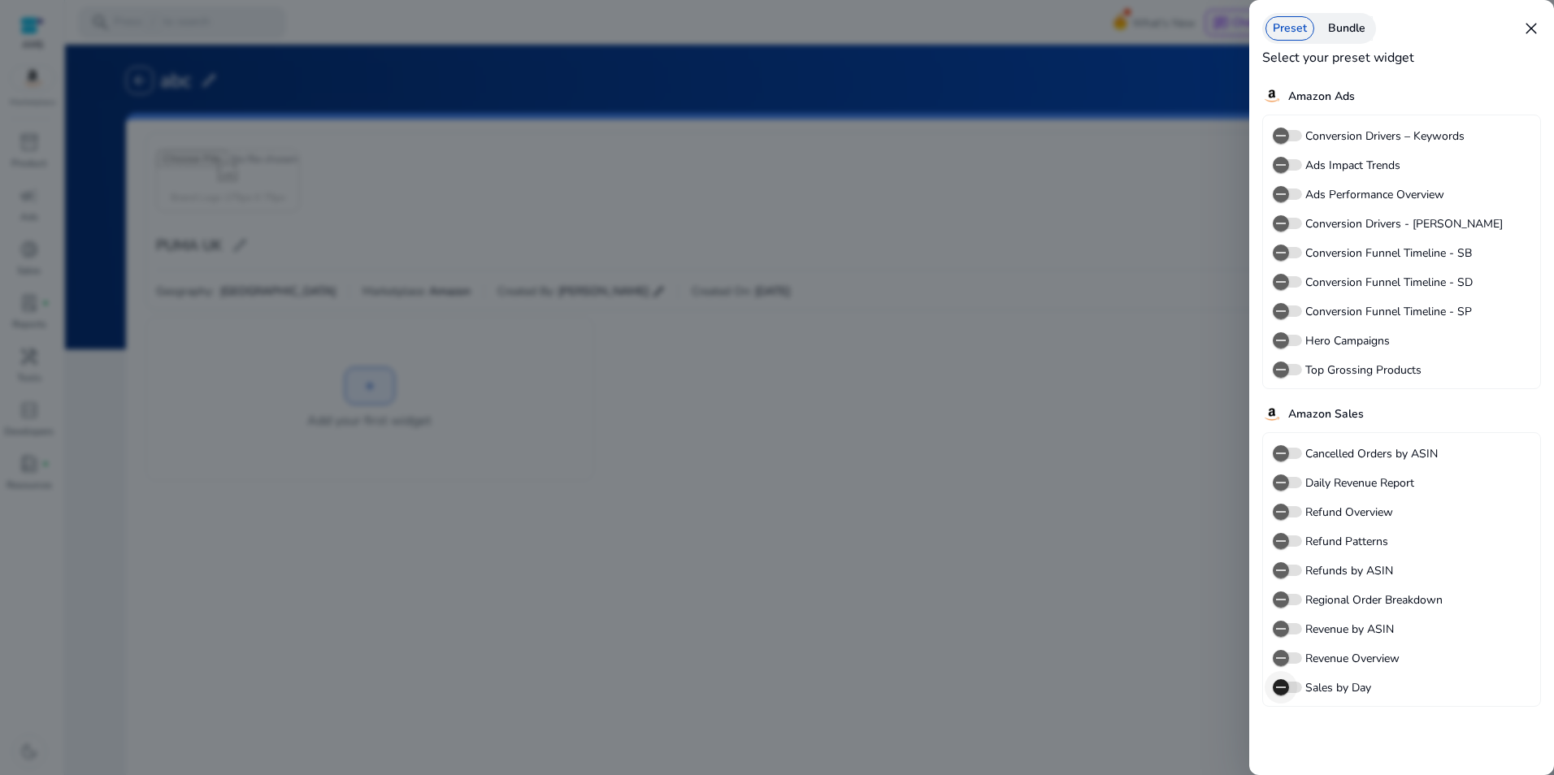
click at [1291, 688] on span "button" at bounding box center [1280, 687] width 33 height 33
click at [1293, 597] on span "button" at bounding box center [1280, 599] width 33 height 33
click at [1196, 661] on div at bounding box center [777, 387] width 1554 height 775
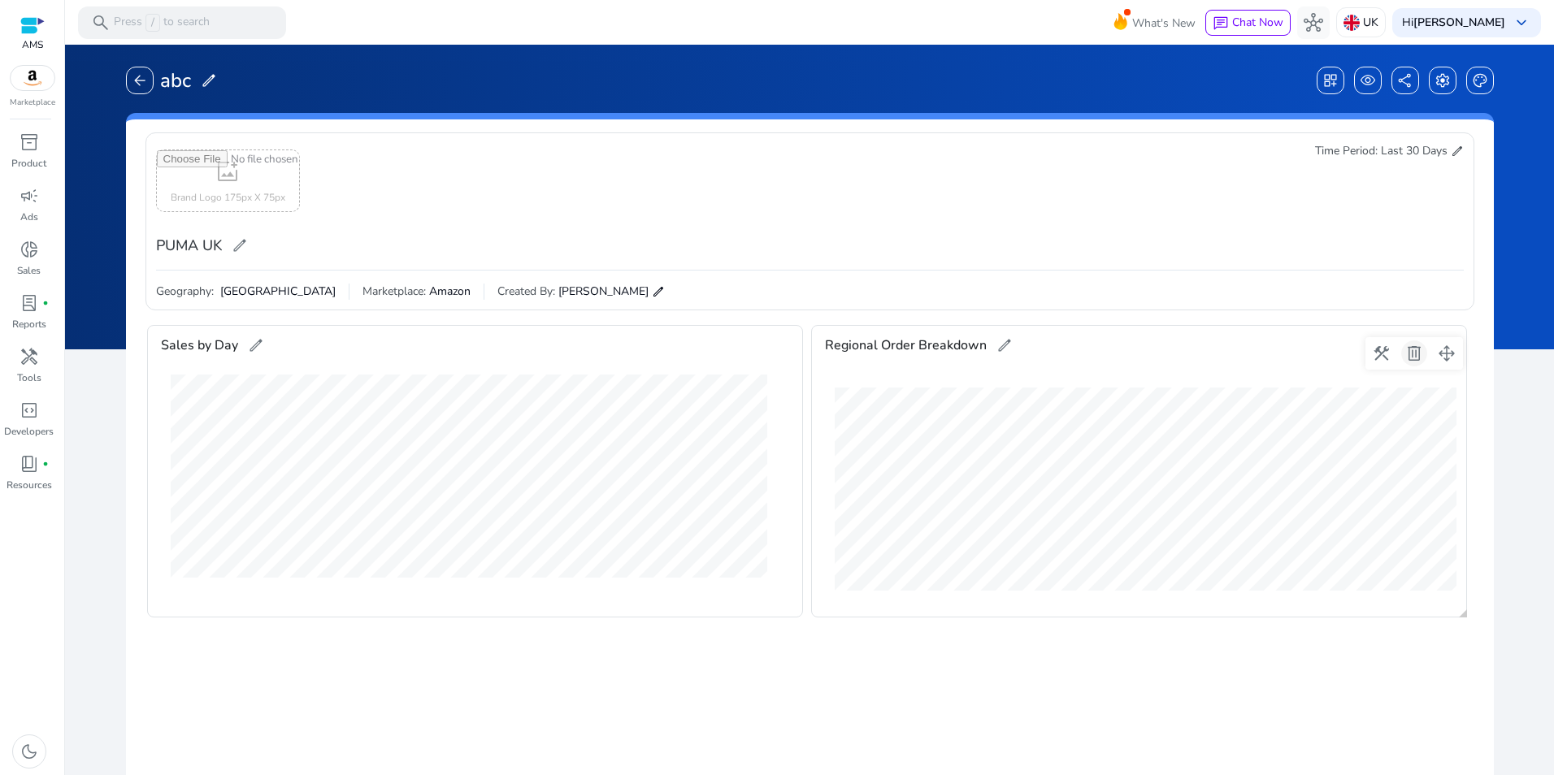
click at [1417, 353] on span at bounding box center [1413, 353] width 39 height 39
click at [1327, 79] on span "dashboard_customize" at bounding box center [1330, 80] width 16 height 16
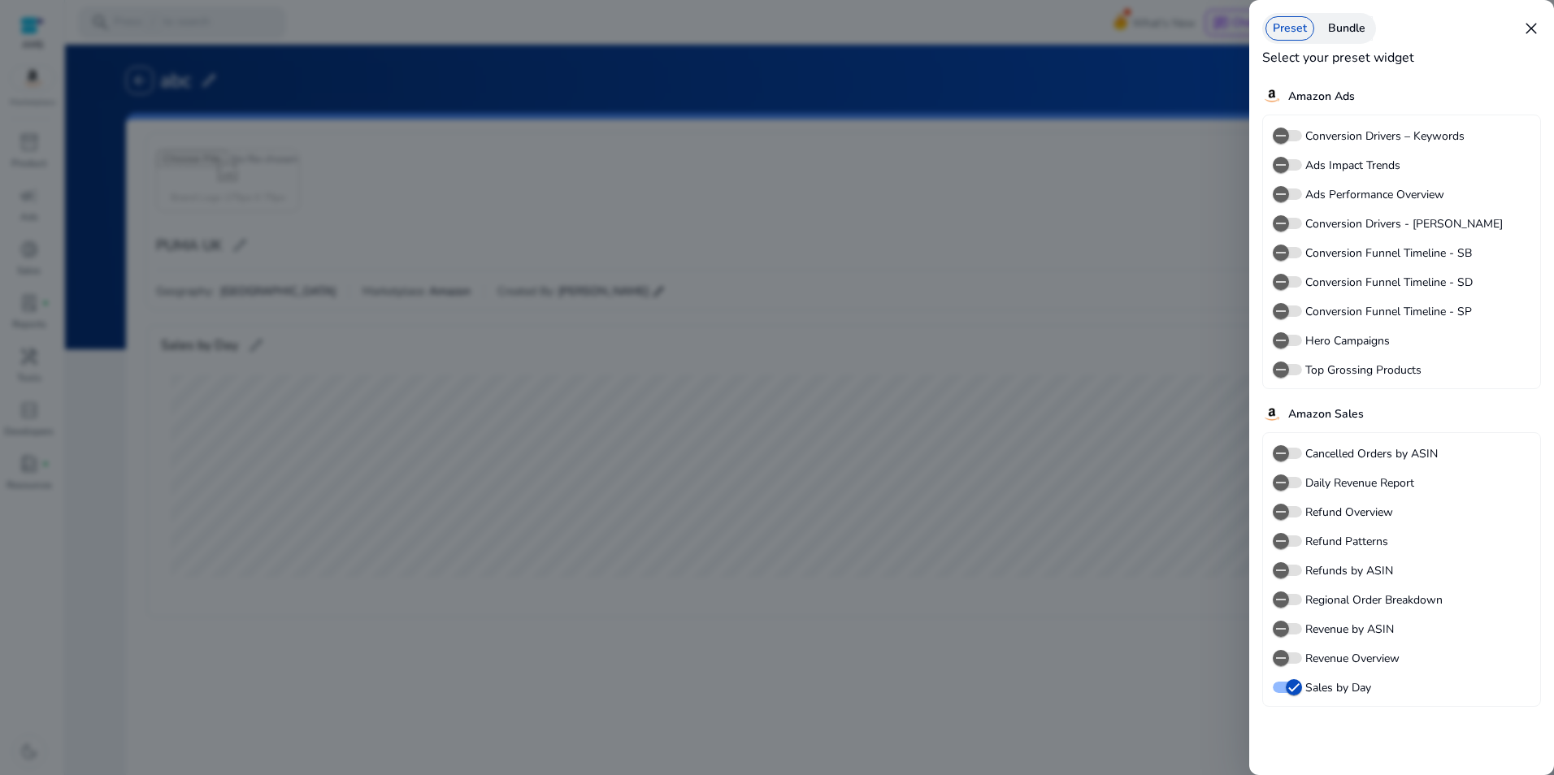
click at [992, 205] on div at bounding box center [777, 387] width 1554 height 775
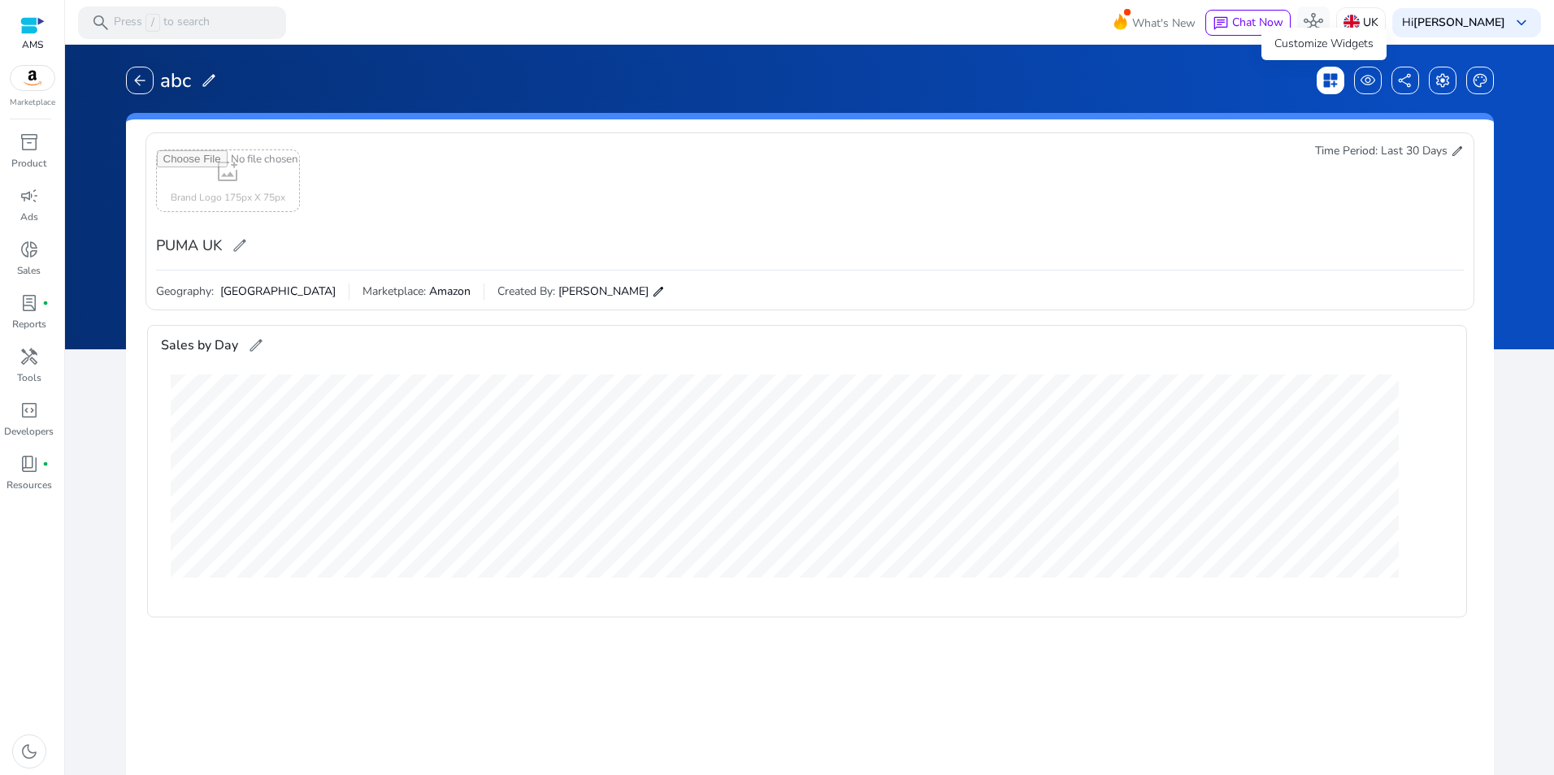
click at [1324, 78] on span "dashboard_customize" at bounding box center [1330, 80] width 16 height 16
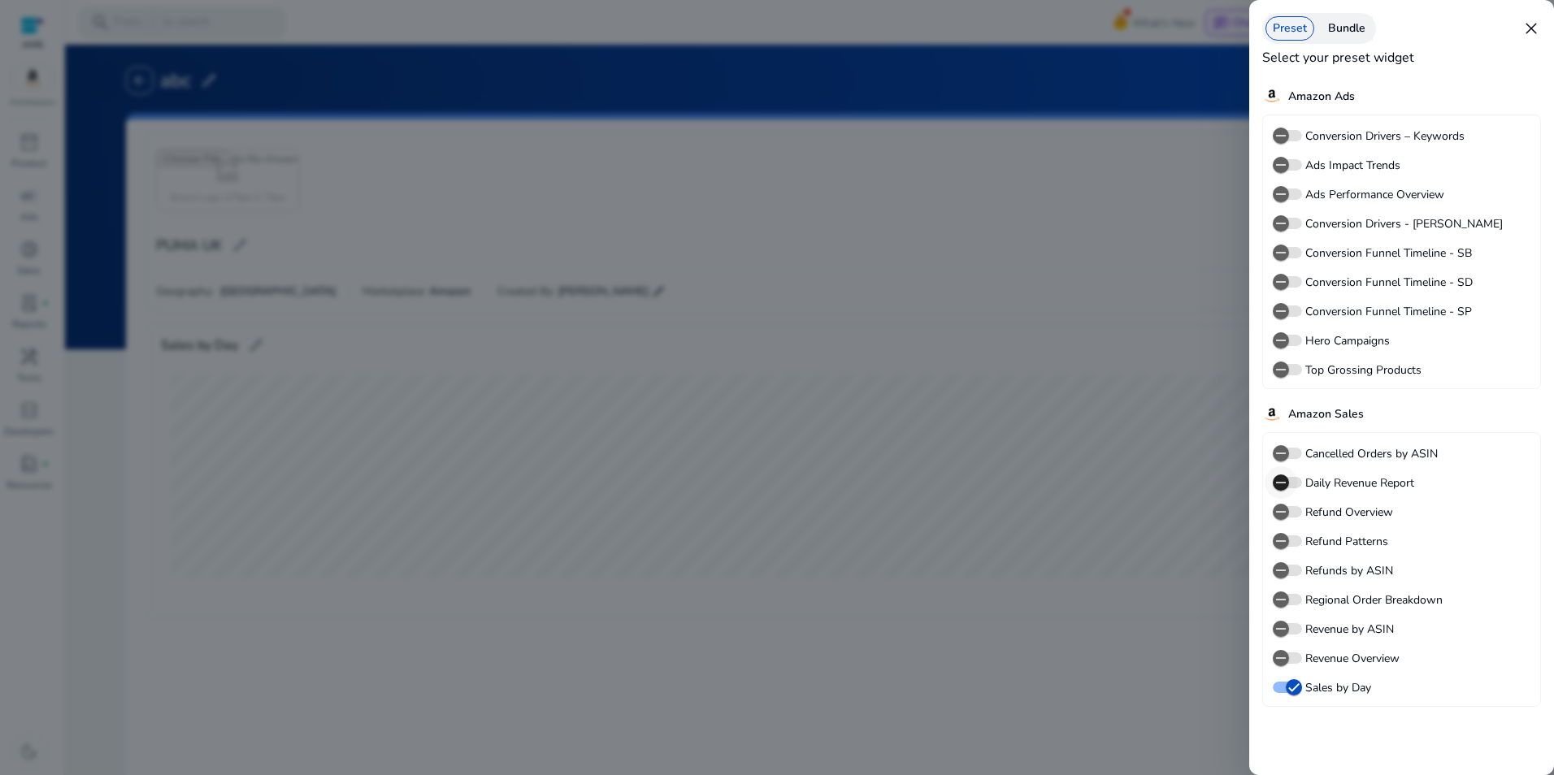
click at [1287, 481] on icon "button" at bounding box center [1280, 482] width 15 height 15
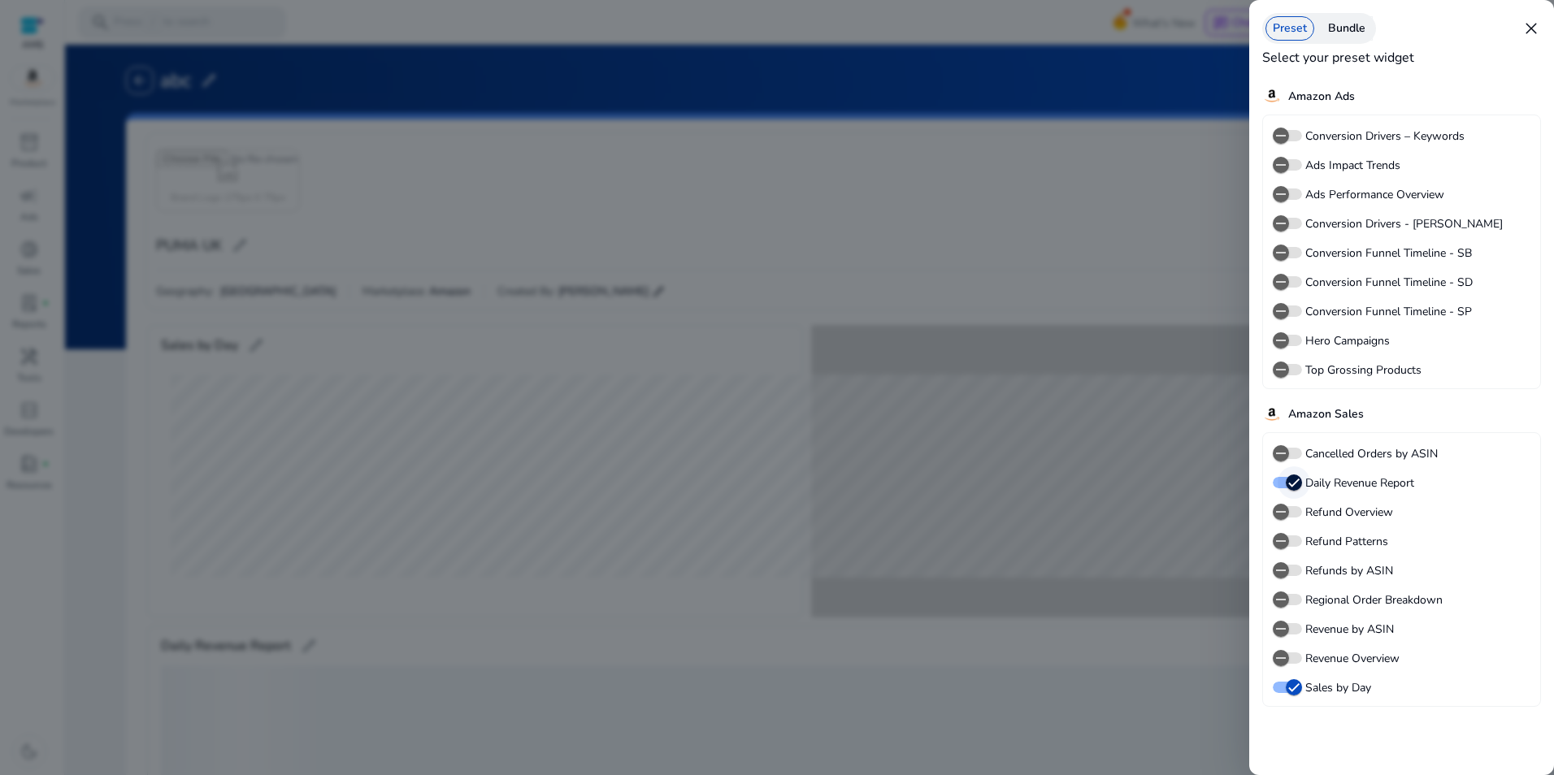
scroll to position [143, 0]
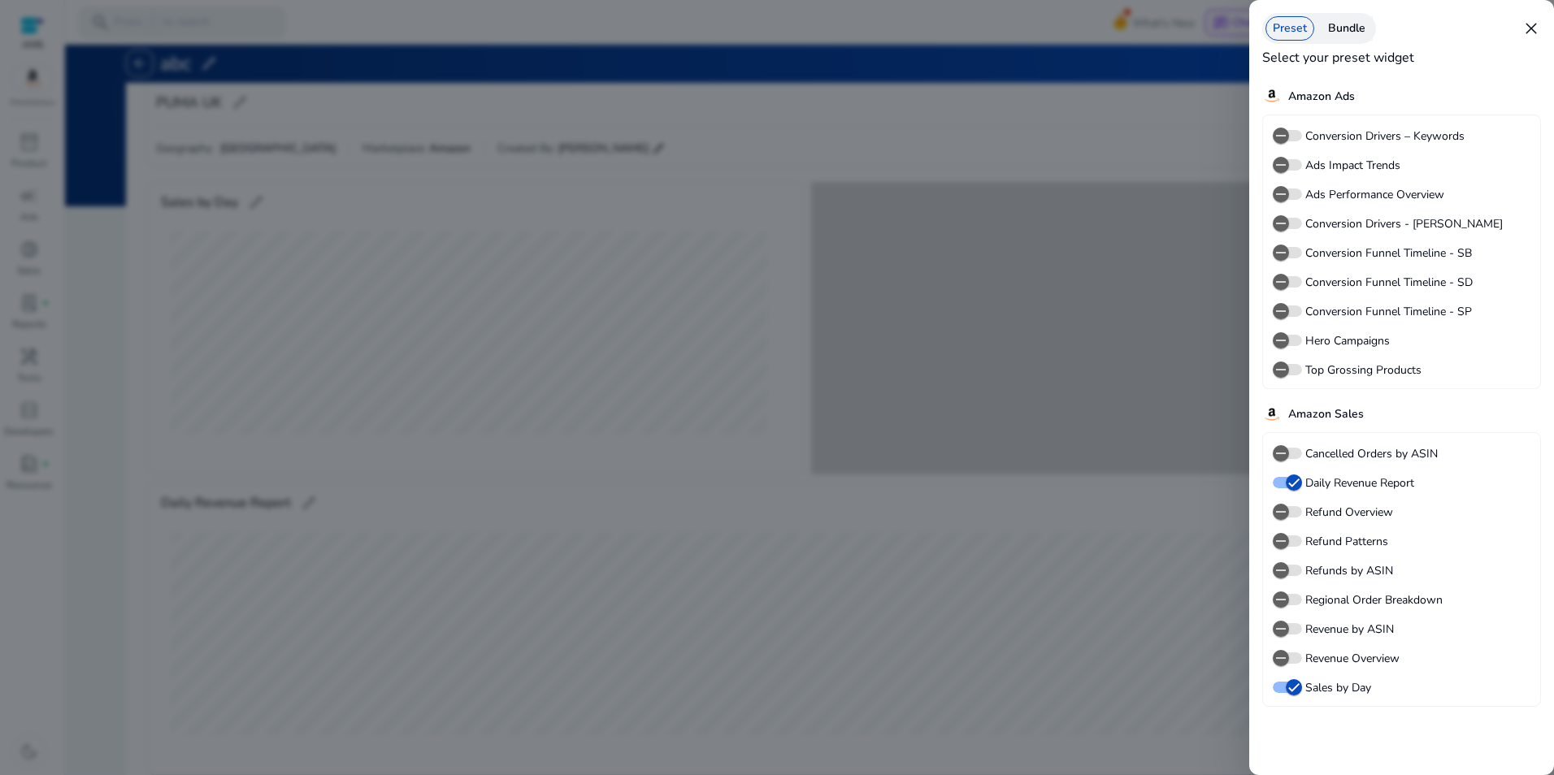
click at [882, 111] on div at bounding box center [777, 387] width 1554 height 775
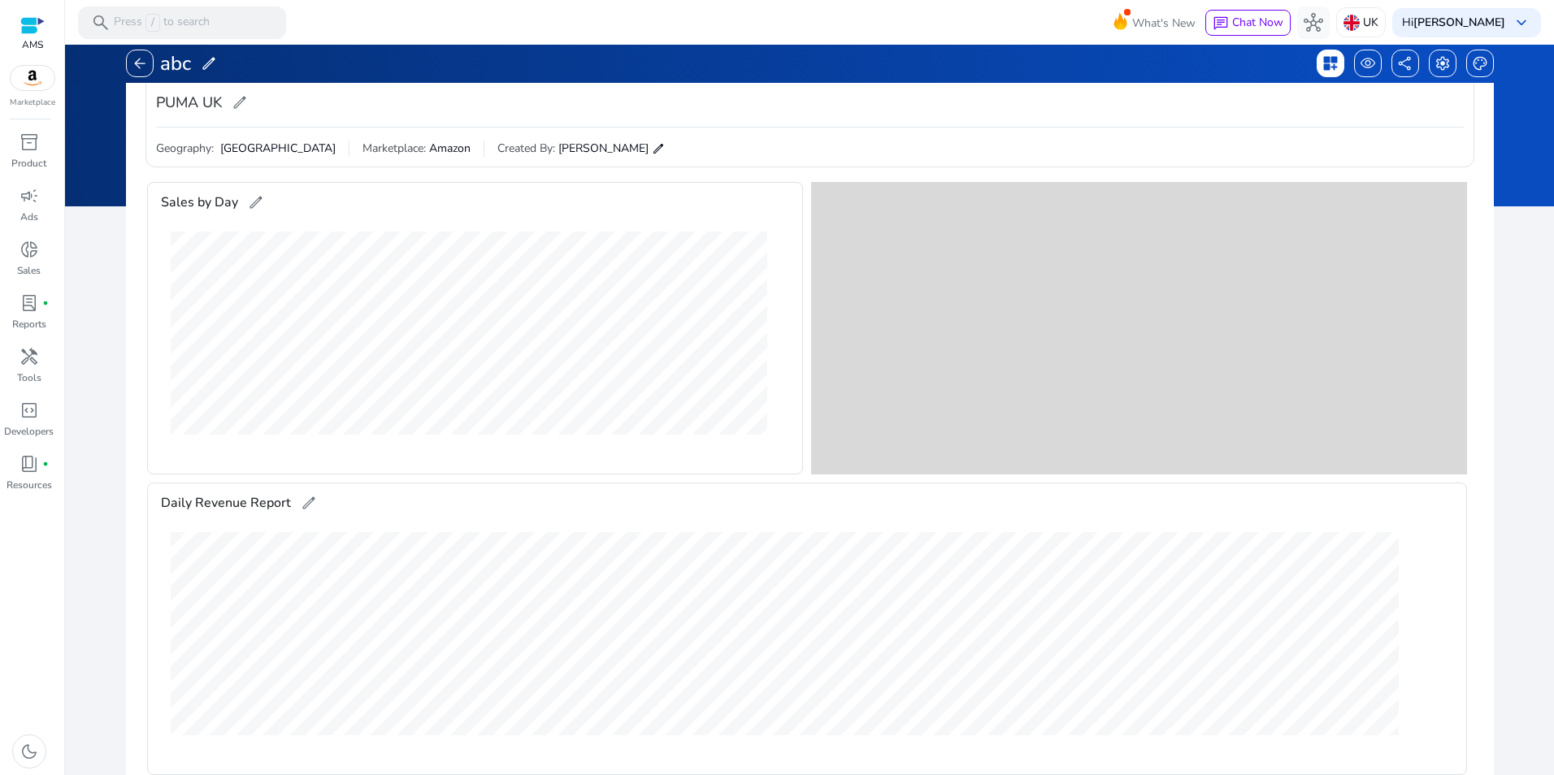
click at [1325, 66] on span "dashboard_customize" at bounding box center [1330, 63] width 16 height 16
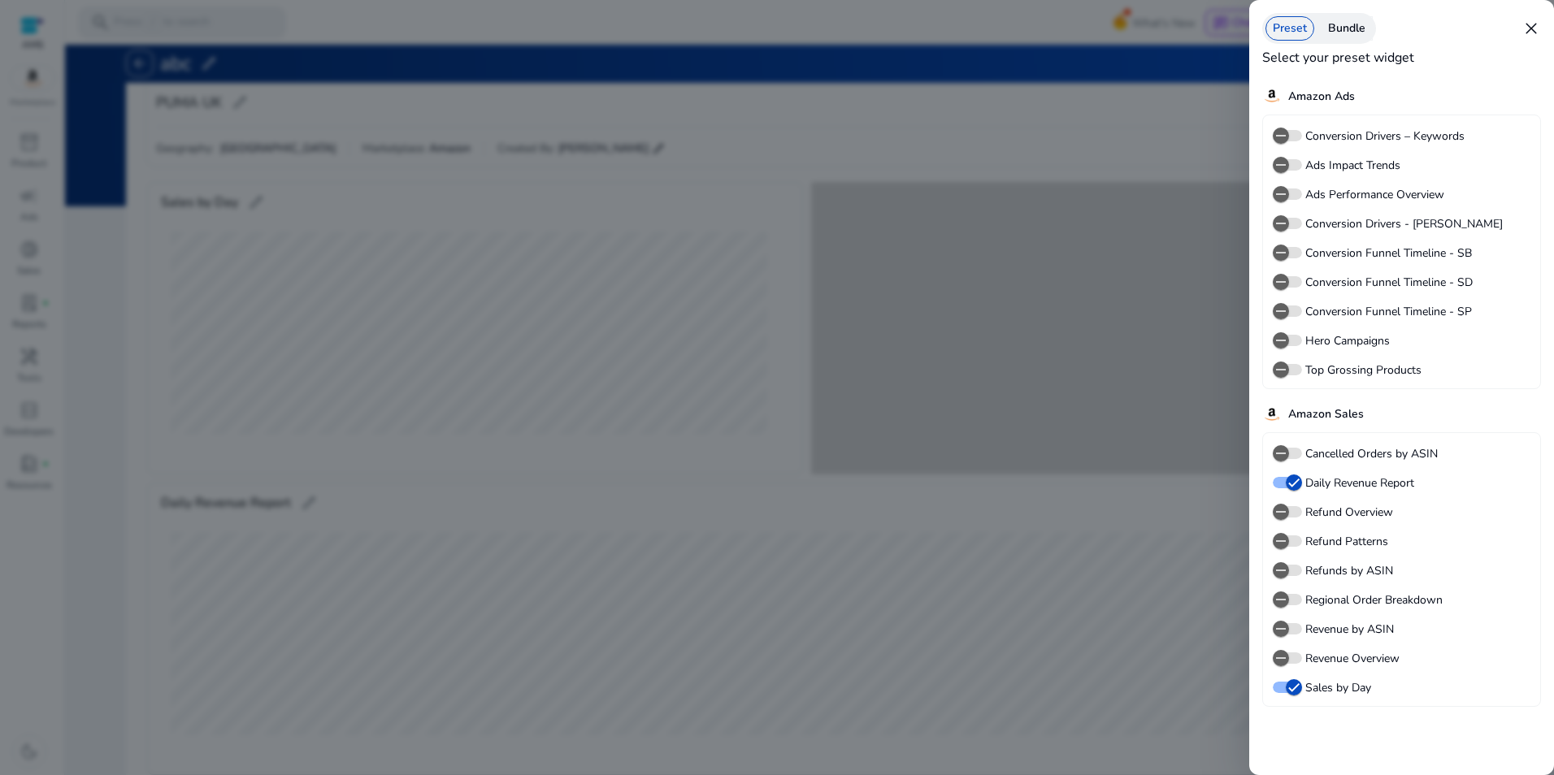
click at [1363, 540] on label "Refund Patterns" at bounding box center [1345, 541] width 86 height 17
click at [1302, 540] on button "Refund Patterns" at bounding box center [1286, 540] width 29 height 11
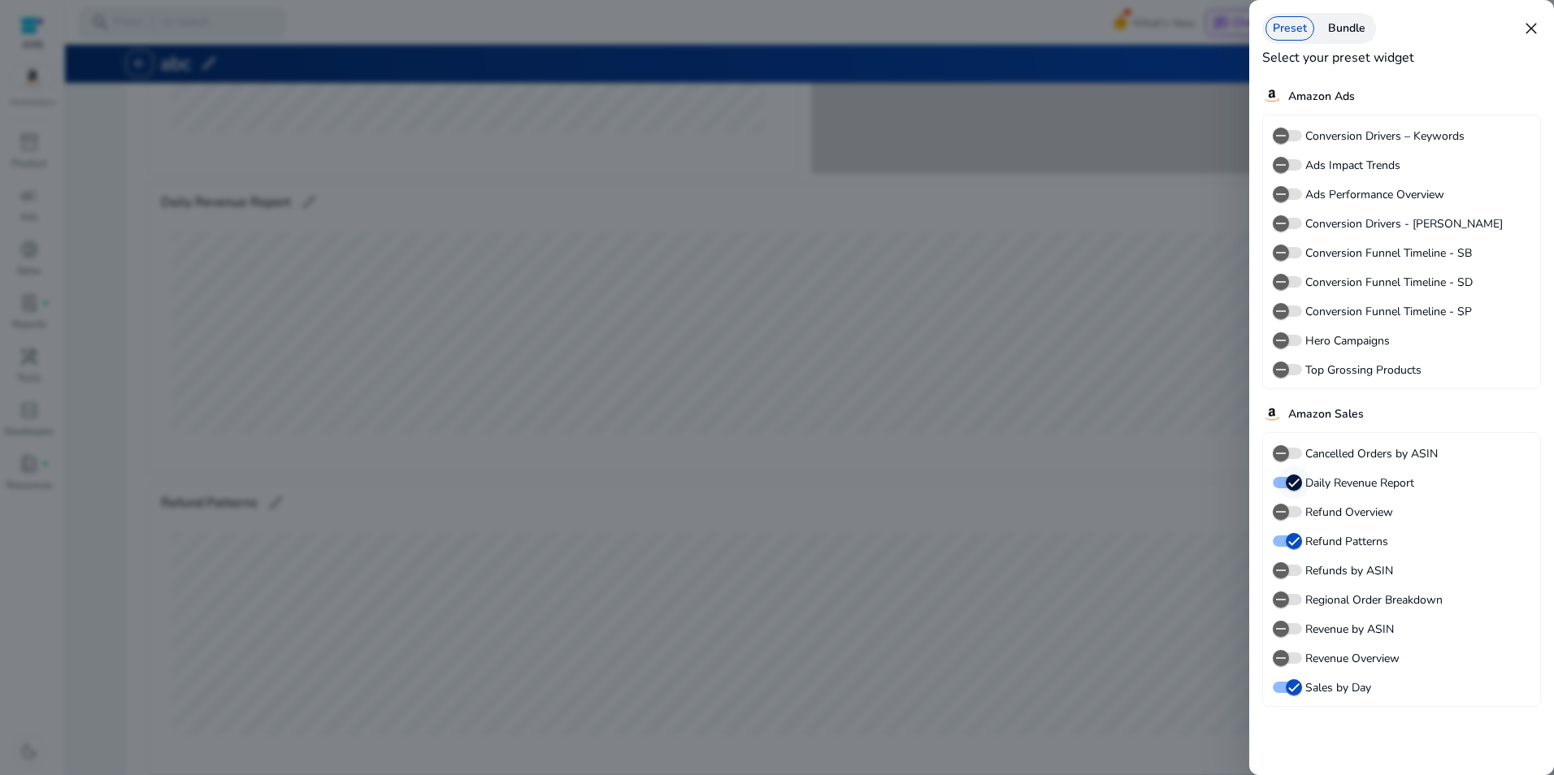
click at [1299, 483] on icon "button" at bounding box center [1293, 482] width 15 height 15
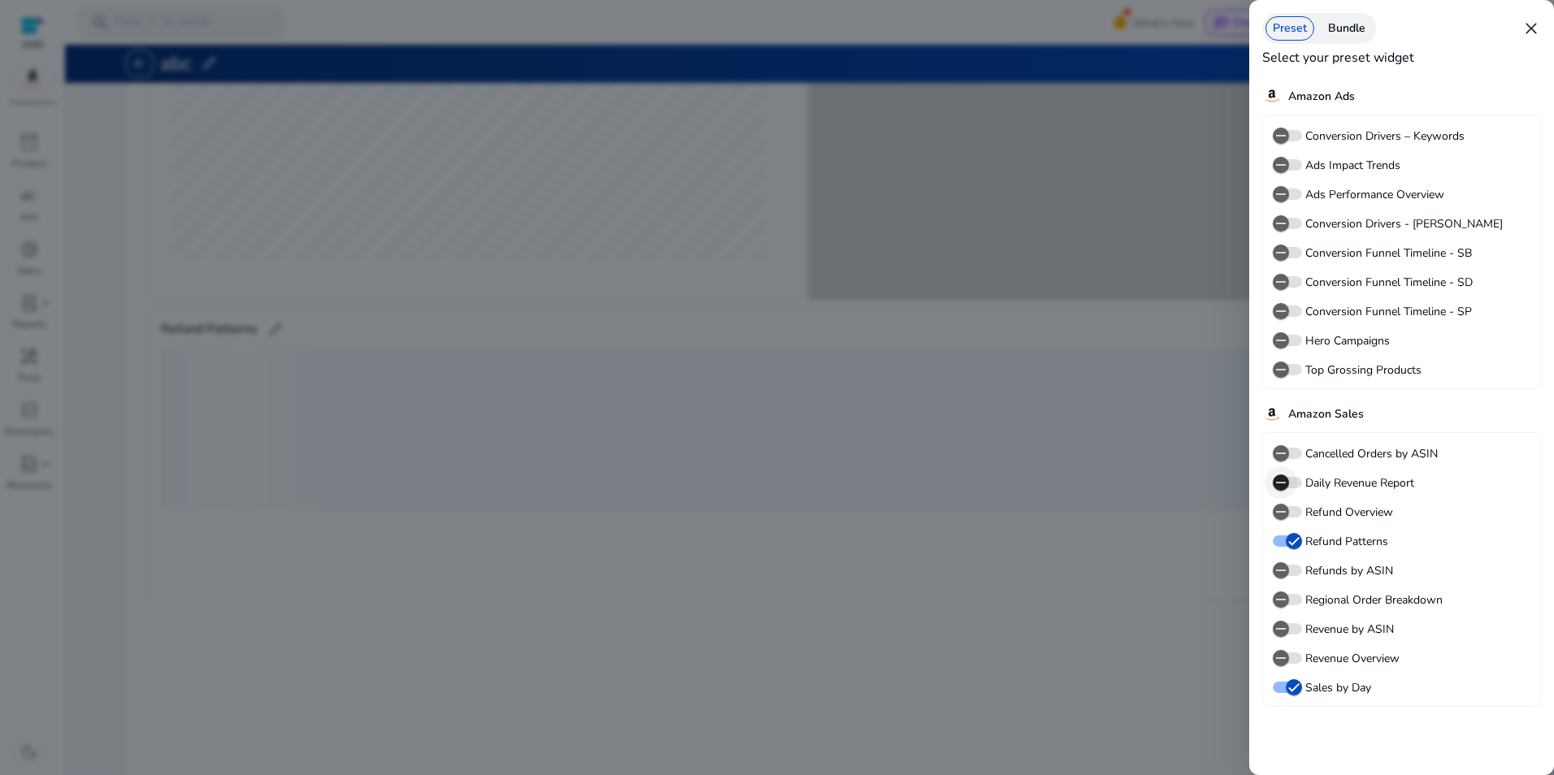
scroll to position [0, 0]
click at [1171, 660] on div at bounding box center [777, 387] width 1554 height 775
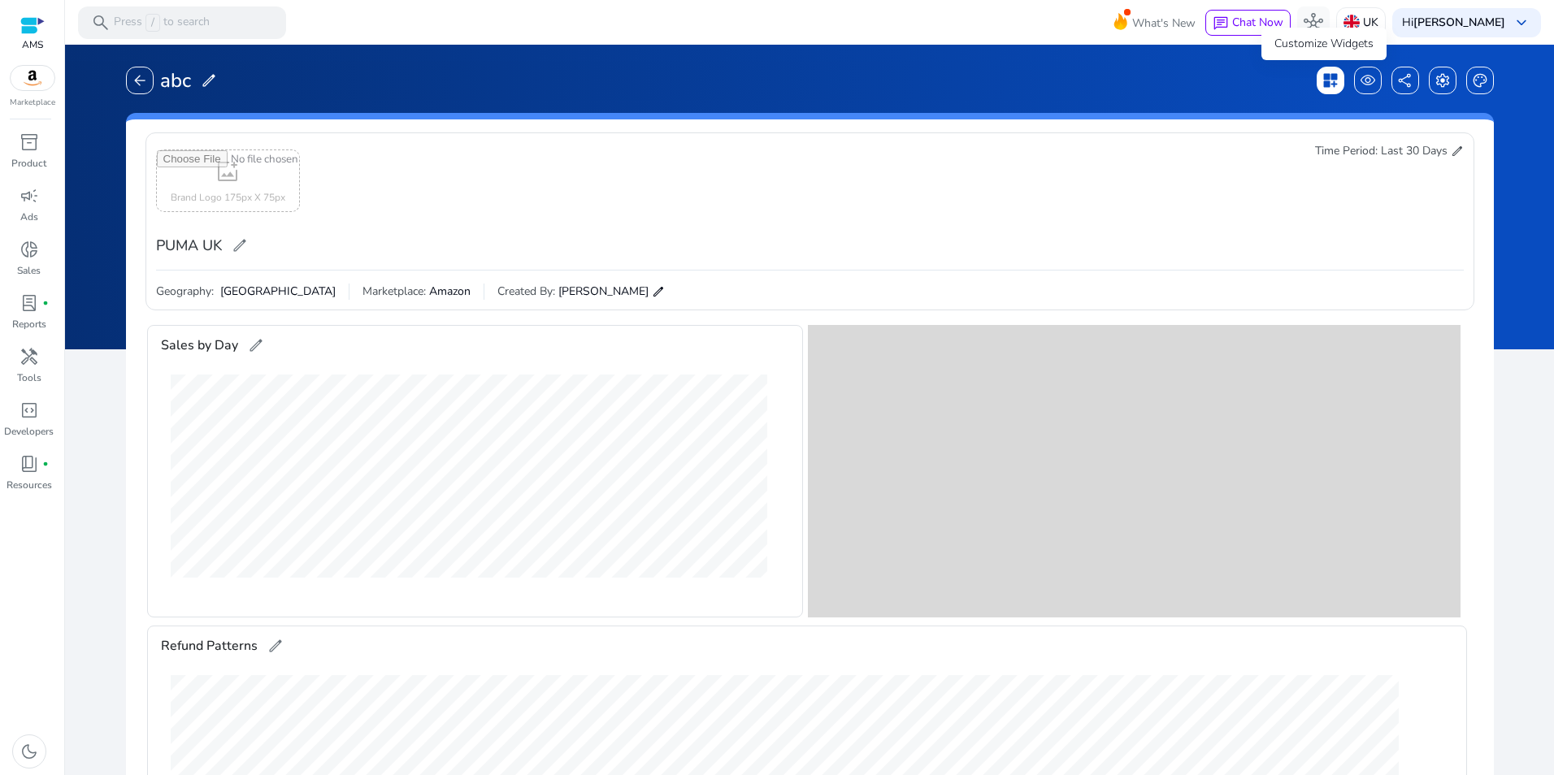
click at [1322, 72] on span "dashboard_customize" at bounding box center [1330, 80] width 16 height 16
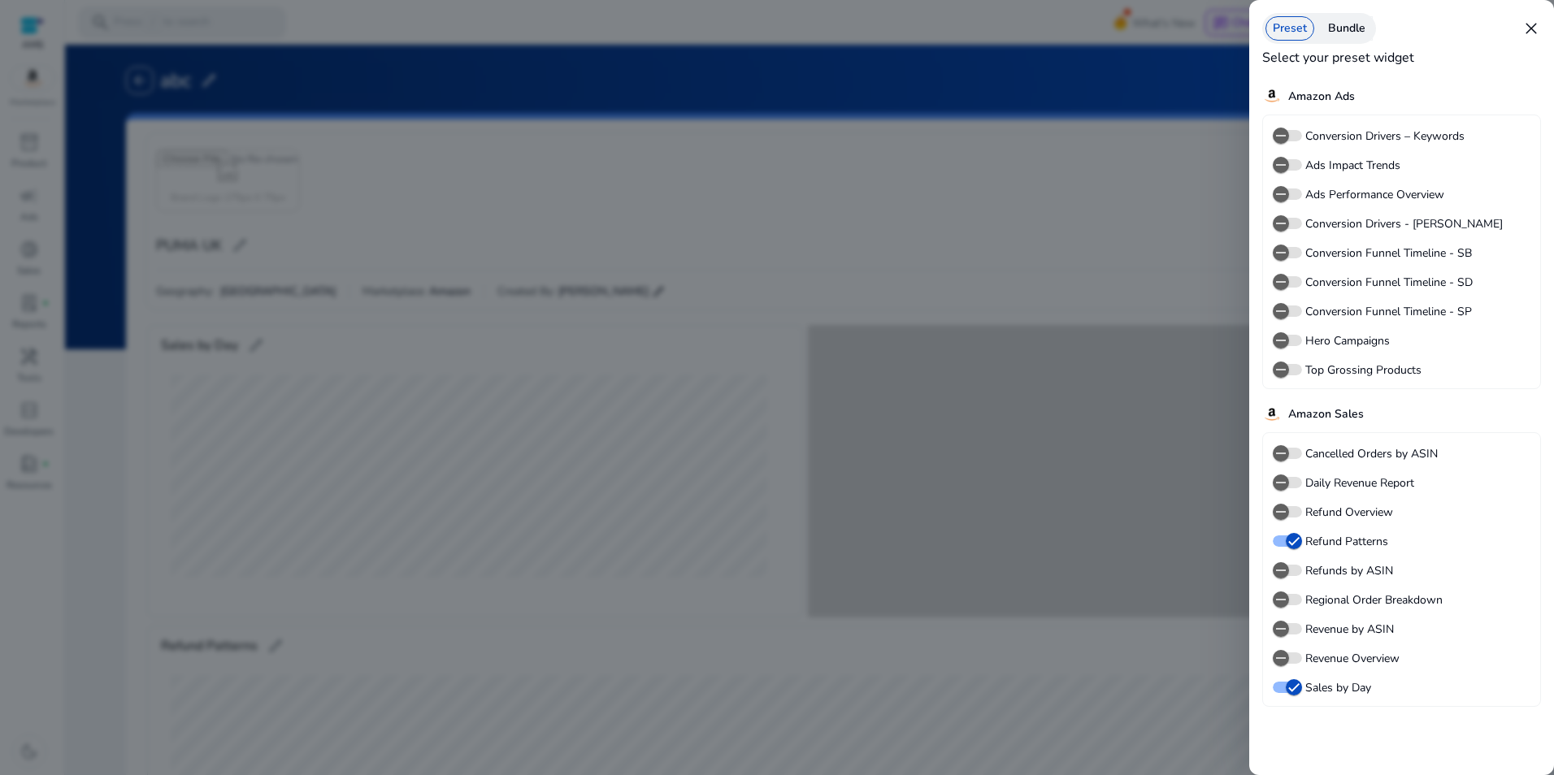
click at [1329, 657] on label "Revenue Overview" at bounding box center [1351, 658] width 98 height 17
click at [1302, 657] on button "Revenue Overview" at bounding box center [1286, 658] width 29 height 11
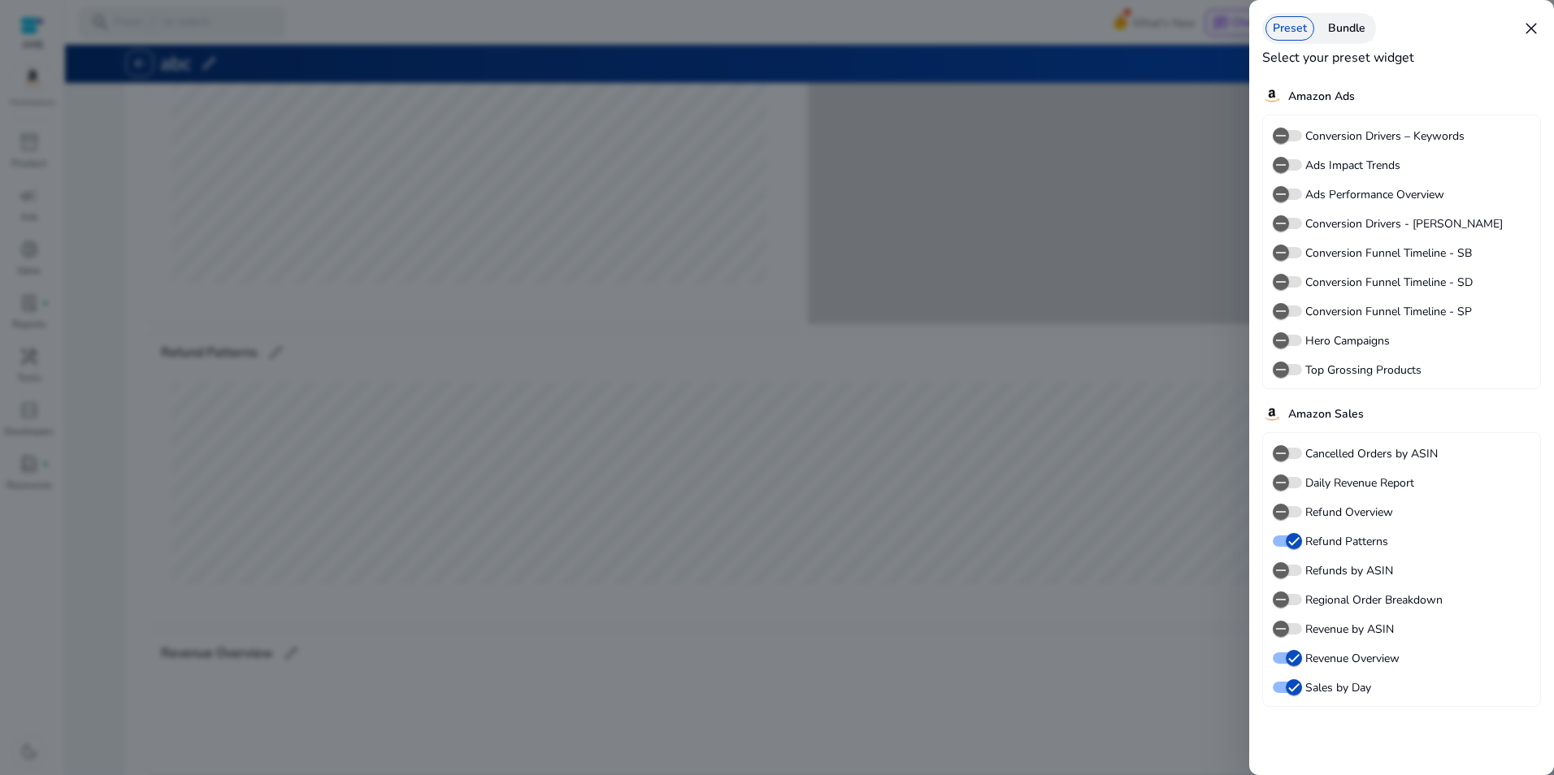
click at [1329, 630] on label "Revenue by ASIN" at bounding box center [1348, 629] width 92 height 17
click at [1302, 630] on button "Revenue by ASIN" at bounding box center [1286, 628] width 29 height 11
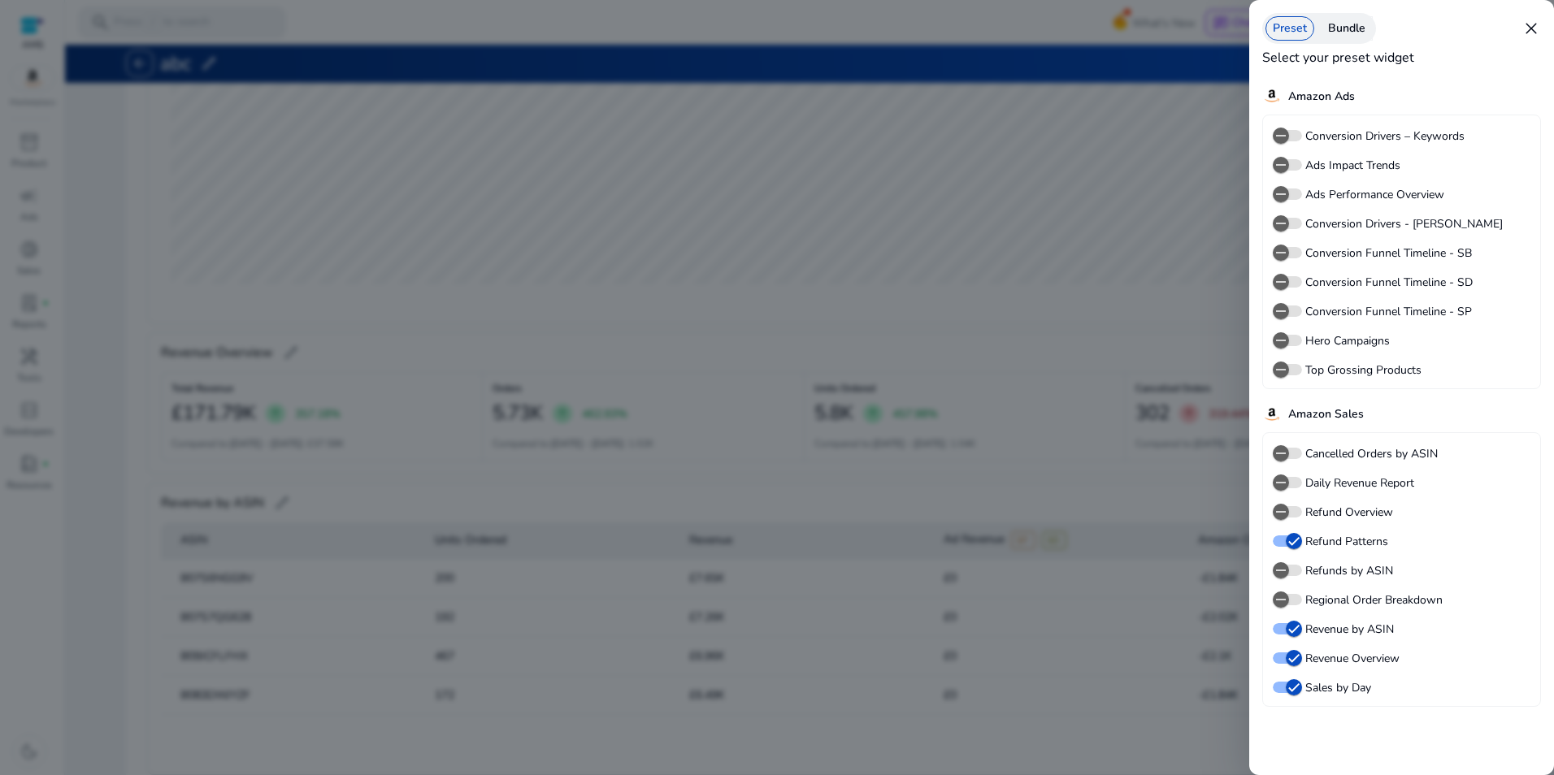
click at [1325, 598] on label "Regional Order Breakdown" at bounding box center [1372, 600] width 141 height 17
click at [1302, 598] on button "Regional Order Breakdown" at bounding box center [1286, 599] width 29 height 11
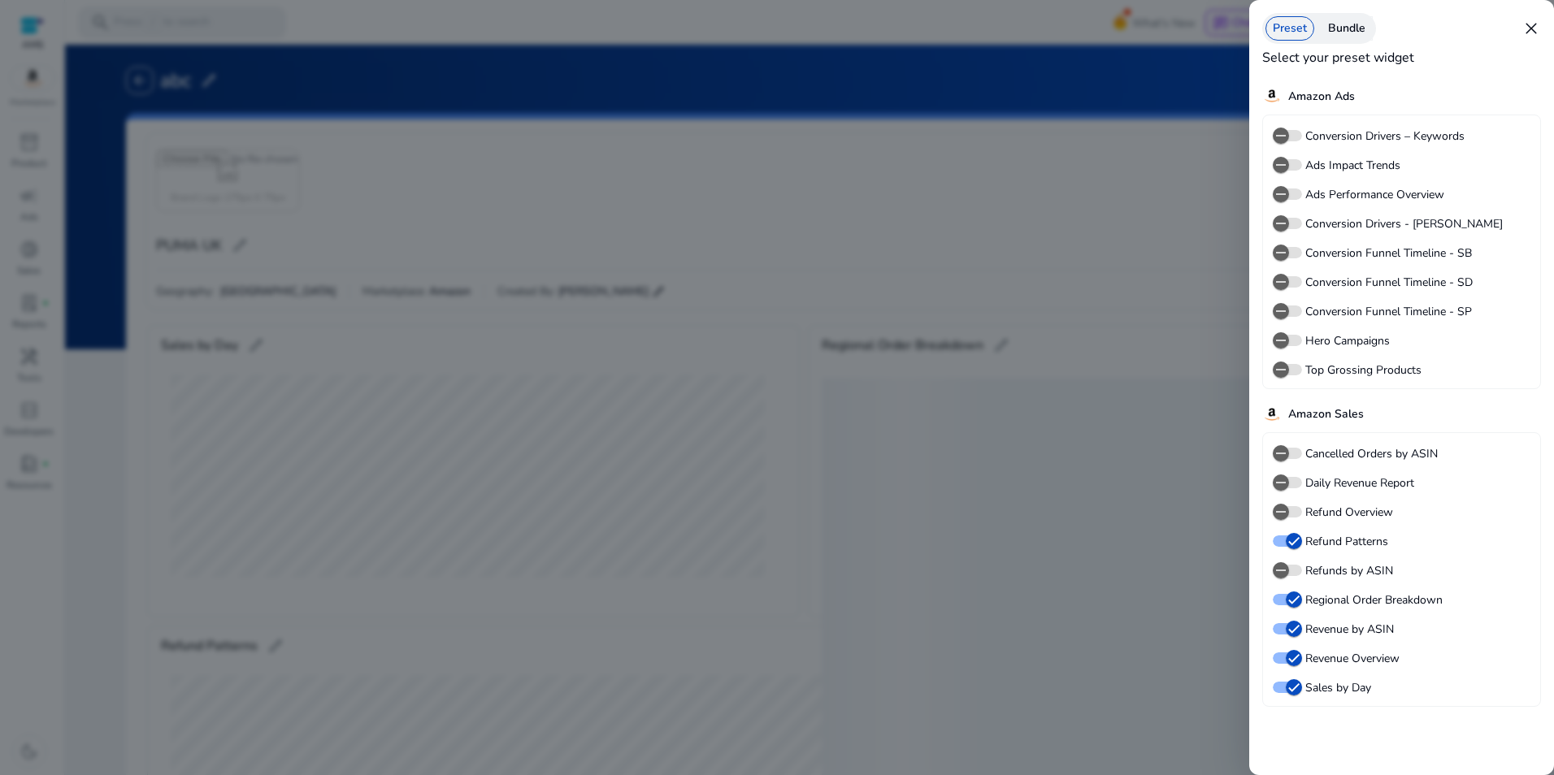
click at [1323, 564] on label "Refunds by ASIN" at bounding box center [1347, 570] width 91 height 17
click at [1302, 565] on button "Refunds by ASIN" at bounding box center [1286, 570] width 29 height 11
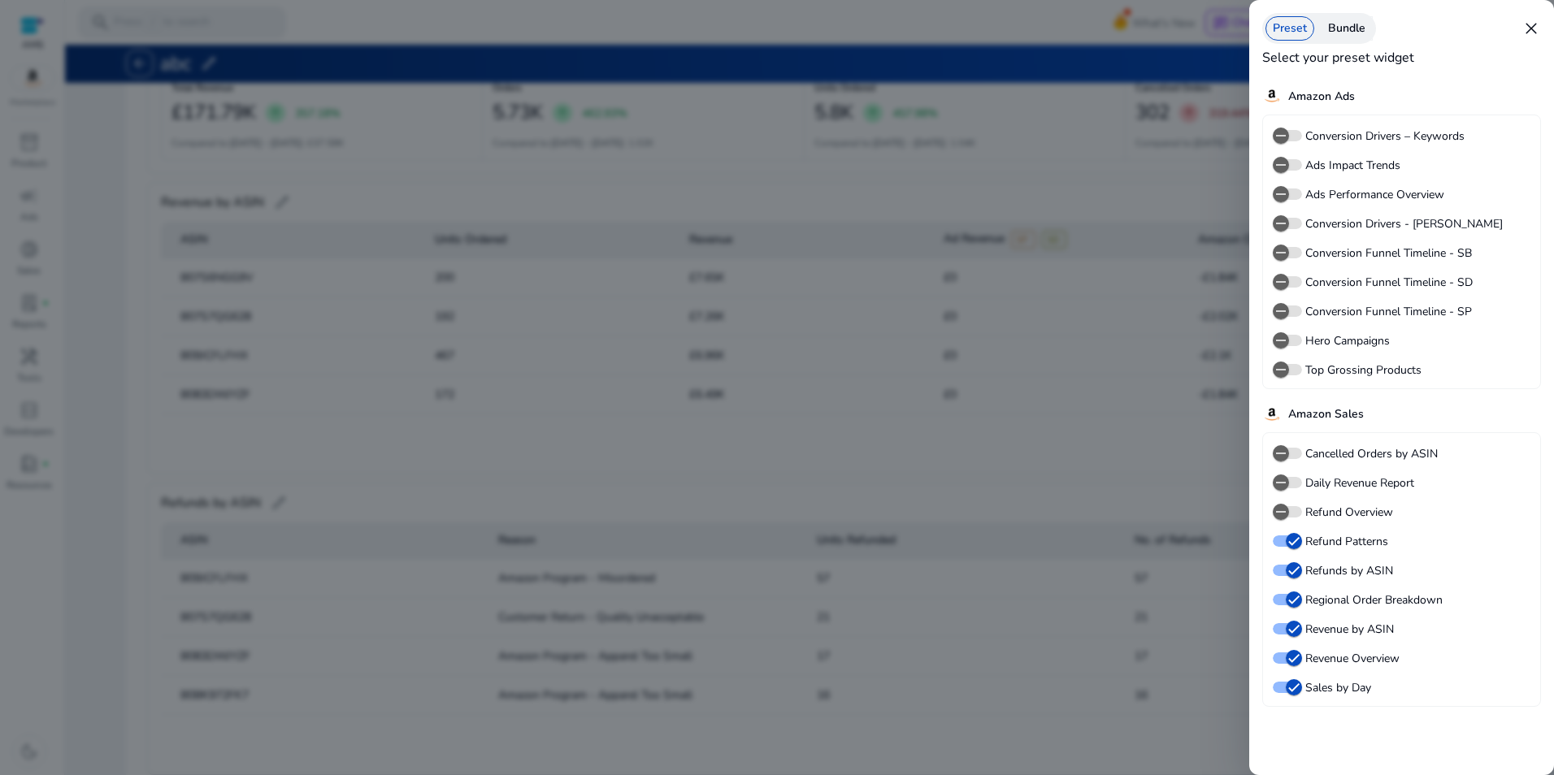
click at [1324, 505] on label "Refund Overview" at bounding box center [1347, 512] width 91 height 17
click at [1302, 506] on button "Refund Overview" at bounding box center [1286, 511] width 29 height 11
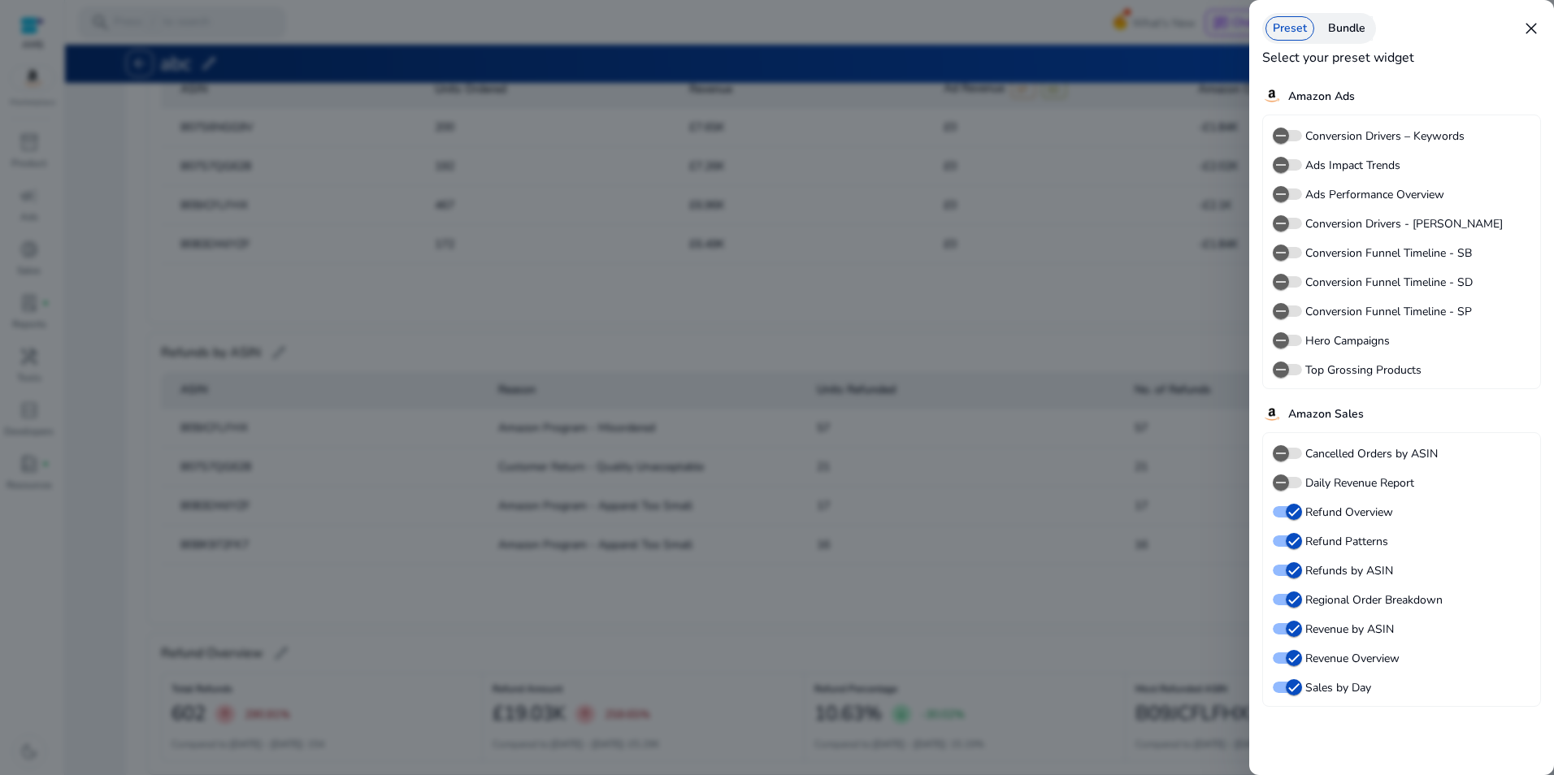
click at [1329, 477] on label "Daily Revenue Report" at bounding box center [1358, 483] width 112 height 17
click at [1302, 477] on button "Daily Revenue Report" at bounding box center [1286, 482] width 29 height 11
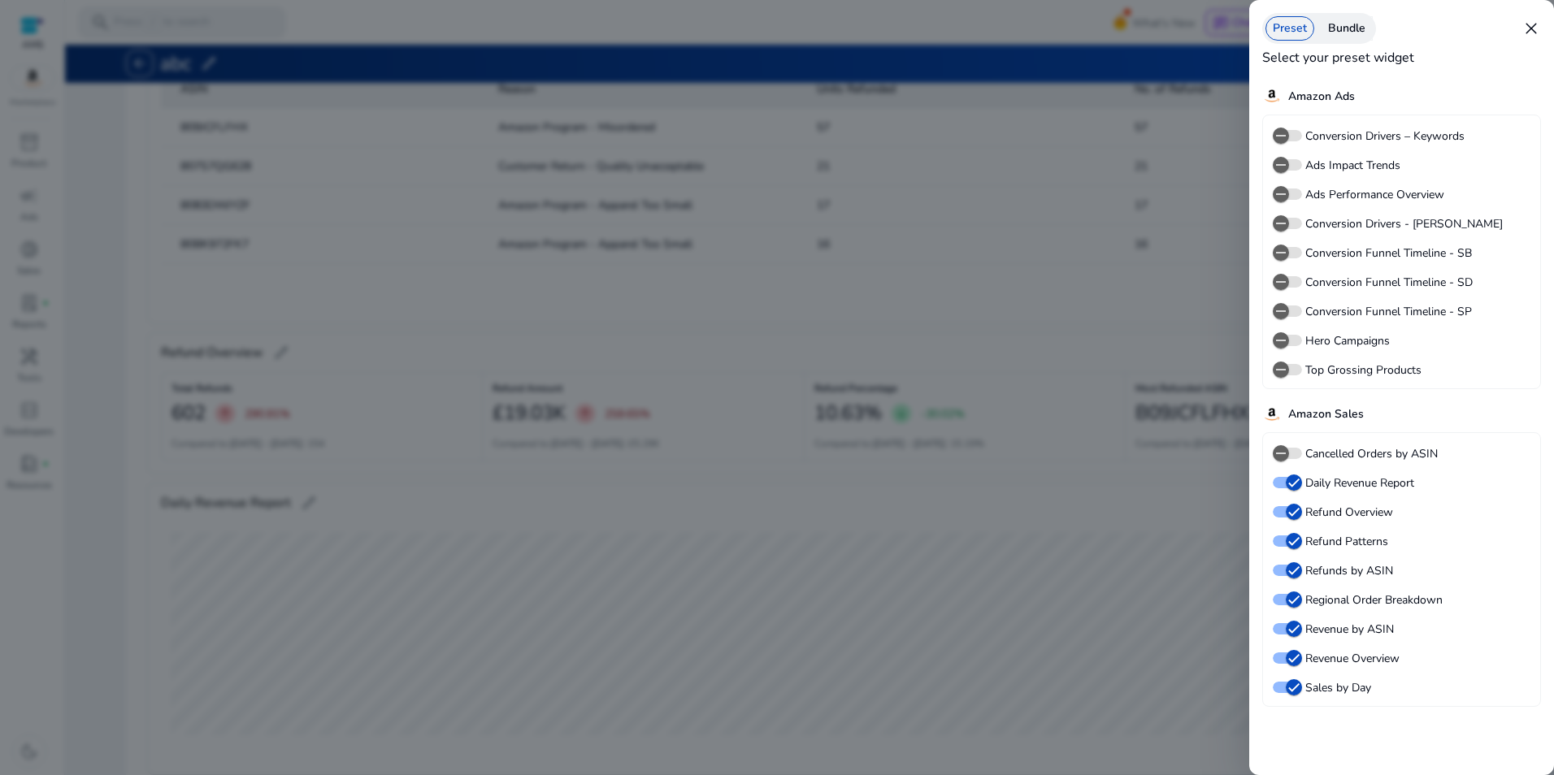
click at [1329, 453] on label "Cancelled Orders by ASIN" at bounding box center [1370, 453] width 136 height 17
click at [1302, 453] on button "Cancelled Orders by ASIN" at bounding box center [1286, 453] width 29 height 11
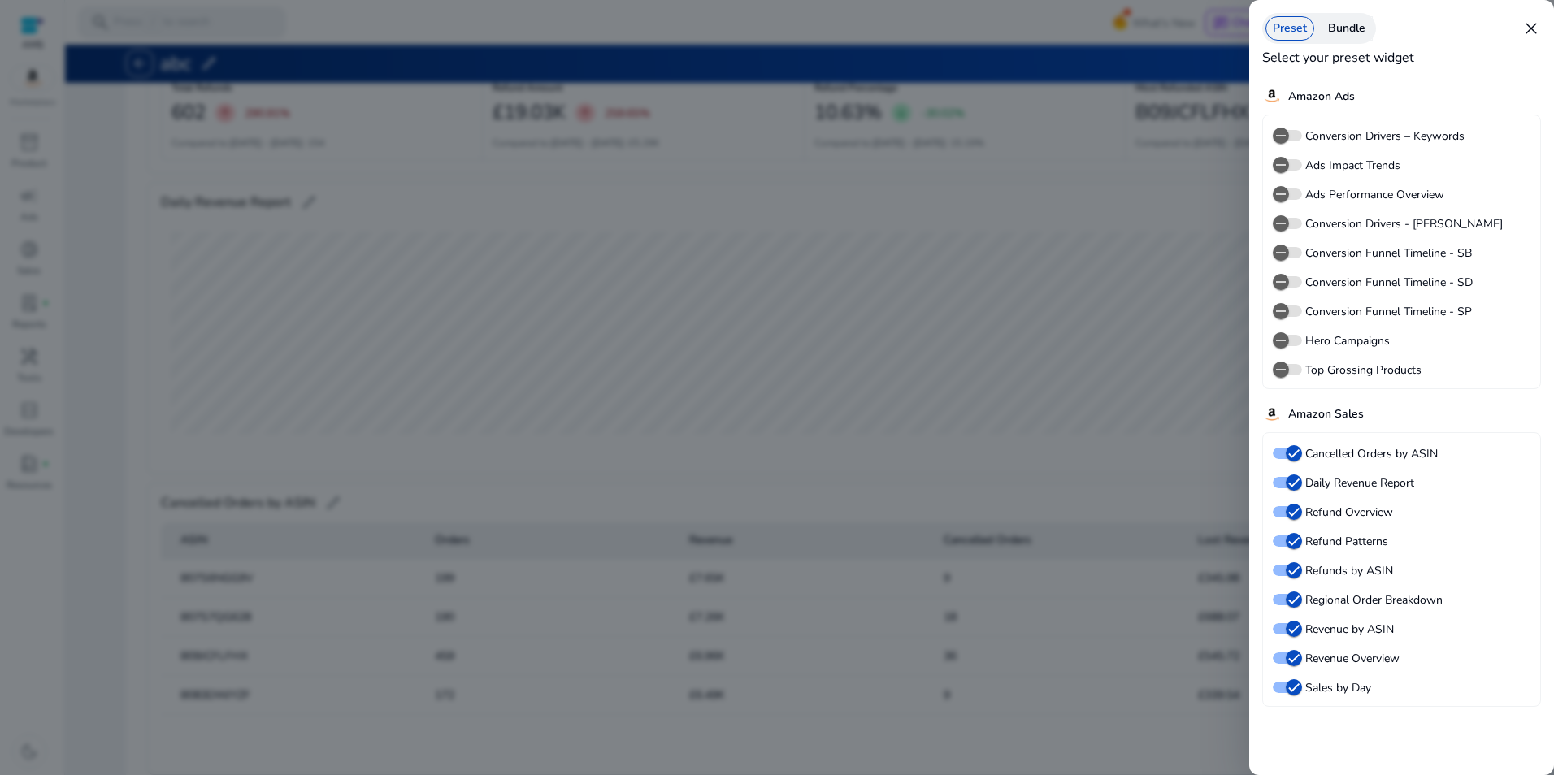
click at [1351, 368] on label "Top Grossing Products" at bounding box center [1361, 370] width 119 height 17
click at [1302, 368] on button "Top Grossing Products" at bounding box center [1286, 369] width 29 height 11
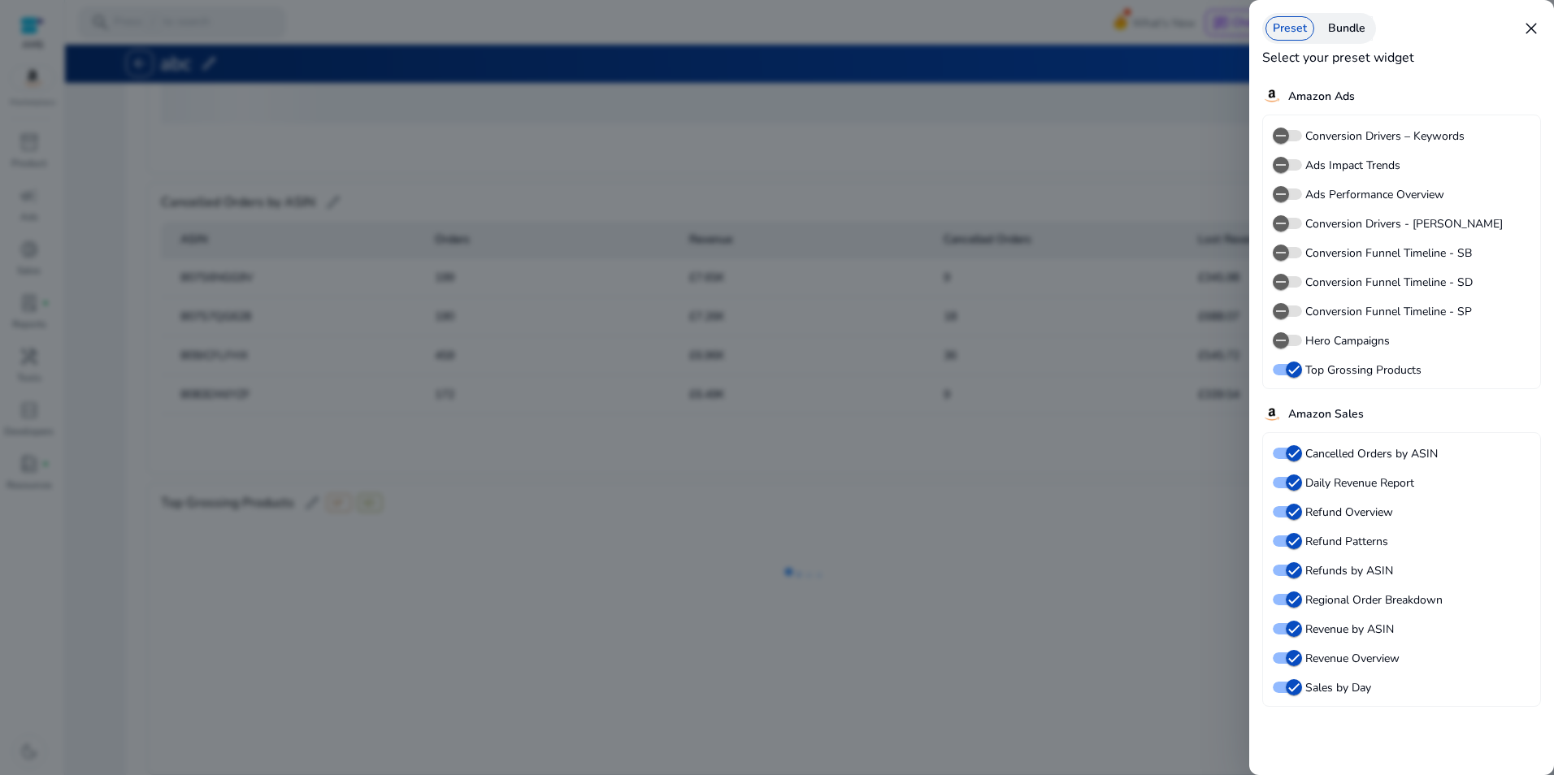
click at [1342, 340] on label "Hero Campaigns" at bounding box center [1346, 340] width 88 height 17
click at [1302, 340] on button "Hero Campaigns" at bounding box center [1286, 340] width 29 height 11
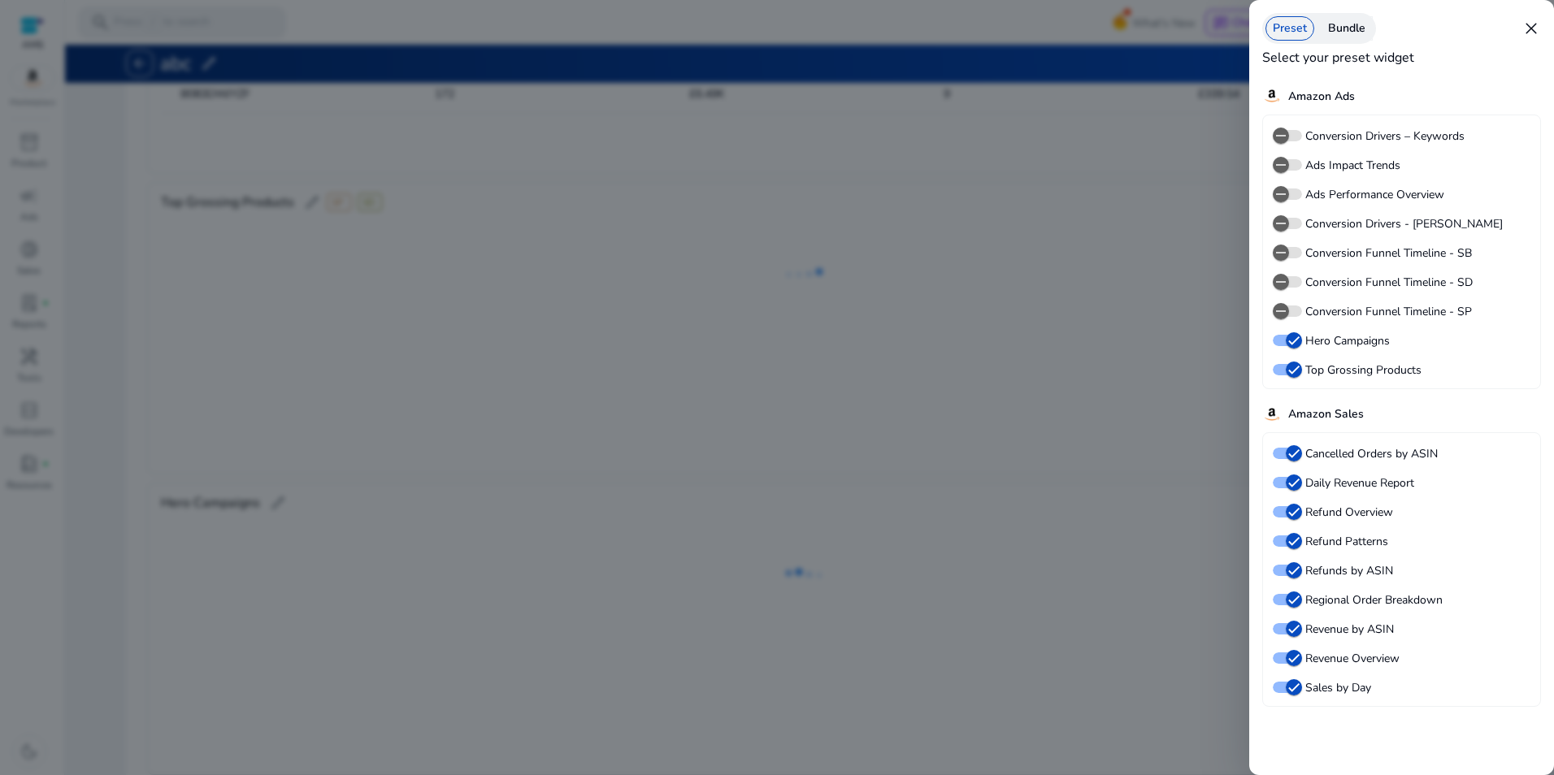
click at [1346, 308] on label "Conversion Funnel Timeline - SP" at bounding box center [1387, 311] width 170 height 17
click at [1302, 308] on button "Conversion Funnel Timeline - SP" at bounding box center [1286, 311] width 29 height 11
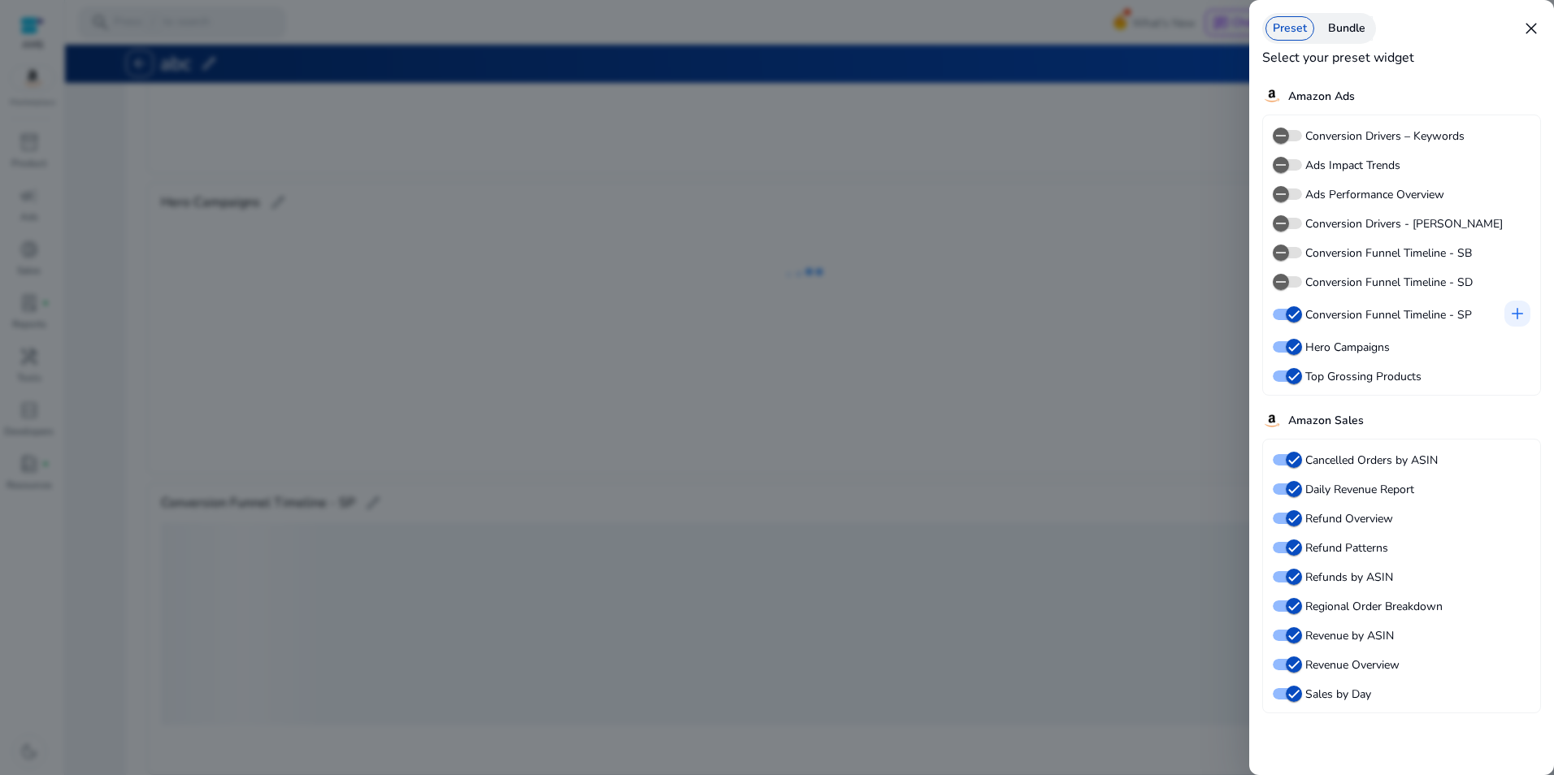
click at [1350, 285] on label "Conversion Funnel Timeline - SD" at bounding box center [1387, 282] width 171 height 17
click at [1302, 285] on button "Conversion Funnel Timeline - SD" at bounding box center [1286, 281] width 29 height 11
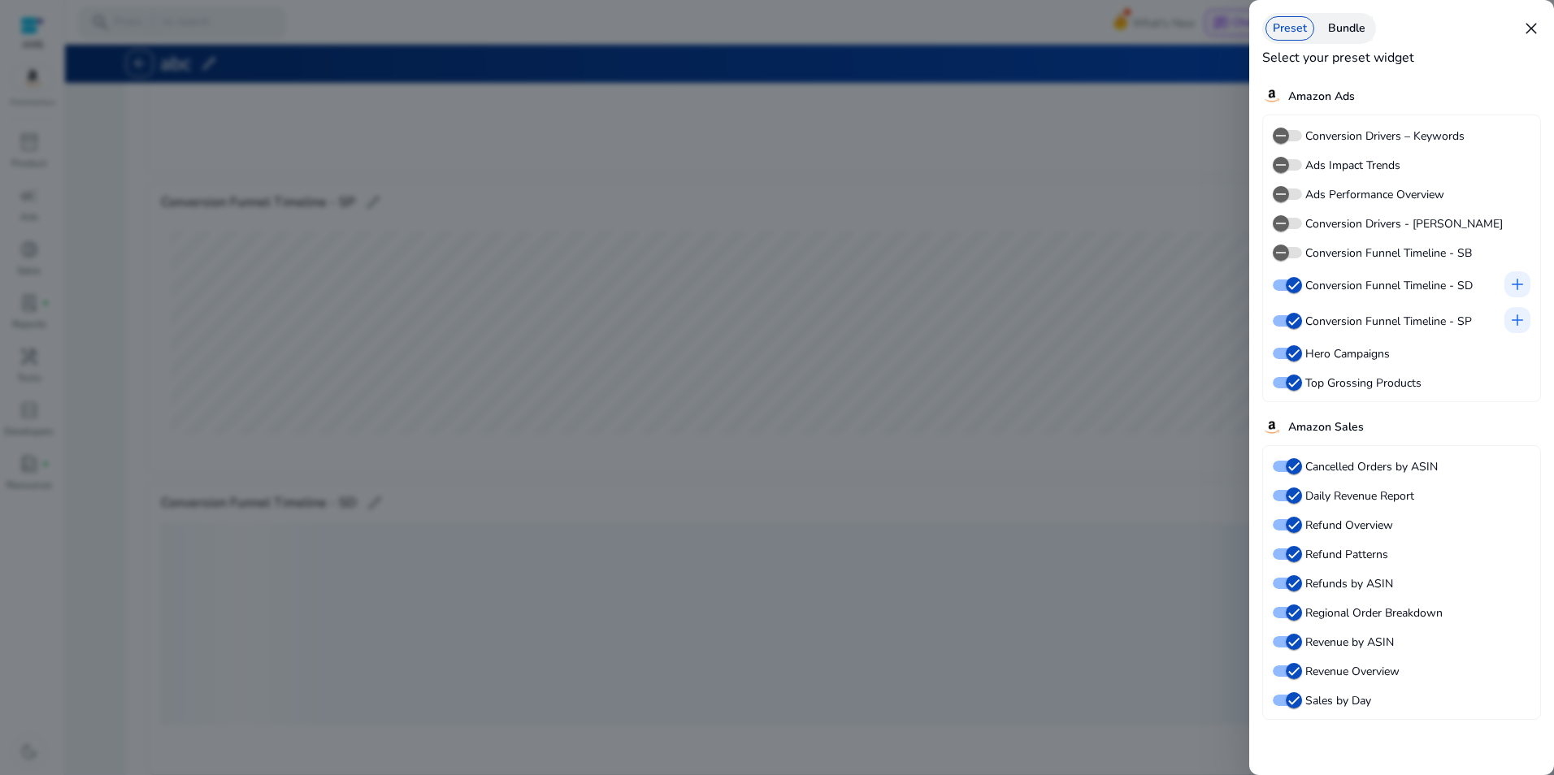
click at [1350, 256] on label "Conversion Funnel Timeline - SB" at bounding box center [1387, 253] width 170 height 17
click at [1302, 256] on button "Conversion Funnel Timeline - SB" at bounding box center [1286, 252] width 29 height 11
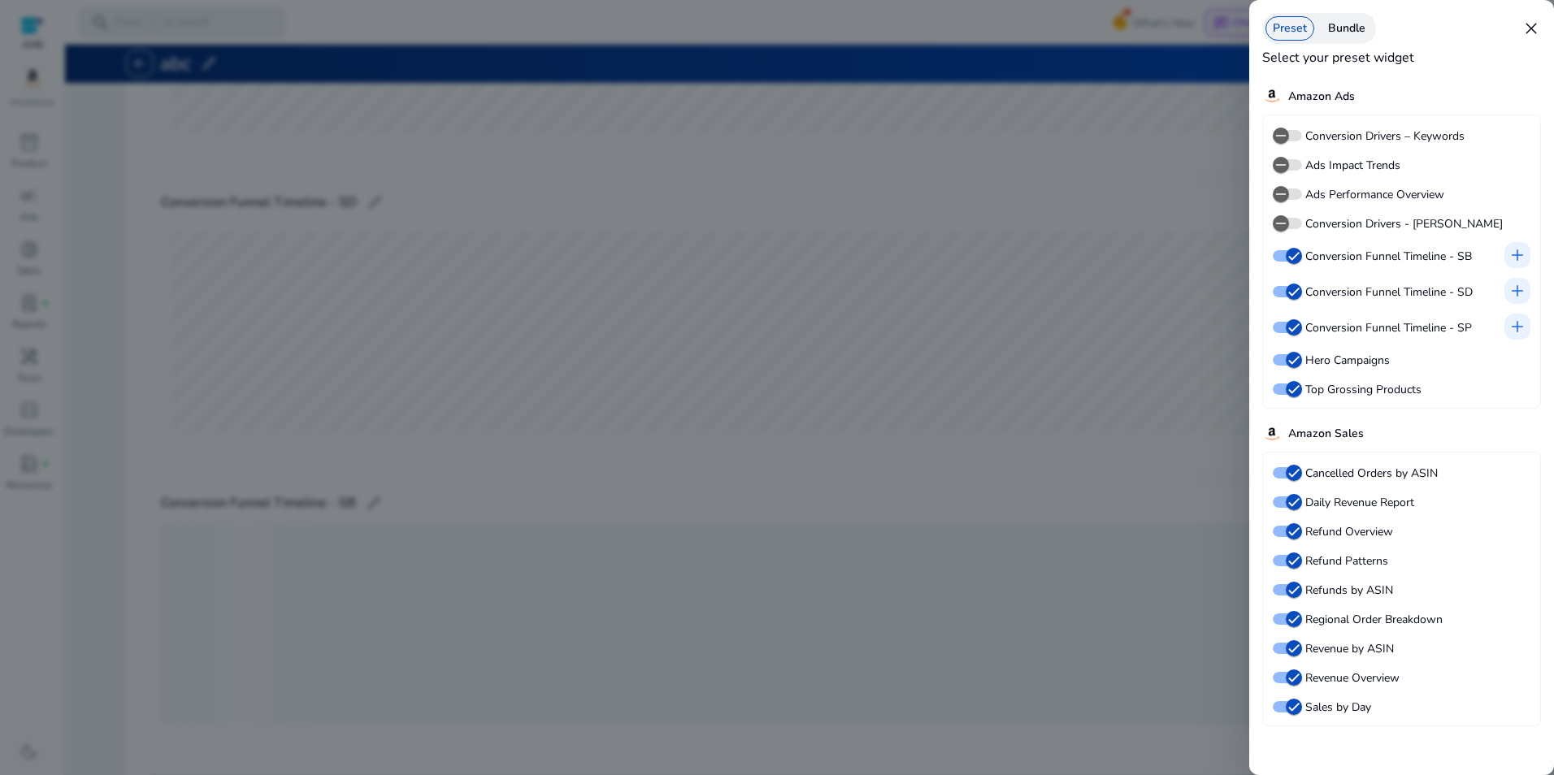
click at [1345, 227] on label "Conversion Drivers - PAT" at bounding box center [1402, 223] width 201 height 17
click at [1302, 227] on button "Conversion Drivers - PAT" at bounding box center [1286, 223] width 29 height 11
click at [1334, 195] on label "Ads Performance Overview" at bounding box center [1373, 194] width 142 height 17
click at [1302, 195] on button "Ads Performance Overview" at bounding box center [1286, 194] width 29 height 11
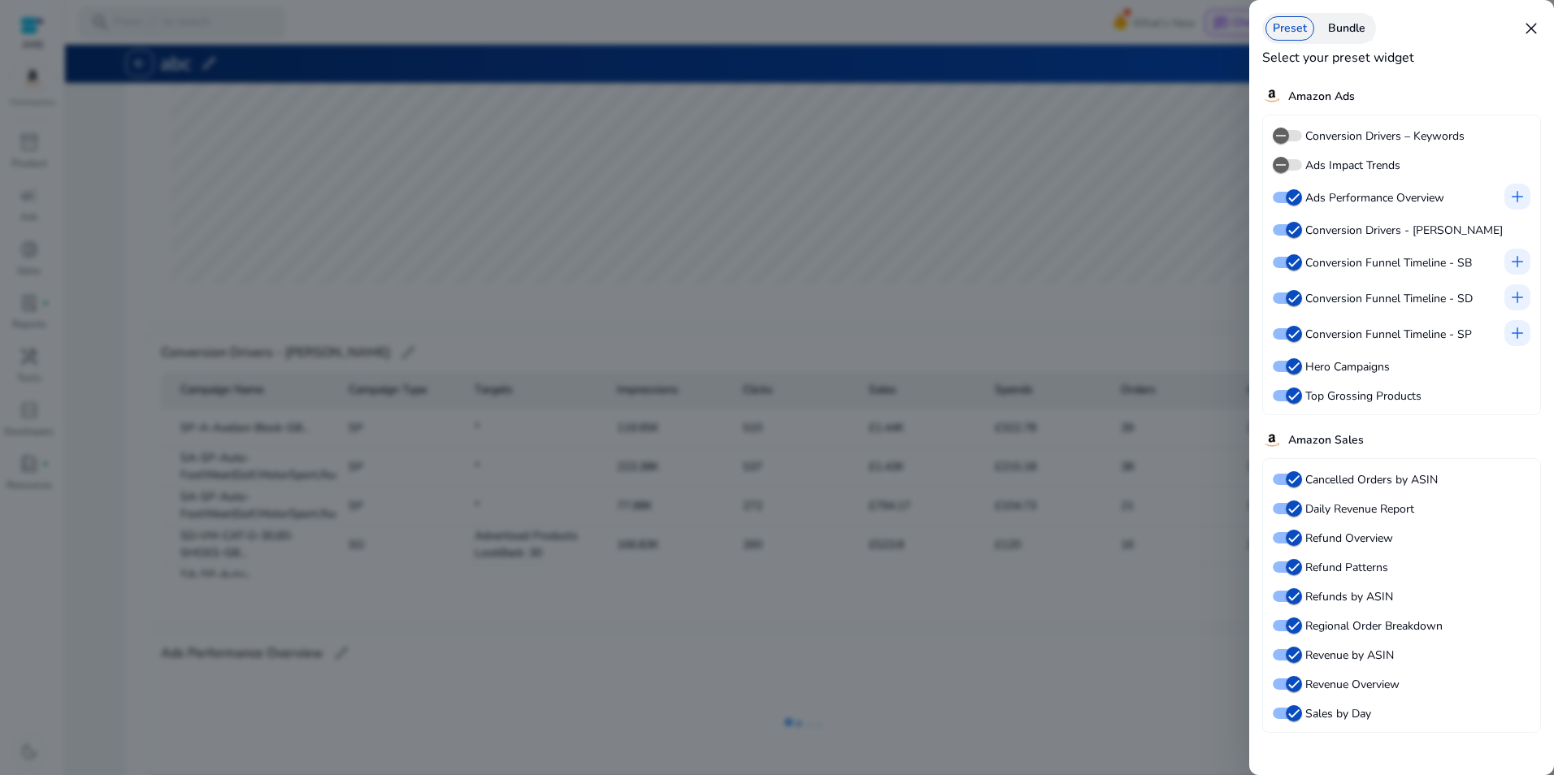
click at [1334, 163] on label "Ads Impact Trends" at bounding box center [1351, 165] width 98 height 17
click at [1302, 163] on button "Ads Impact Trends" at bounding box center [1286, 164] width 29 height 11
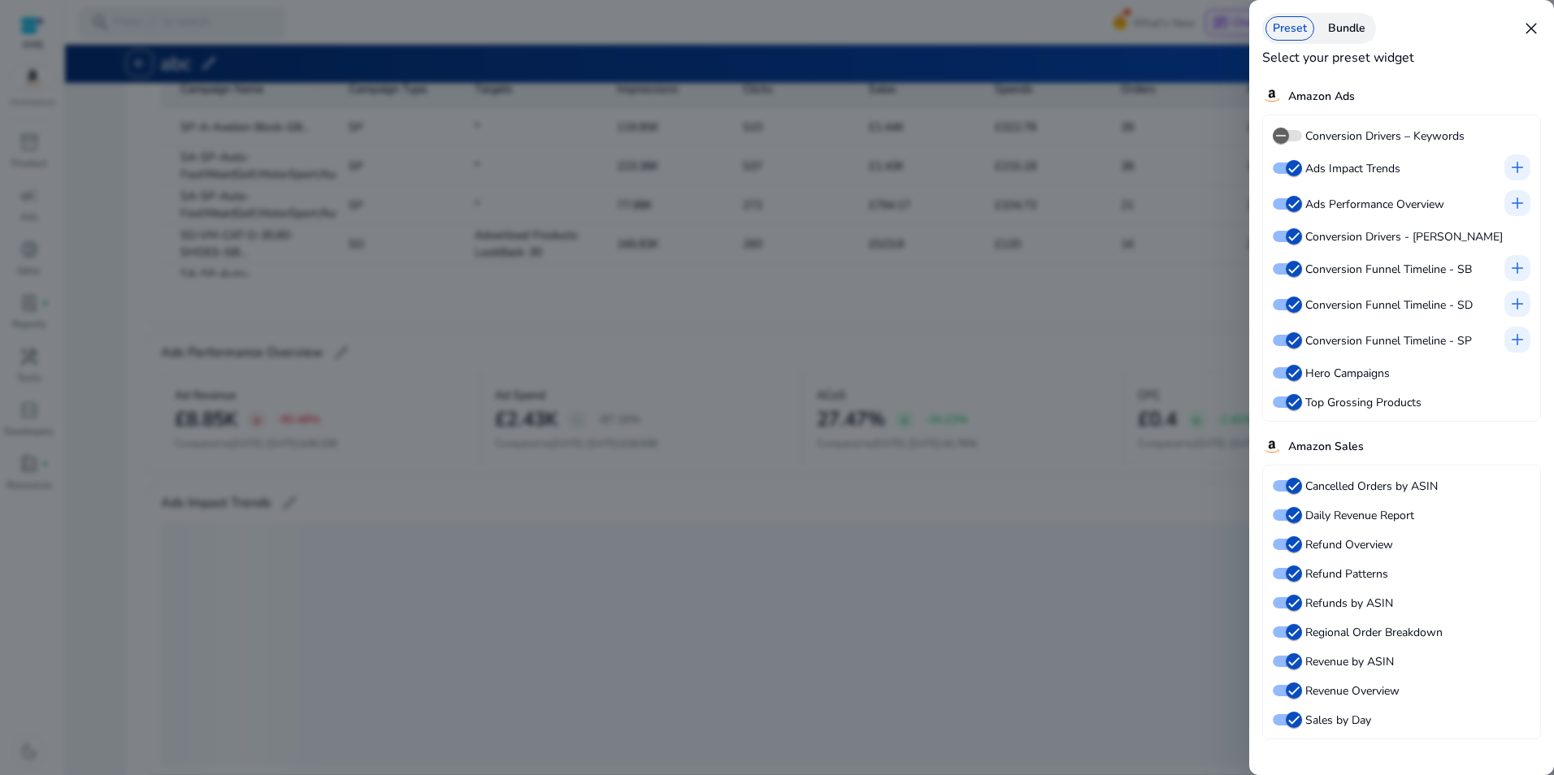
click at [1336, 140] on label "Conversion Drivers – Keywords" at bounding box center [1383, 136] width 163 height 17
click at [1302, 140] on button "Conversion Drivers – Keywords" at bounding box center [1286, 135] width 29 height 11
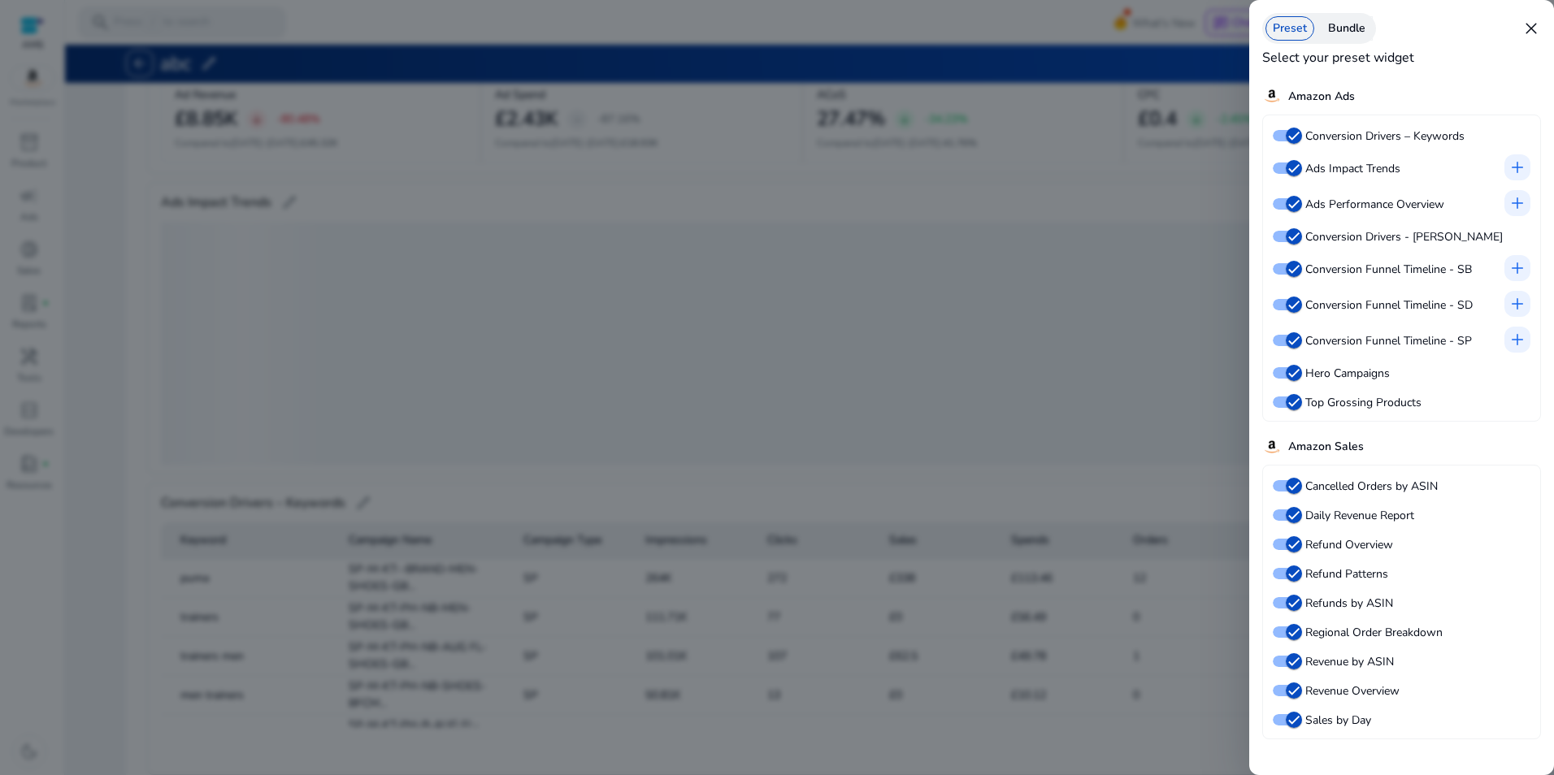
click at [1338, 41] on div "Preset Bundle" at bounding box center [1319, 28] width 114 height 31
click at [1339, 22] on div "Bundle" at bounding box center [1346, 28] width 52 height 24
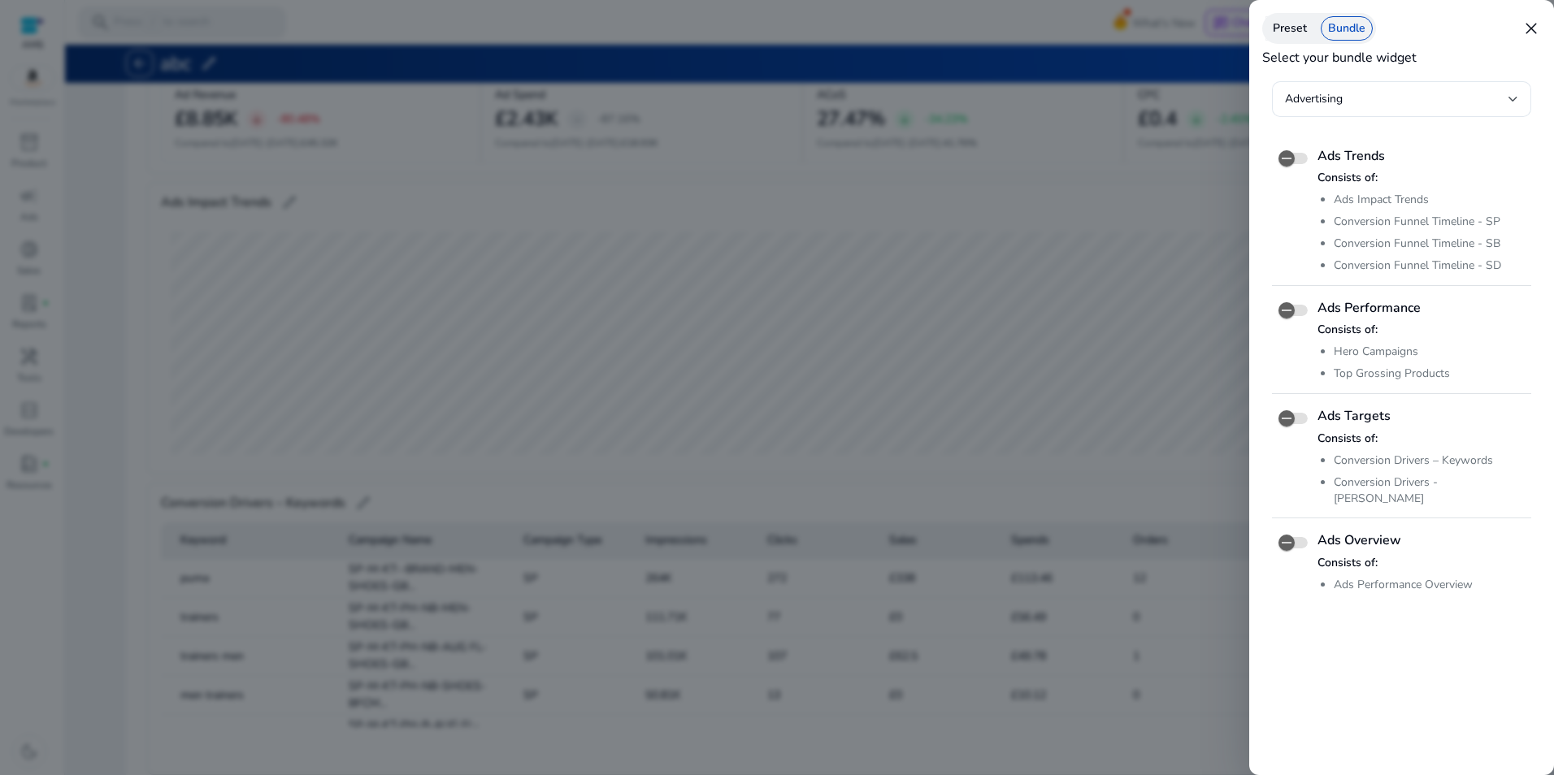
click at [1537, 22] on span "close" at bounding box center [1531, 29] width 20 height 20
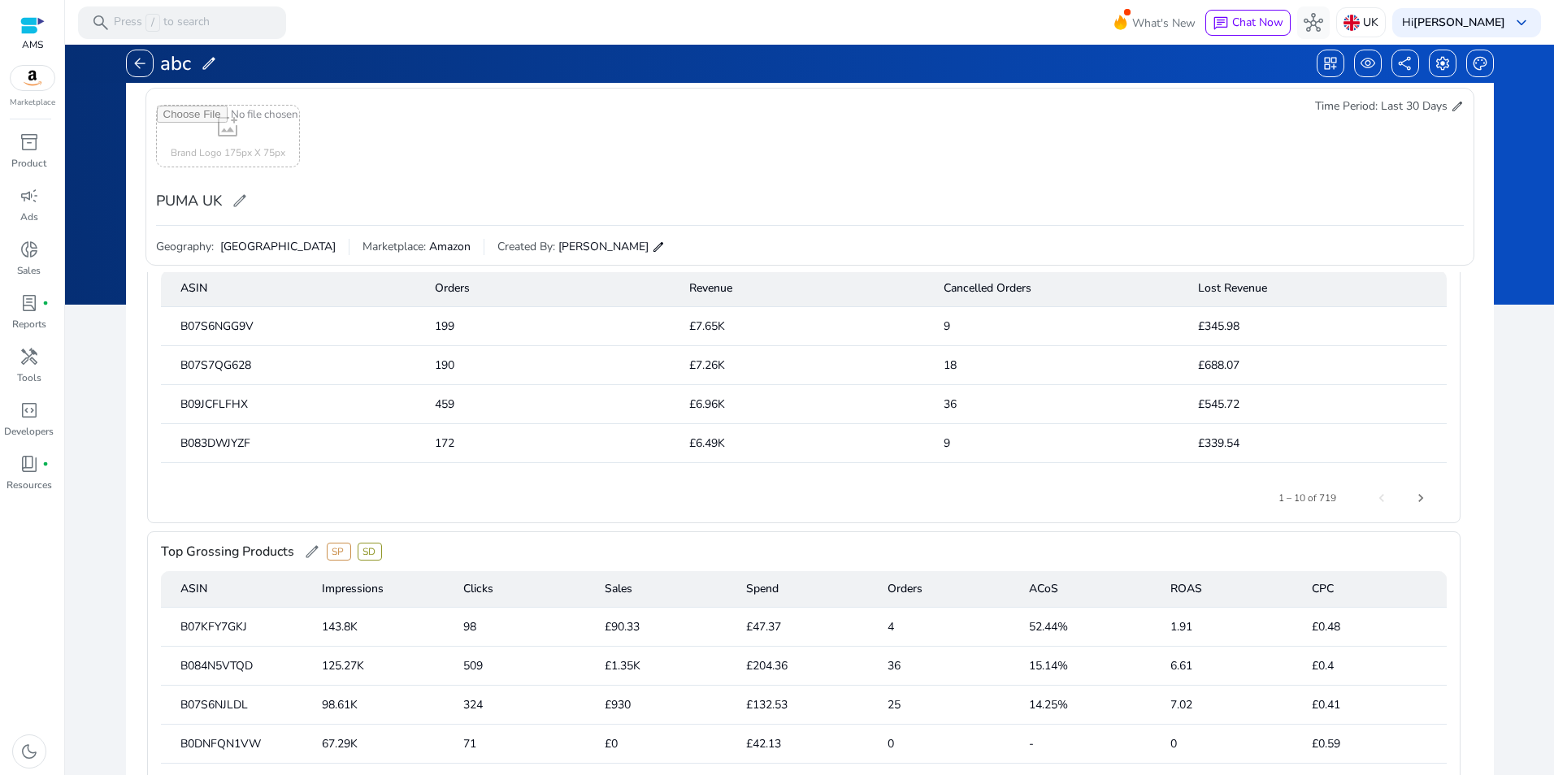
scroll to position [0, 0]
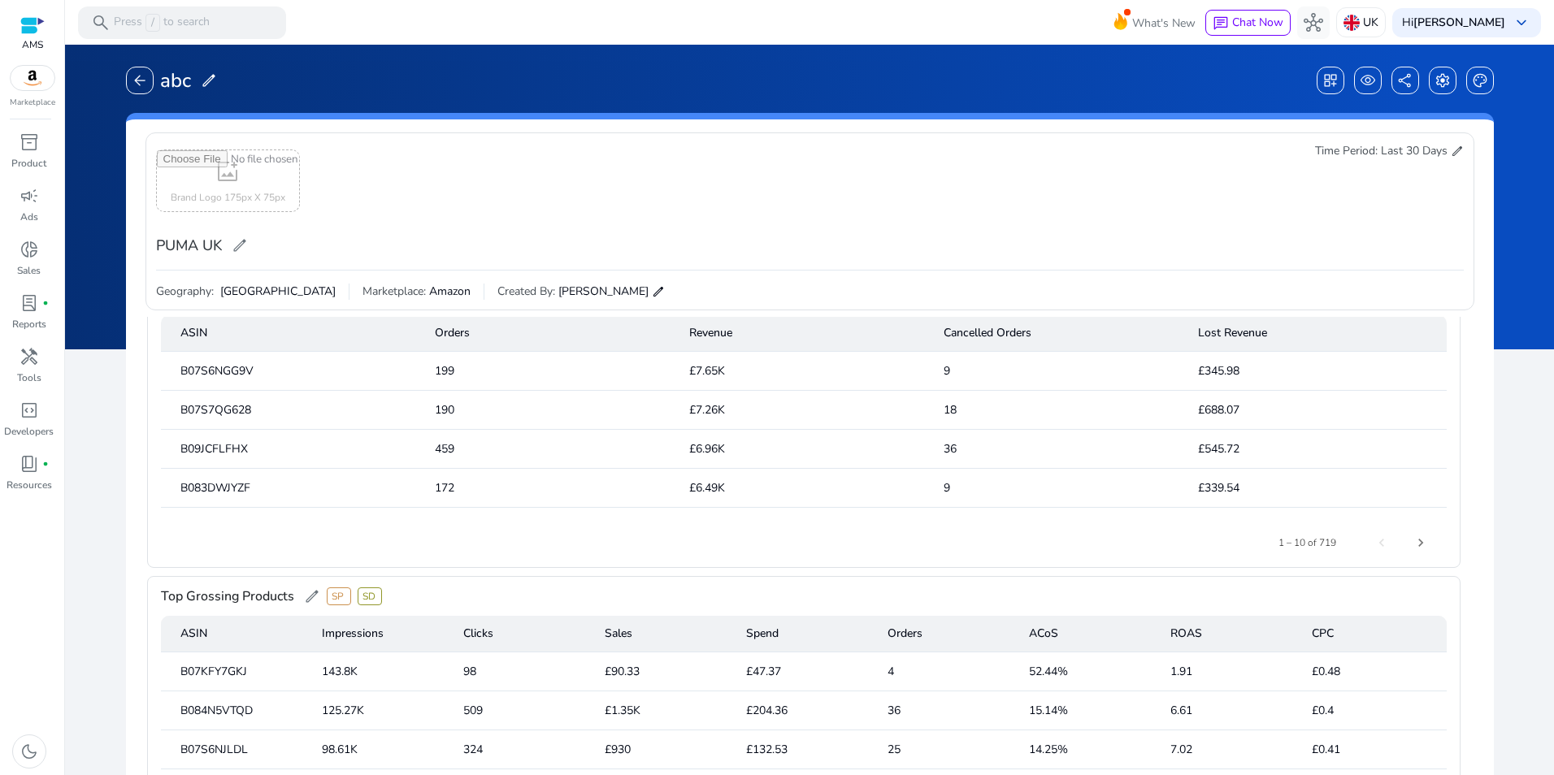
click at [1450, 150] on span "edit" at bounding box center [1456, 151] width 13 height 13
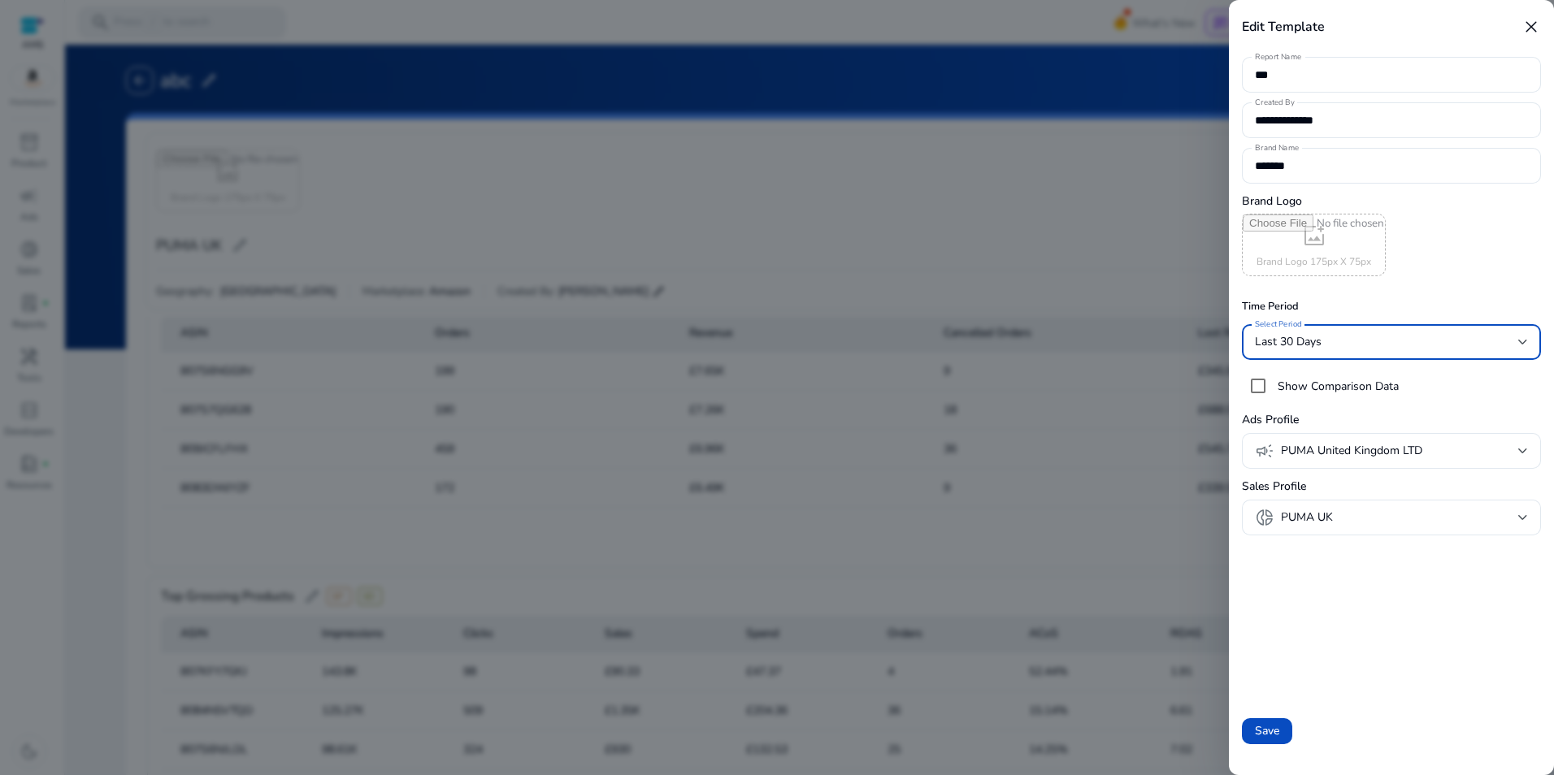
click at [1424, 334] on div "Last 30 Days" at bounding box center [1386, 342] width 263 height 18
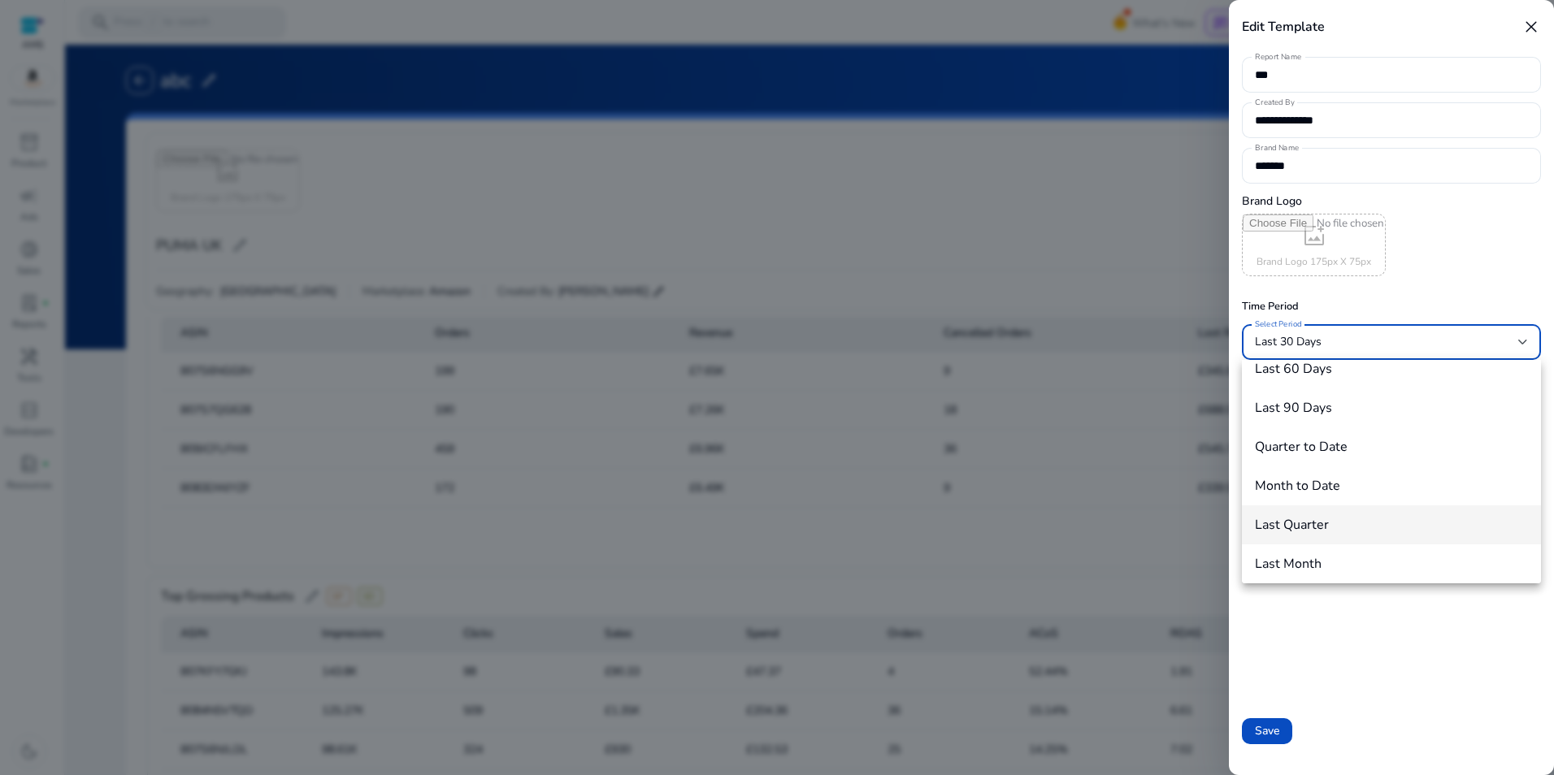
scroll to position [180, 0]
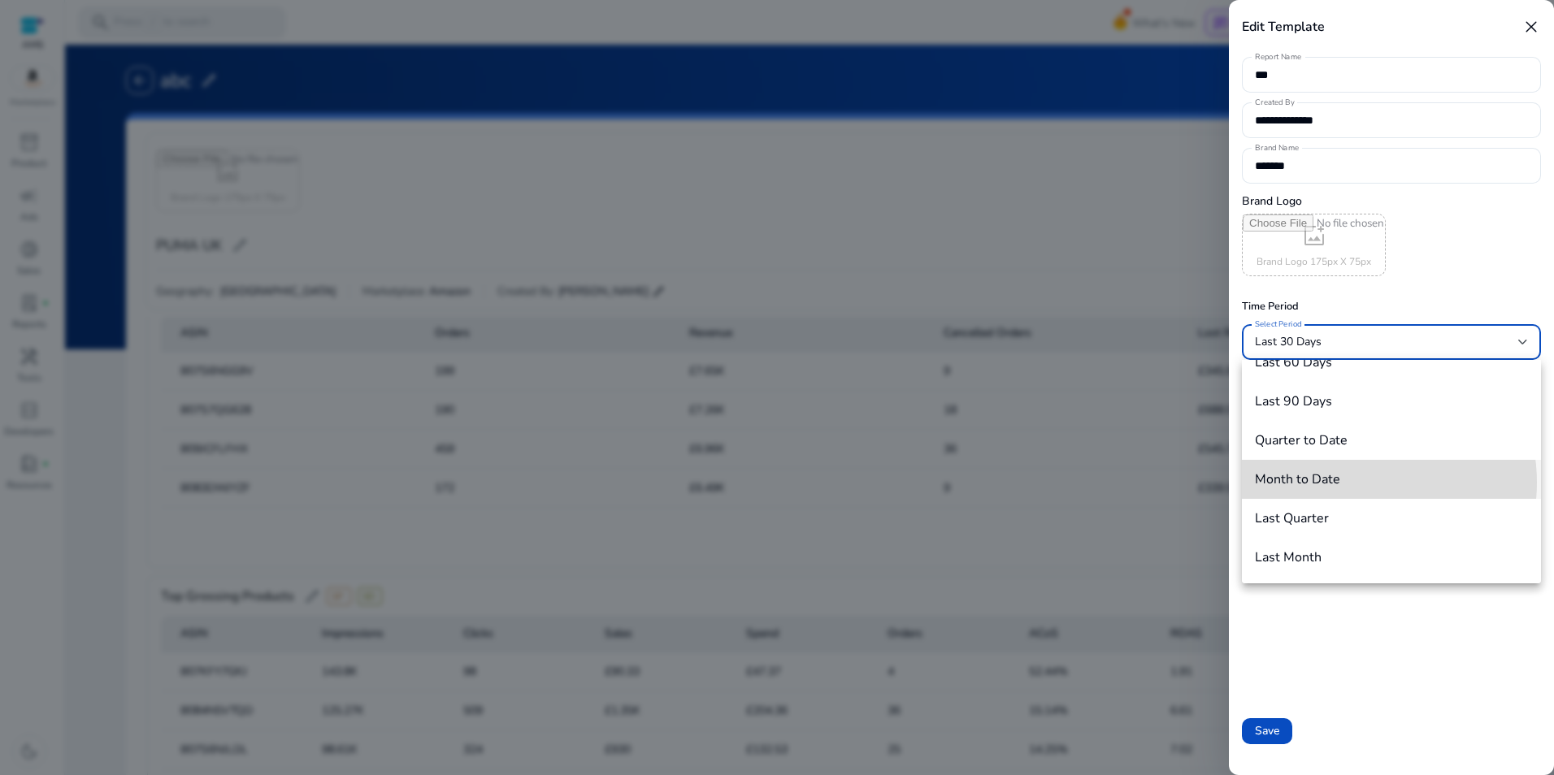
click at [1359, 483] on span "Month to Date" at bounding box center [1391, 479] width 273 height 15
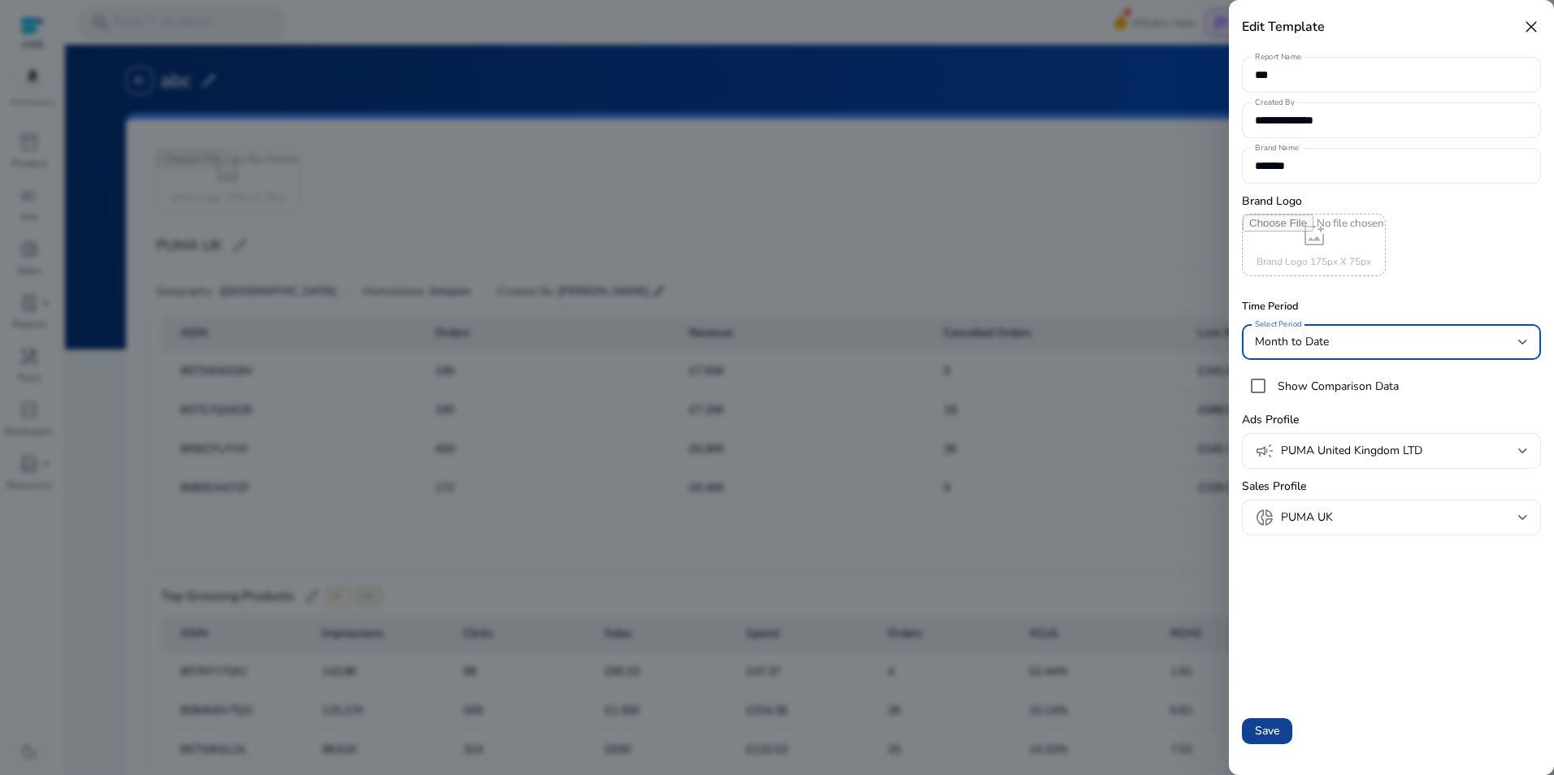
click at [1271, 730] on span "Save" at bounding box center [1267, 730] width 24 height 17
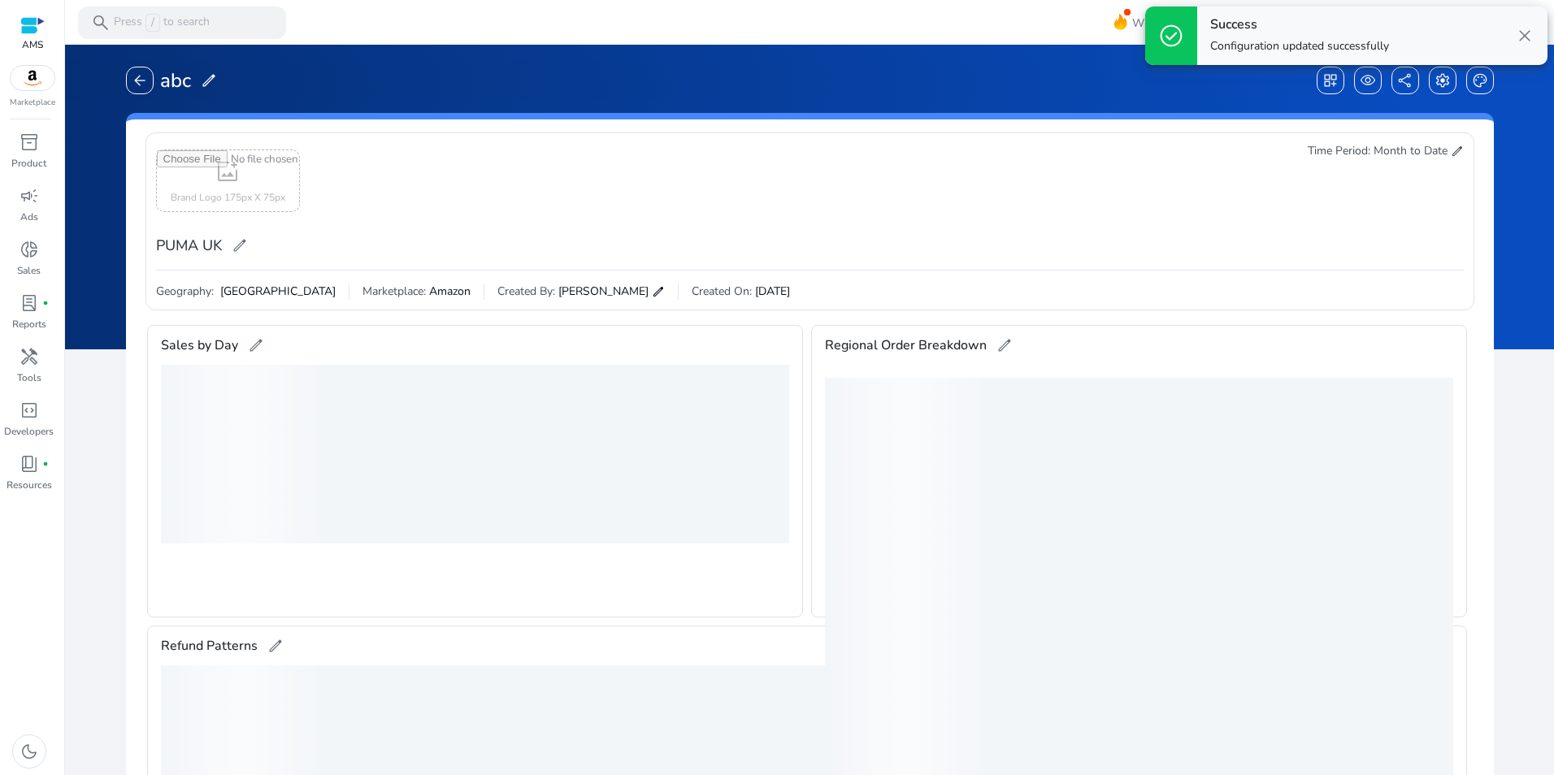
scroll to position [0, 0]
click at [1524, 37] on span "close" at bounding box center [1525, 36] width 20 height 20
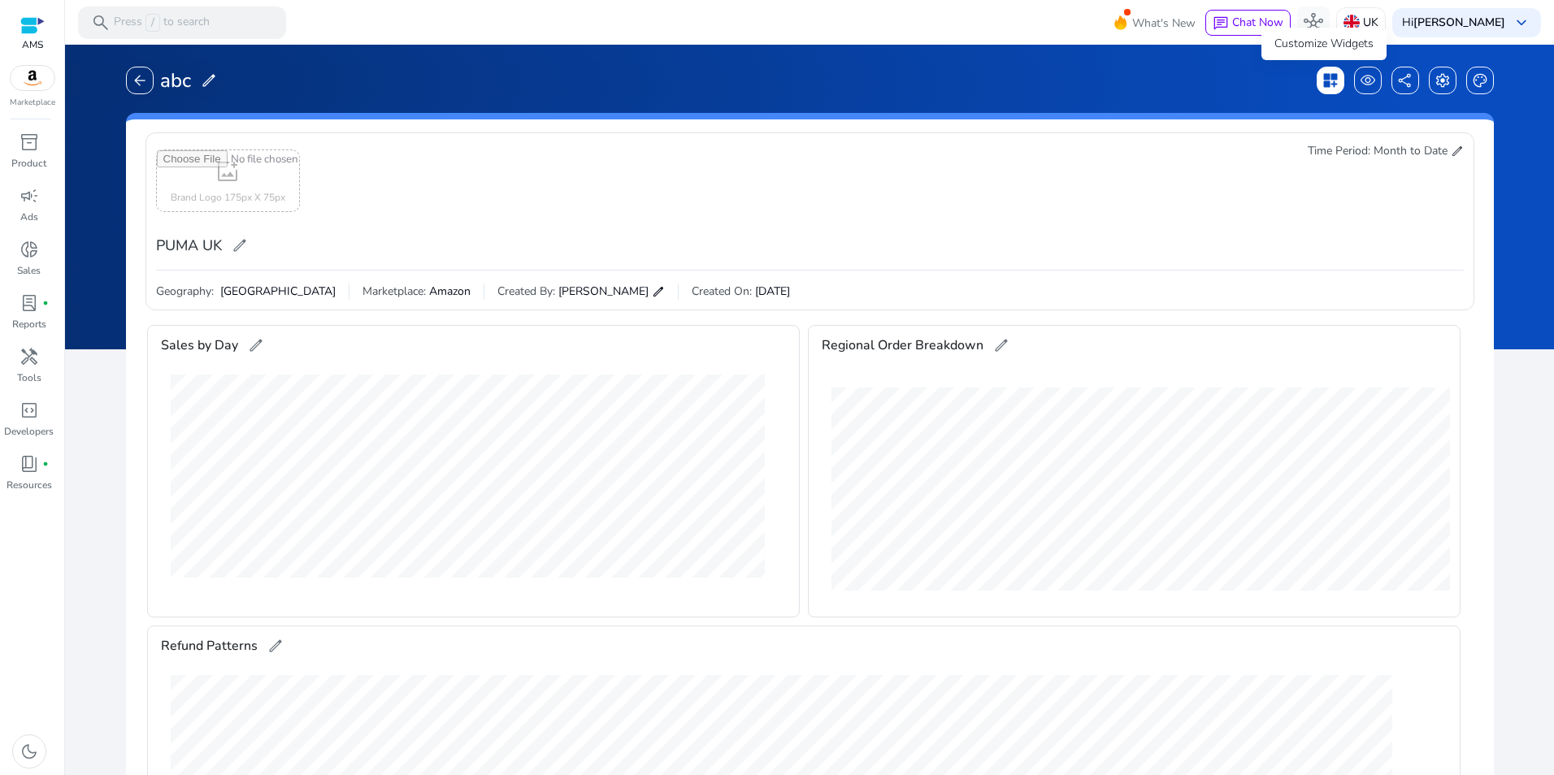
click at [1325, 84] on span "dashboard_customize" at bounding box center [1330, 80] width 16 height 16
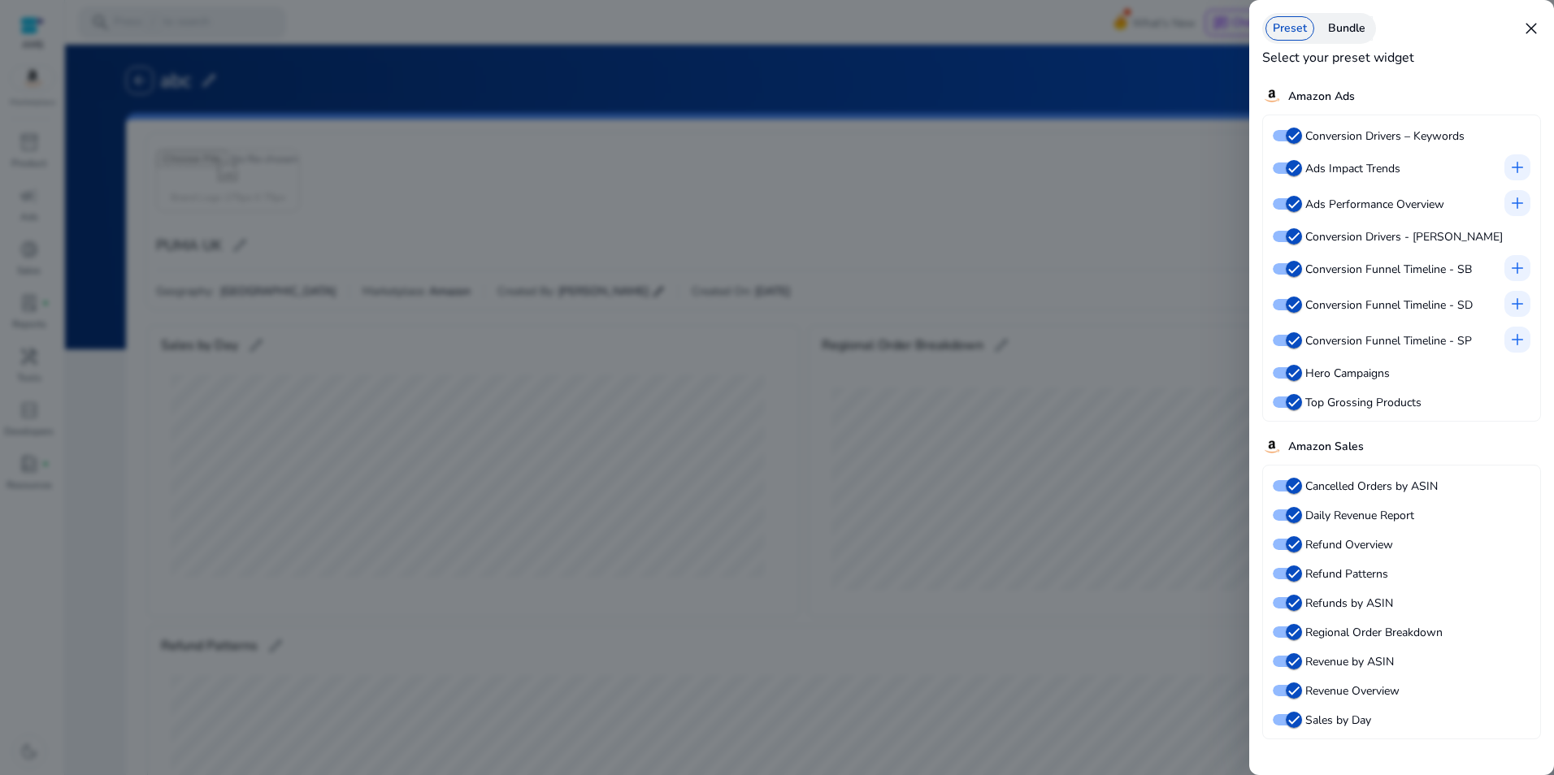
click at [1051, 114] on div at bounding box center [777, 387] width 1554 height 775
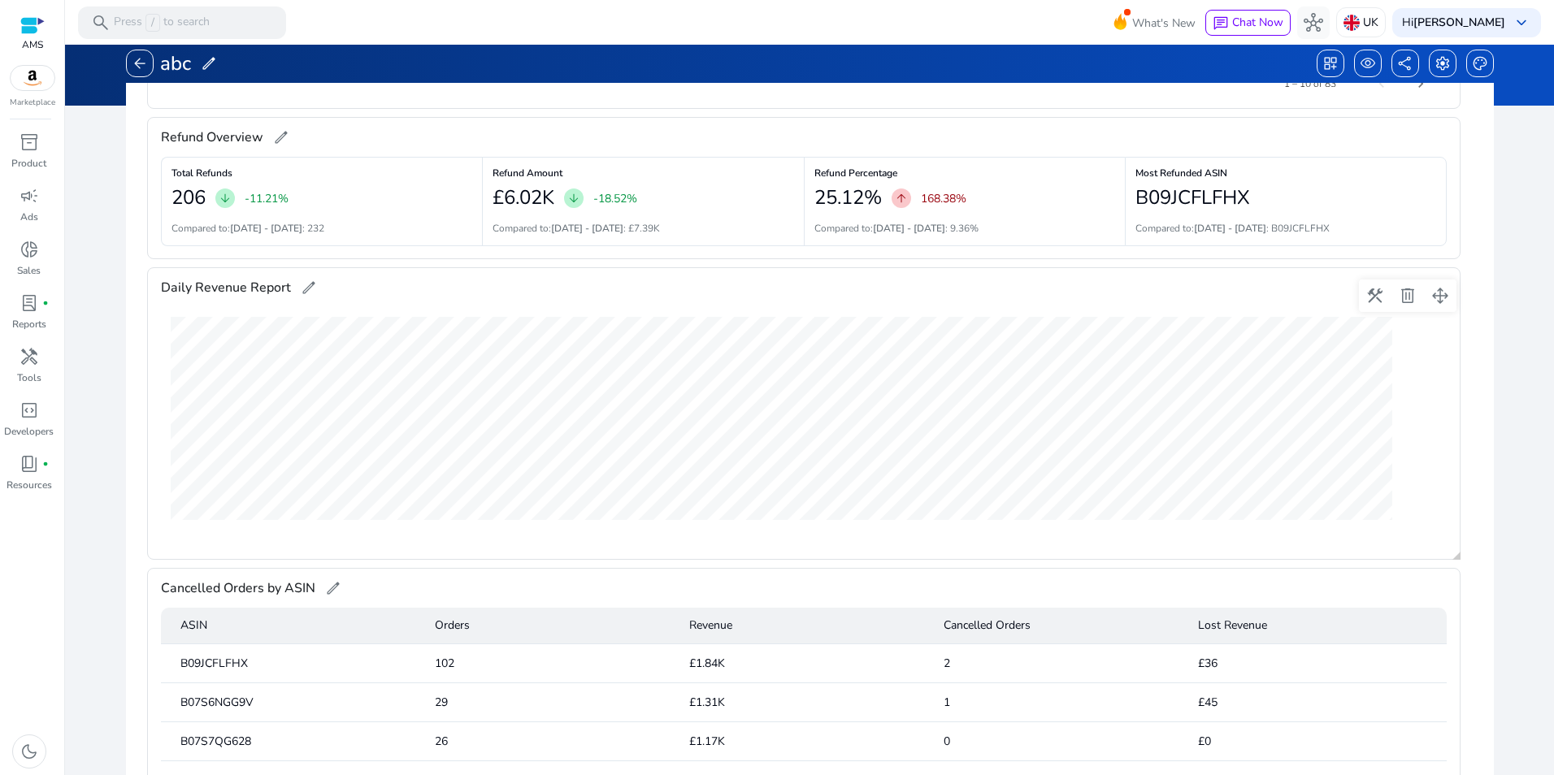
scroll to position [1300, 0]
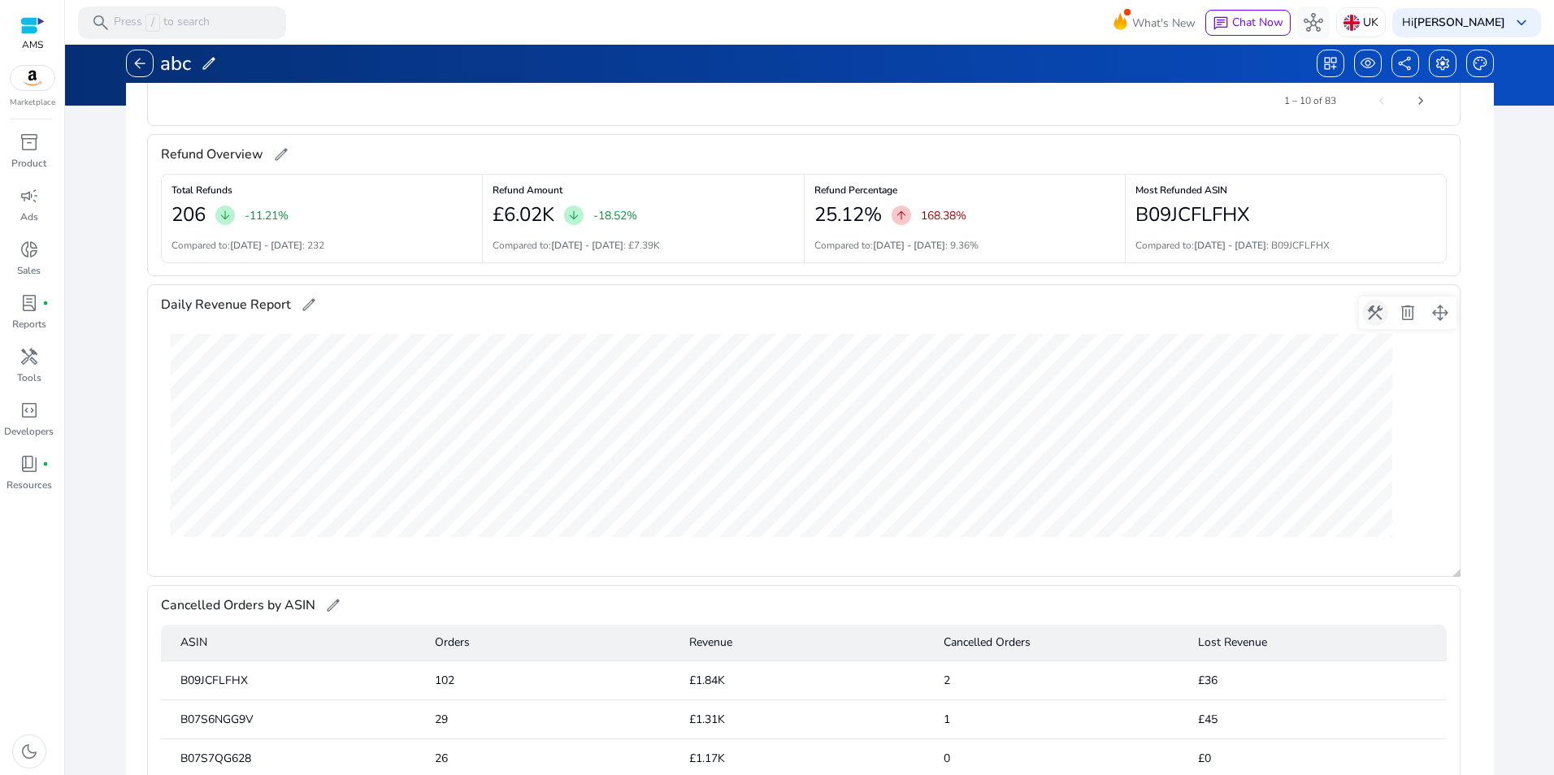
click at [1375, 317] on span at bounding box center [1374, 312] width 39 height 39
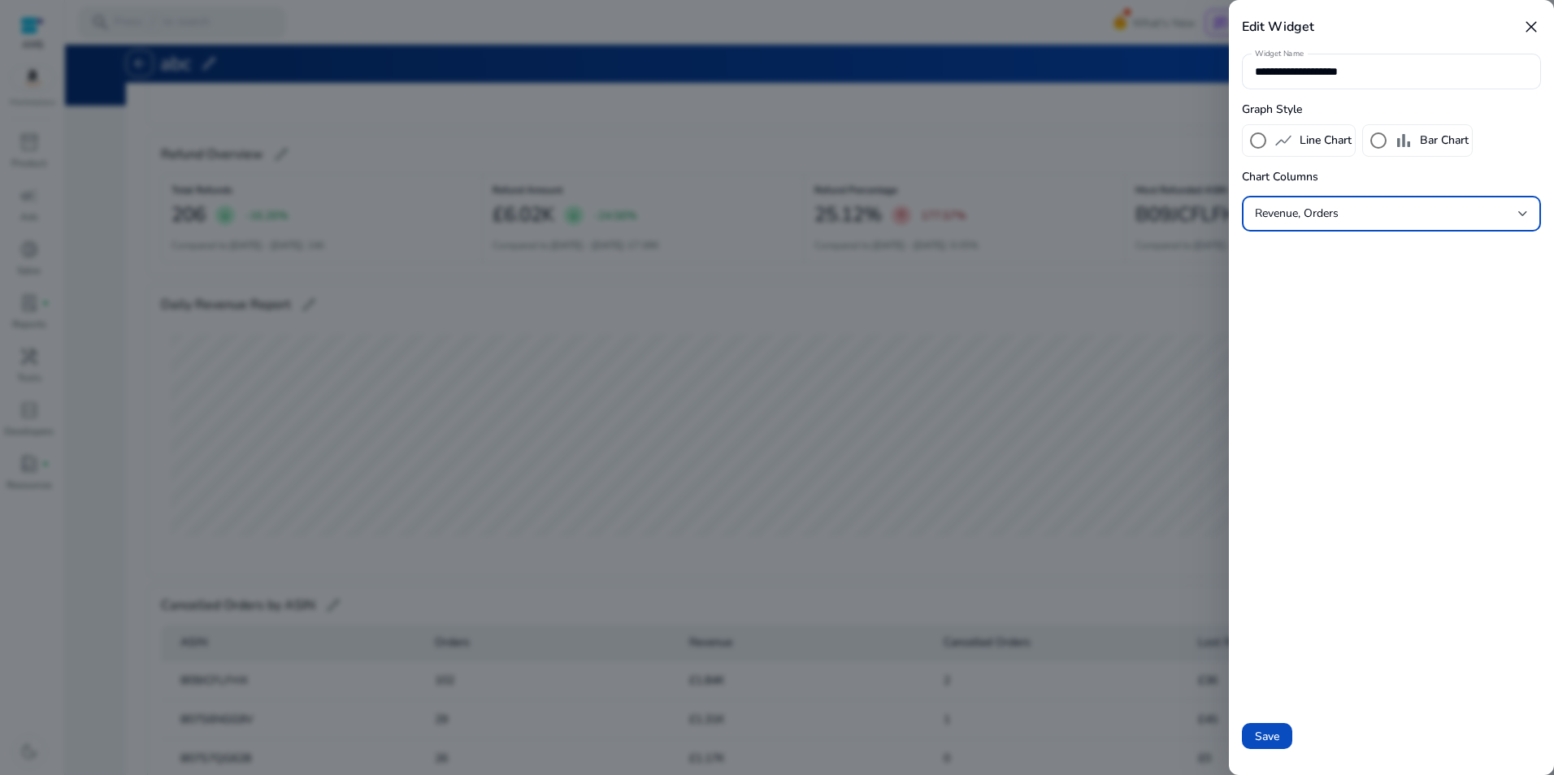
click at [1398, 219] on div "Revenue, Orders" at bounding box center [1386, 214] width 263 height 18
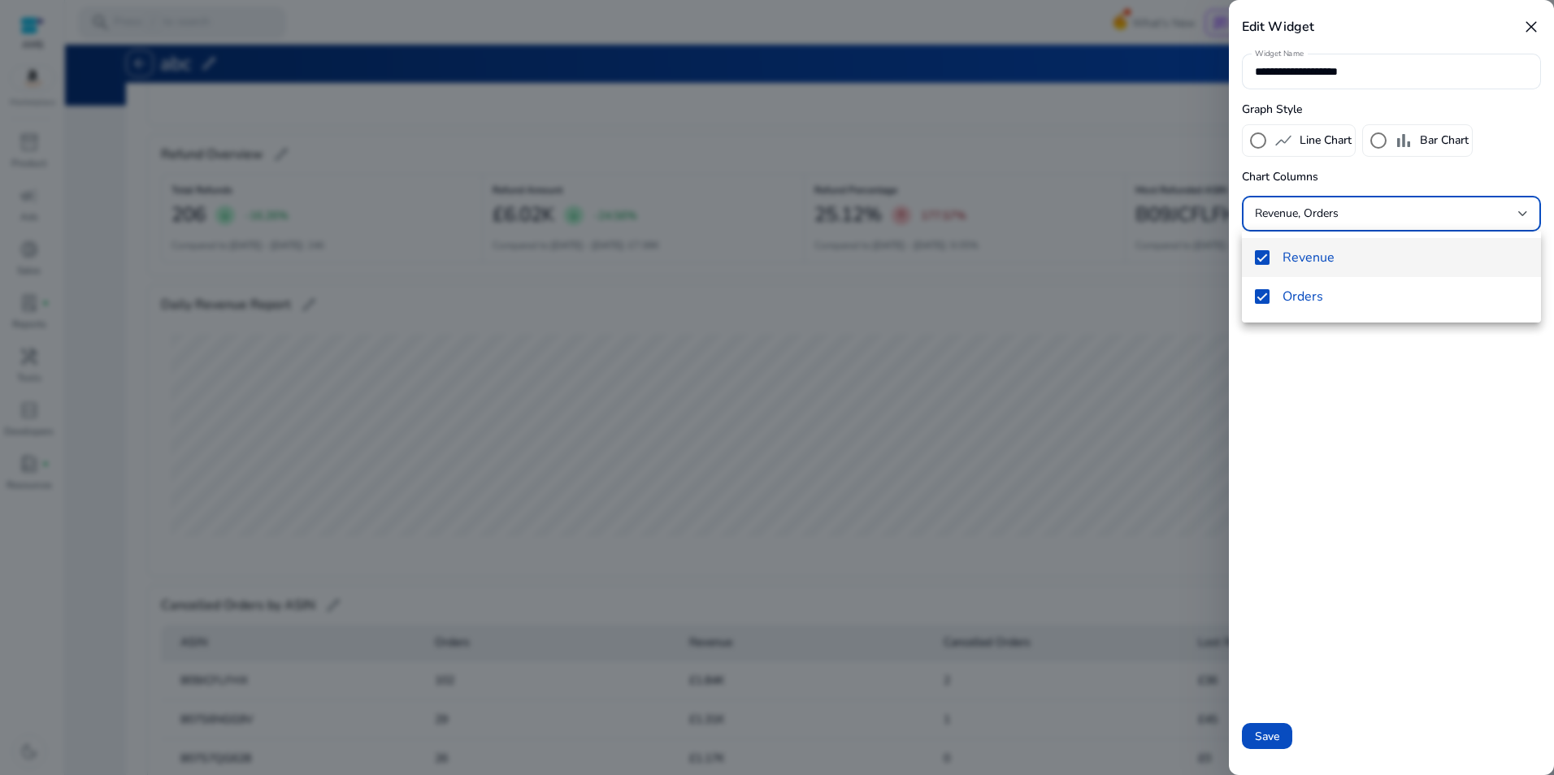
click at [1442, 454] on div at bounding box center [777, 387] width 1554 height 775
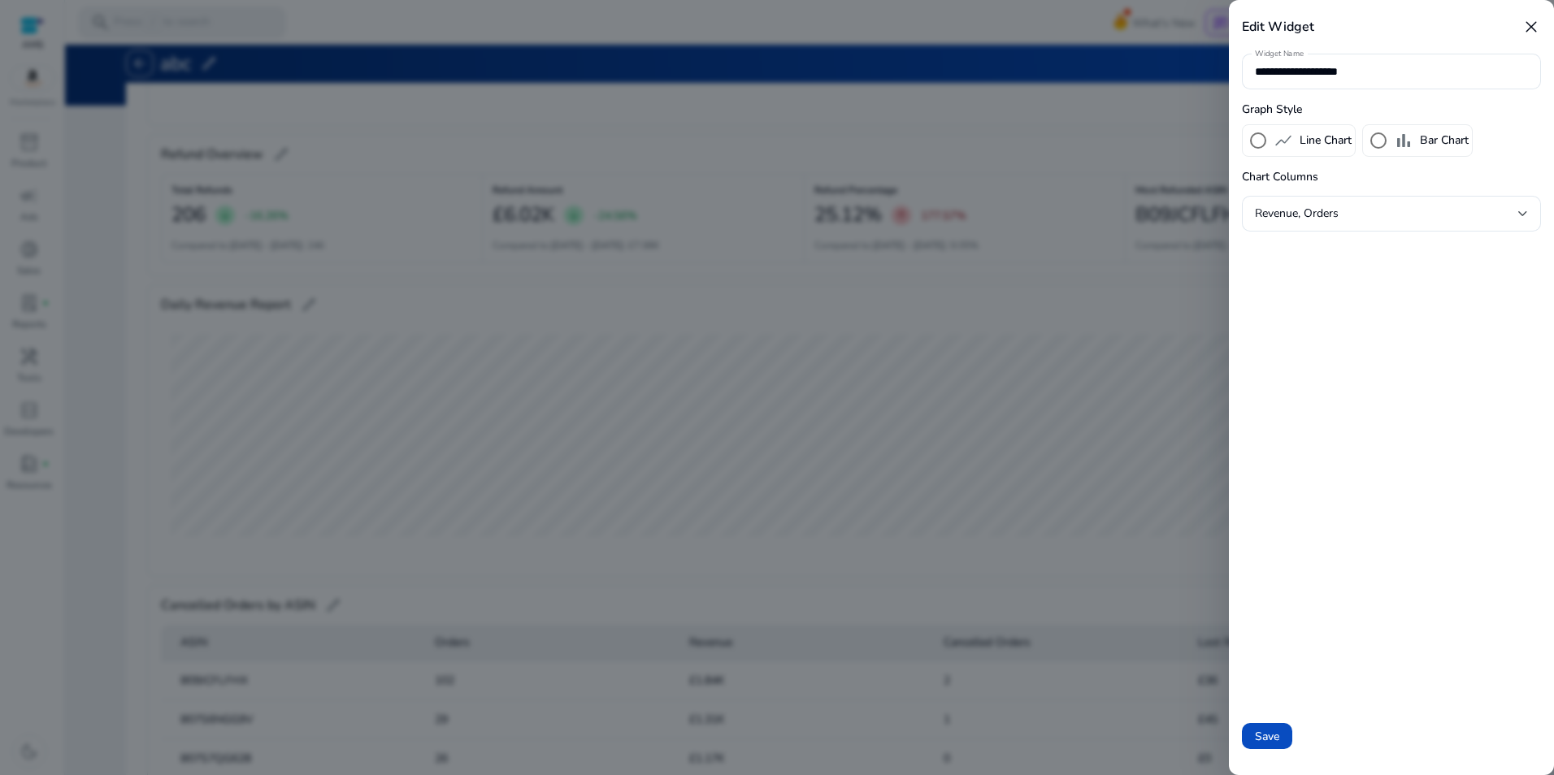
click at [1535, 22] on span "close" at bounding box center [1531, 27] width 20 height 20
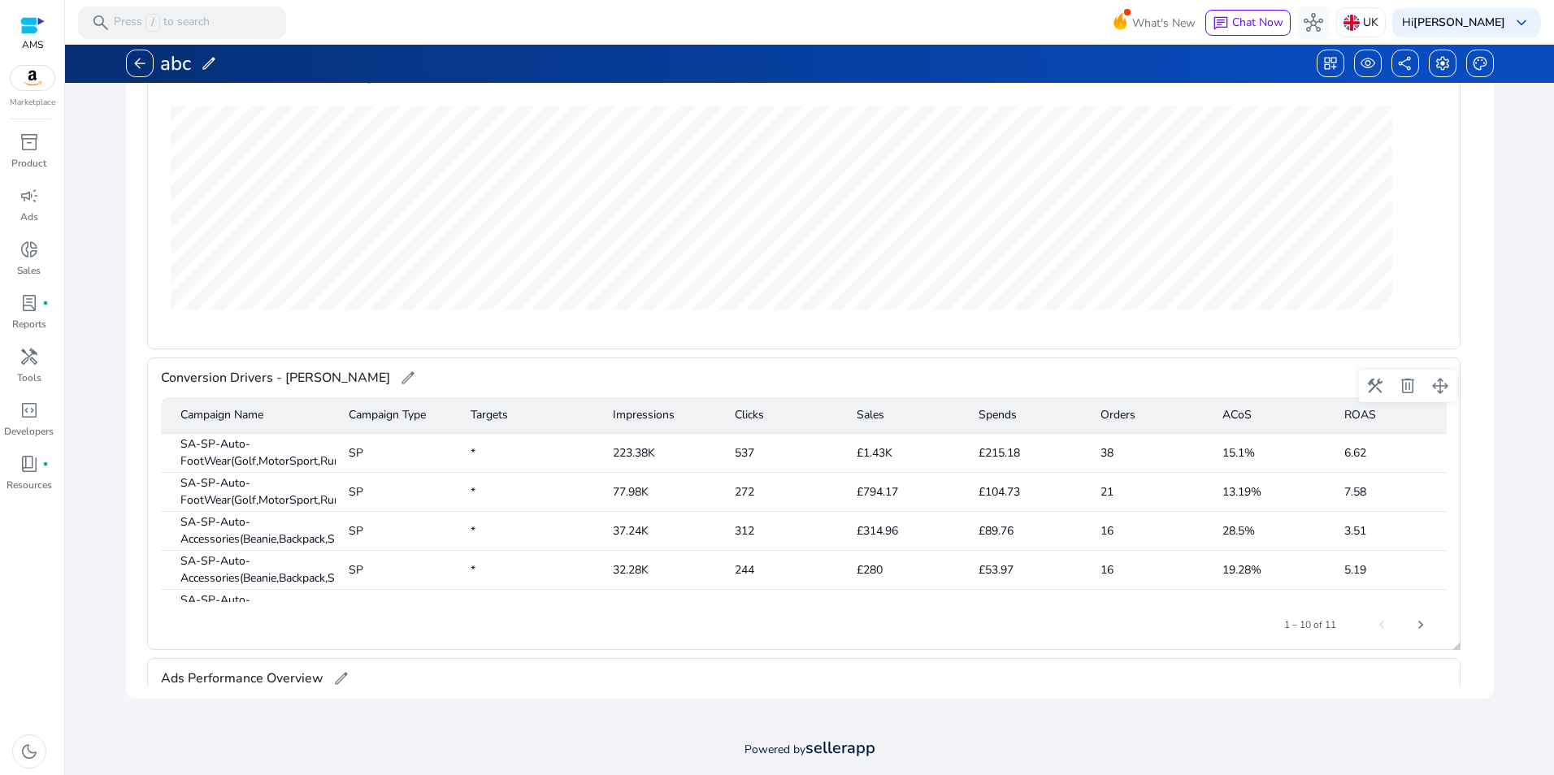
scroll to position [81, 0]
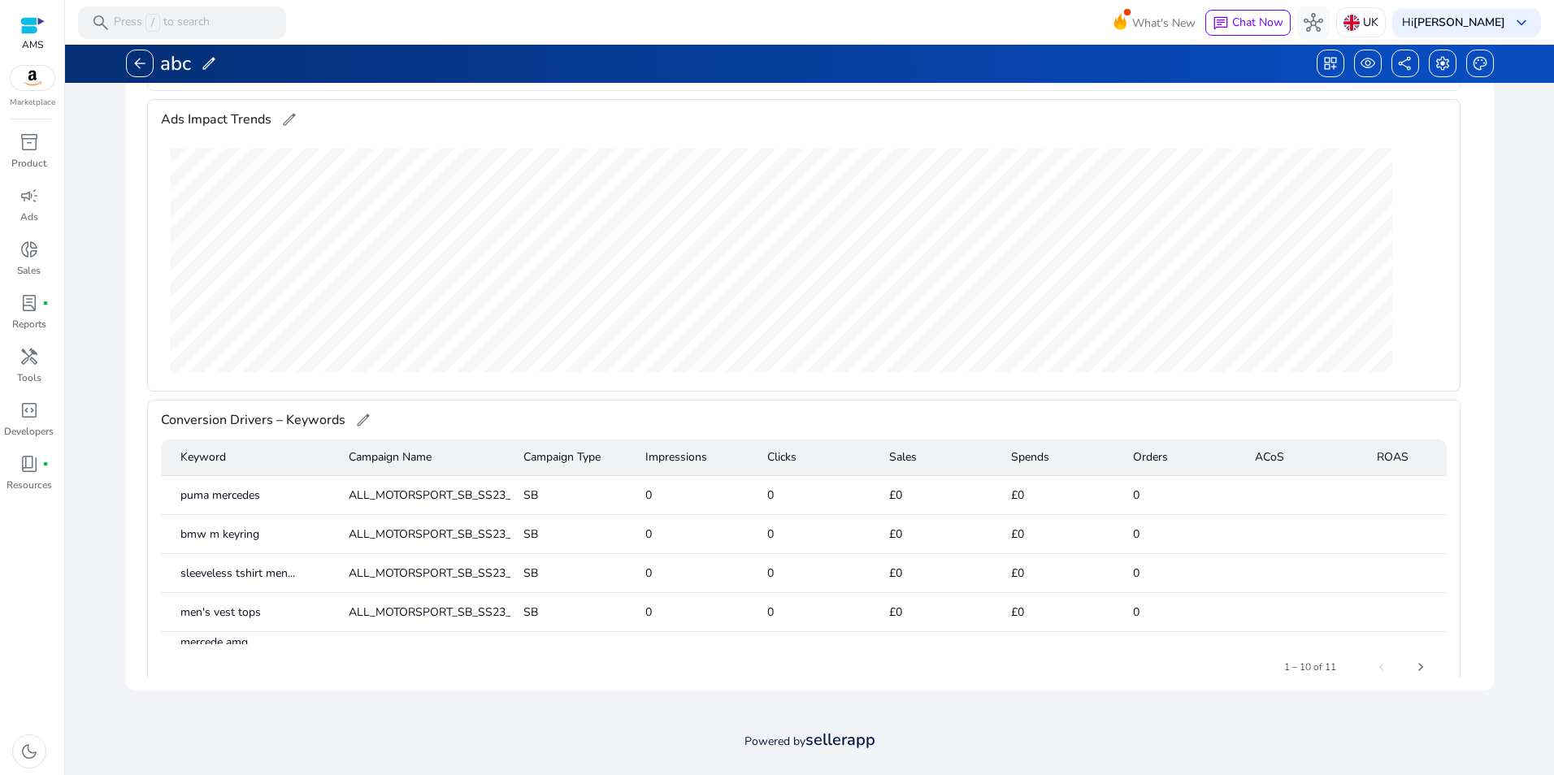
scroll to position [3885, 0]
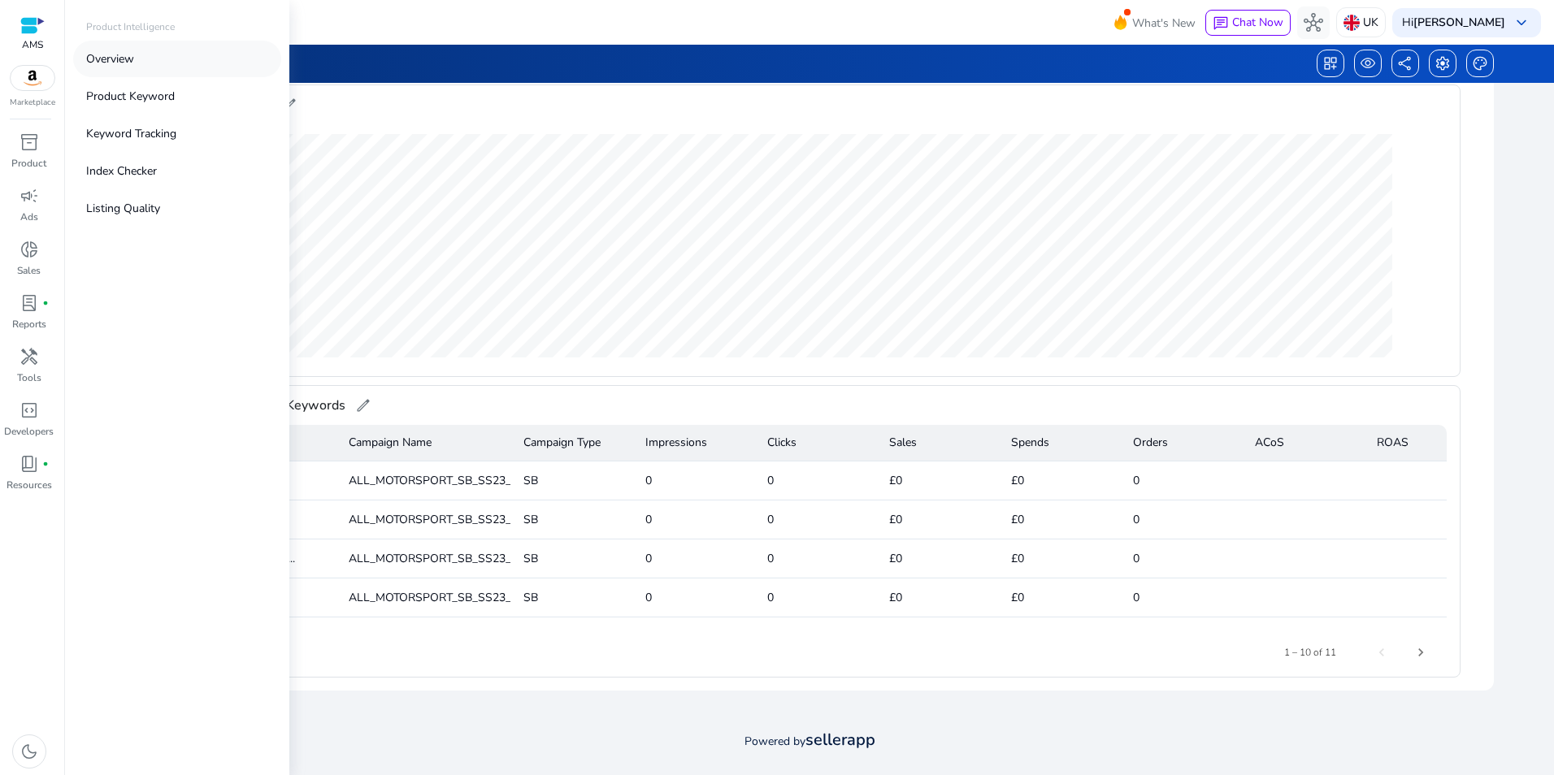
click at [182, 62] on link "Overview" at bounding box center [177, 59] width 208 height 37
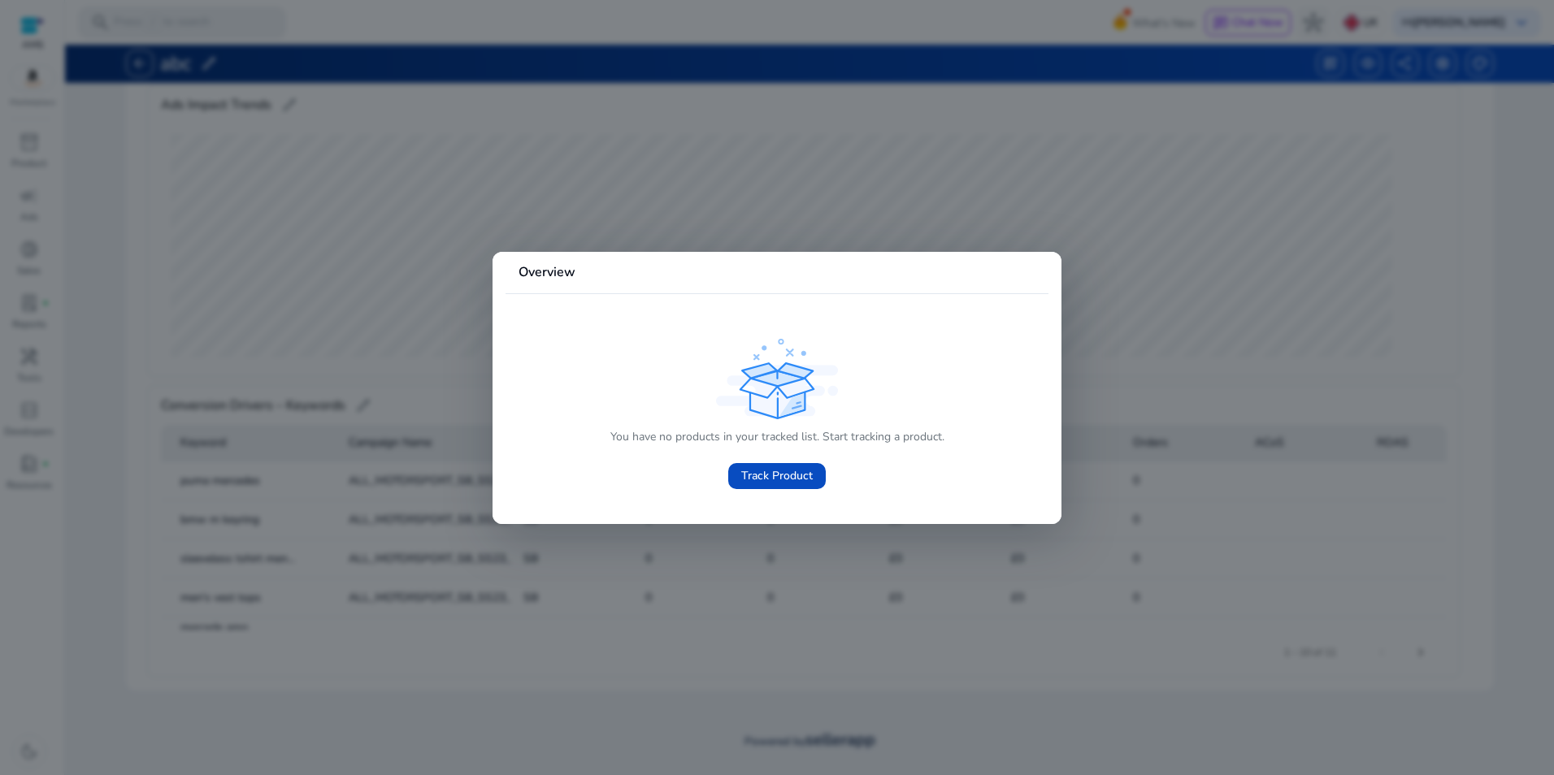
click at [76, 160] on div at bounding box center [777, 387] width 1554 height 775
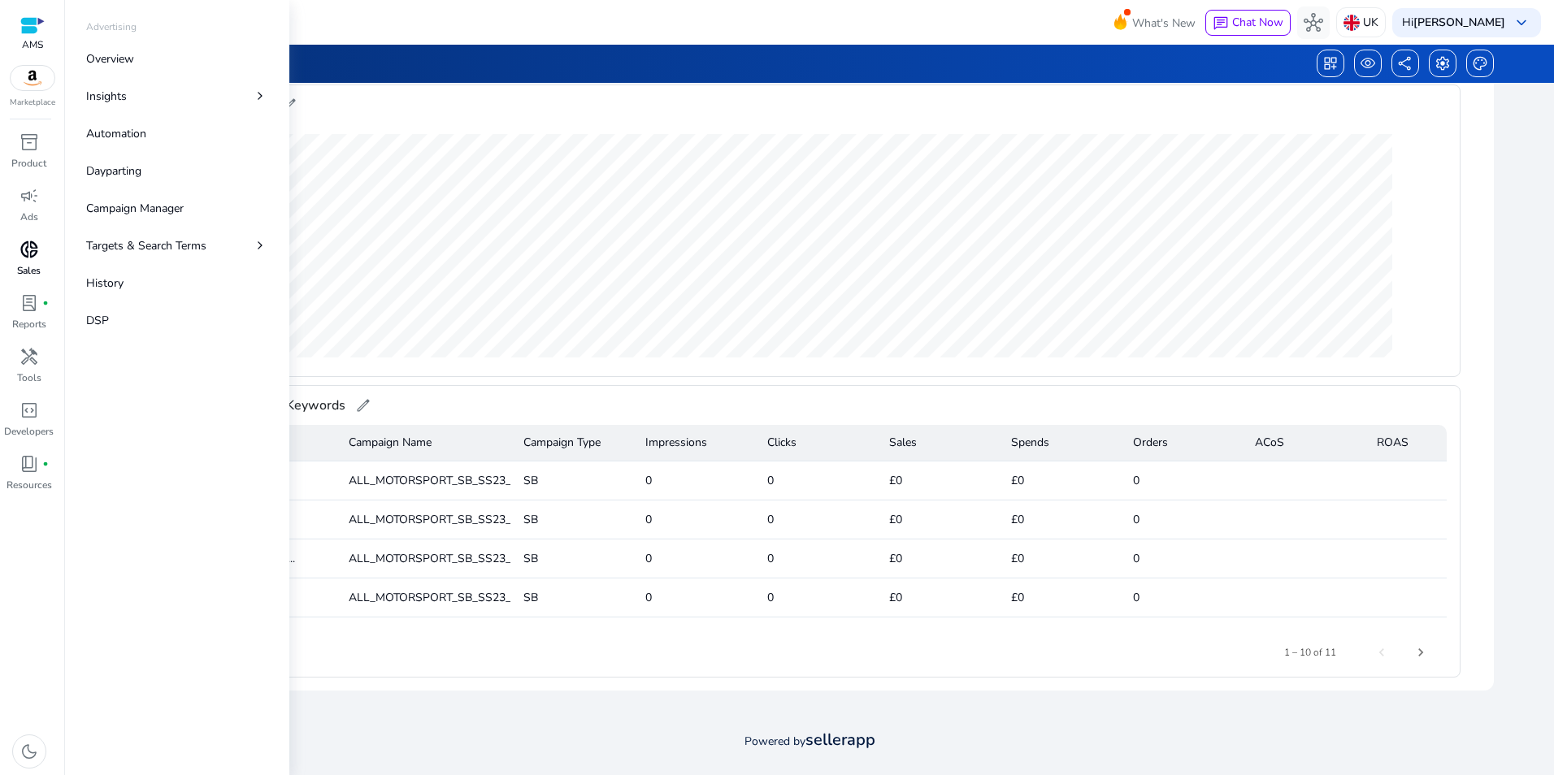
click at [34, 248] on span "donut_small" at bounding box center [30, 250] width 20 height 20
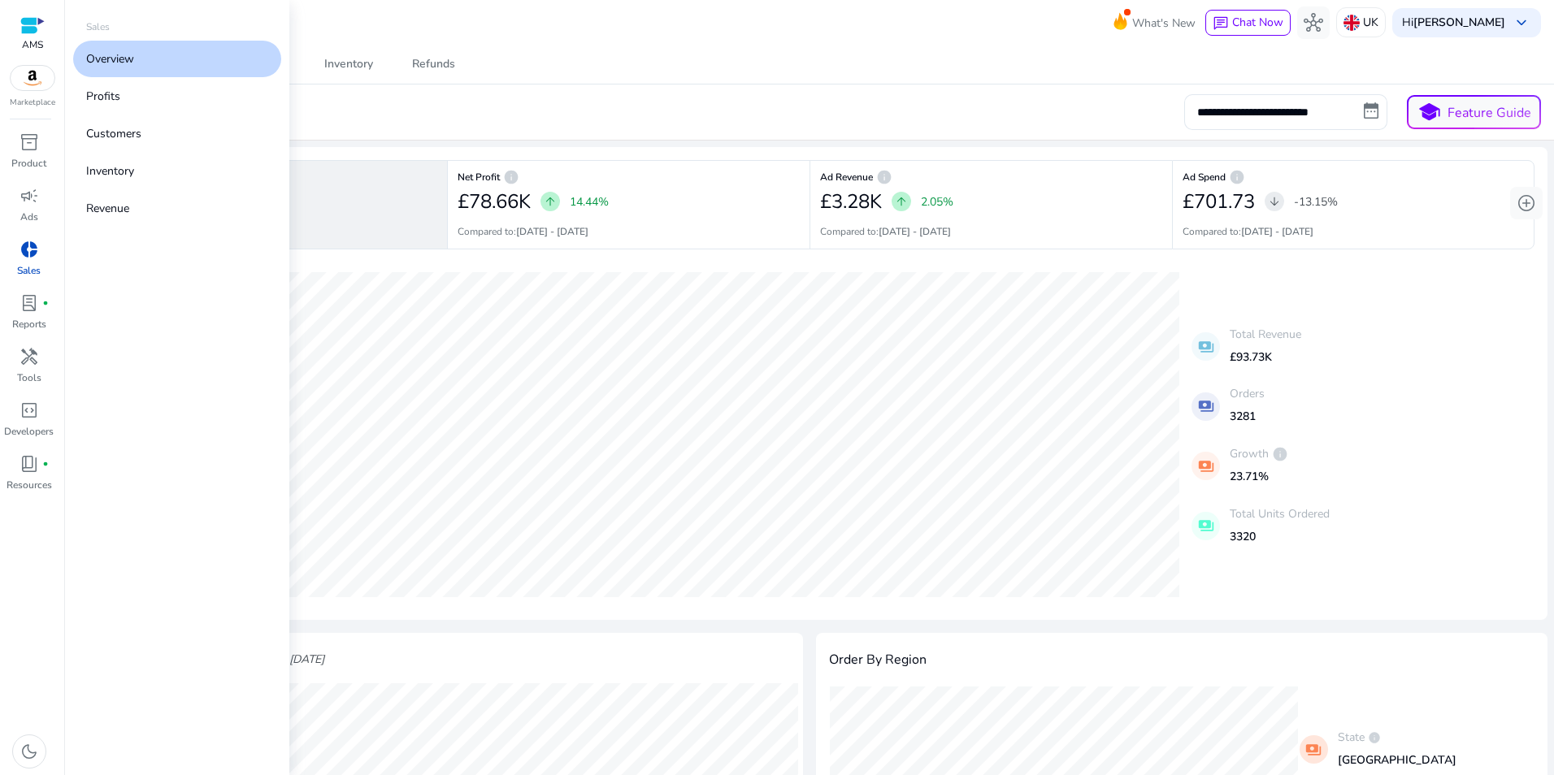
click at [34, 83] on img at bounding box center [33, 78] width 44 height 24
click at [110, 51] on div "Amazon" at bounding box center [119, 54] width 67 height 20
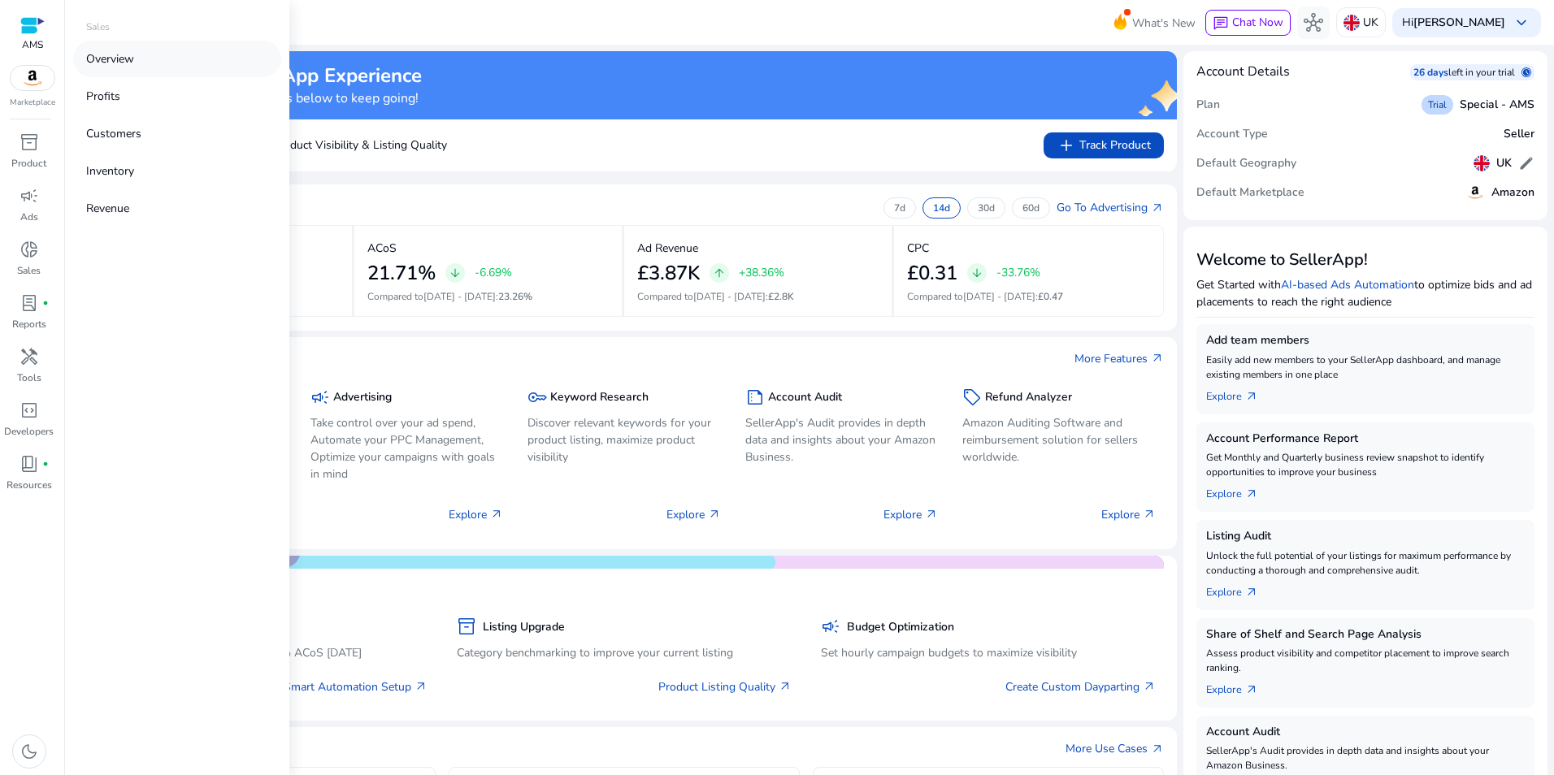
click at [168, 53] on link "Overview" at bounding box center [177, 59] width 208 height 37
